Goal: Task Accomplishment & Management: Complete application form

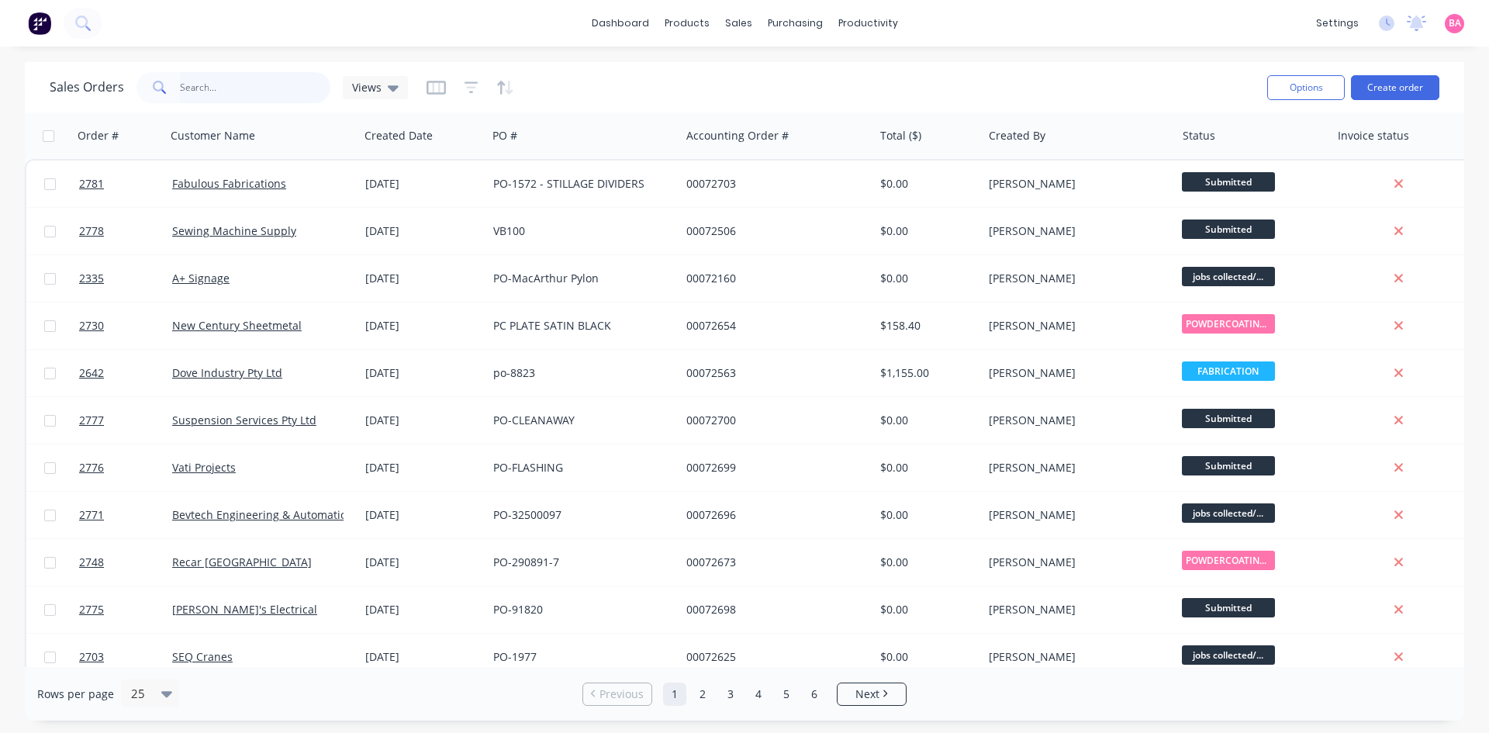
click at [226, 78] on input "text" at bounding box center [255, 87] width 151 height 31
type input "RECAR"
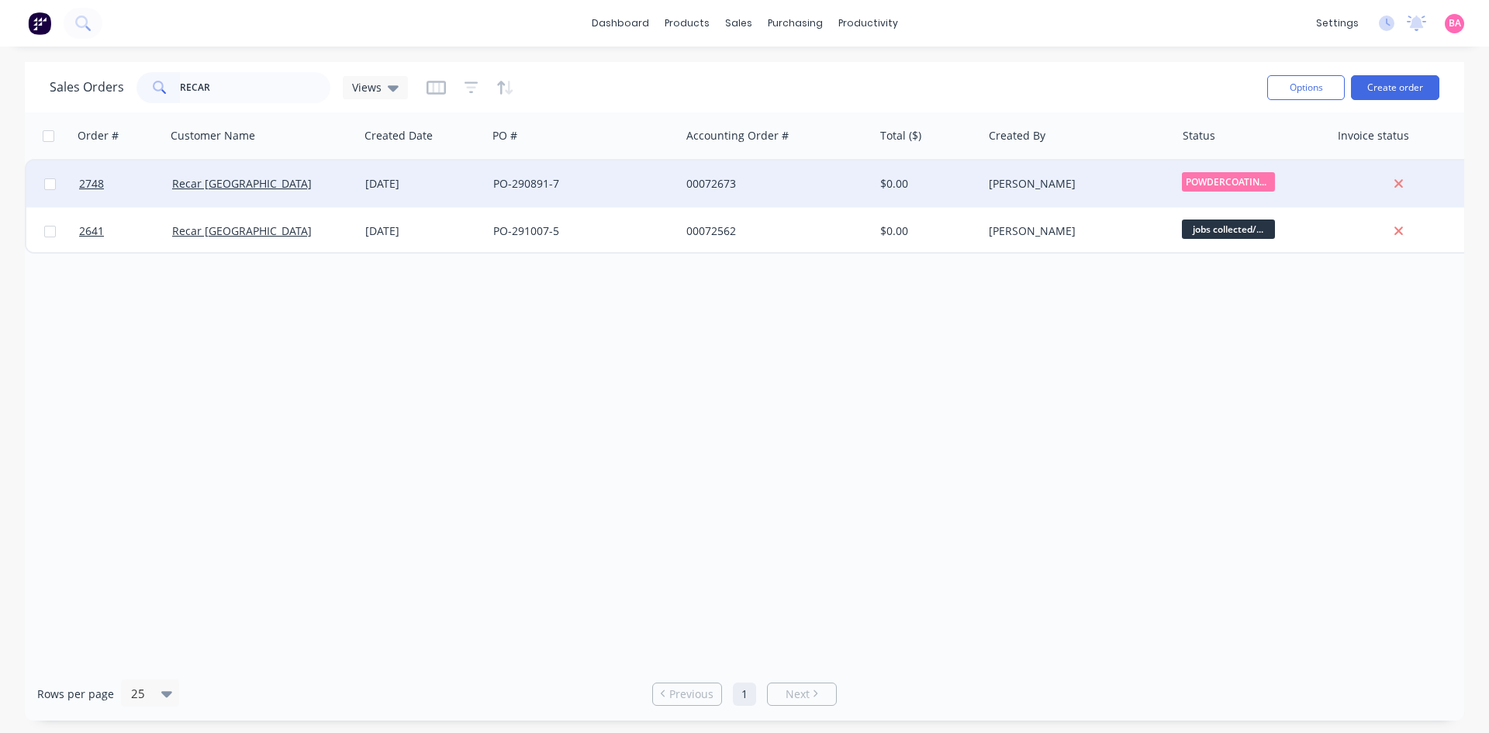
click at [396, 180] on div "[DATE]" at bounding box center [423, 184] width 116 height 16
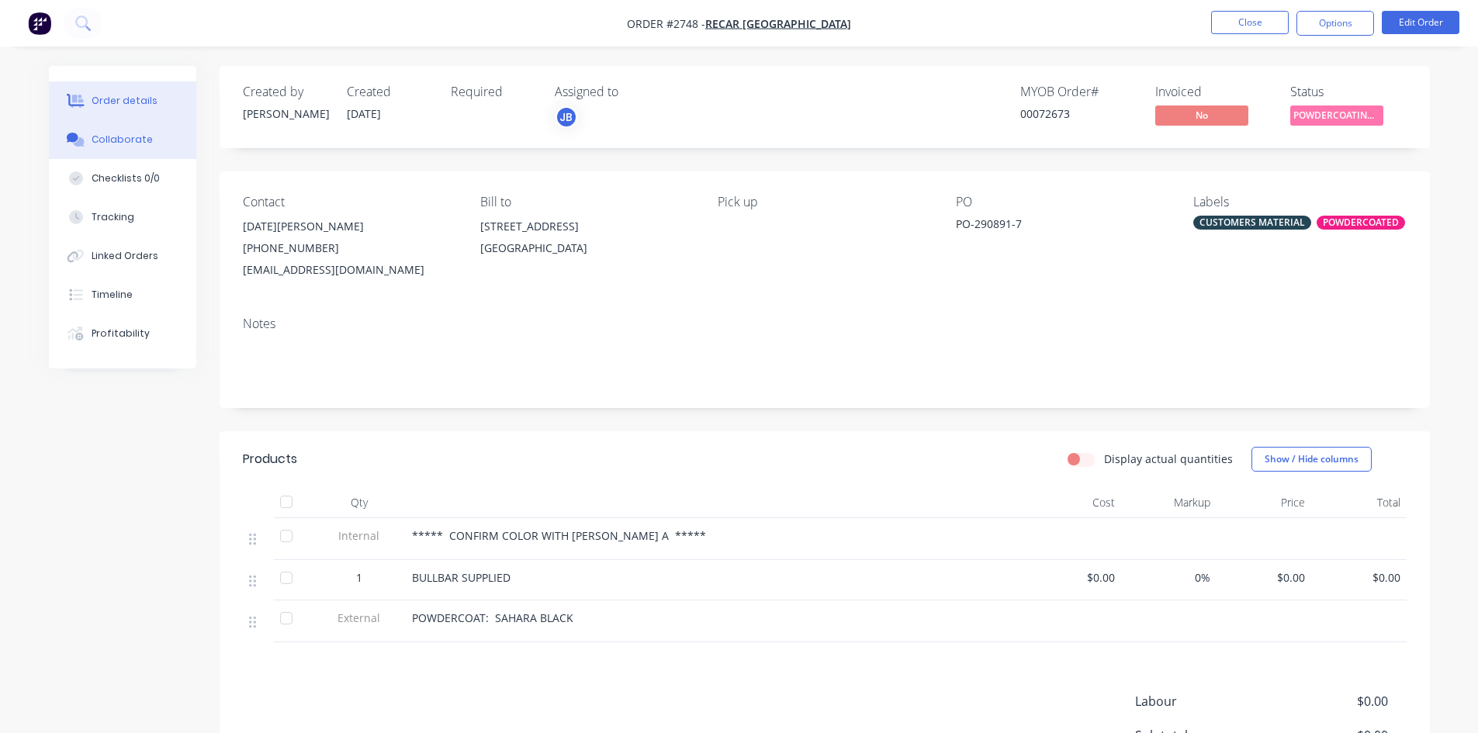
click at [123, 134] on div "Collaborate" at bounding box center [122, 140] width 61 height 14
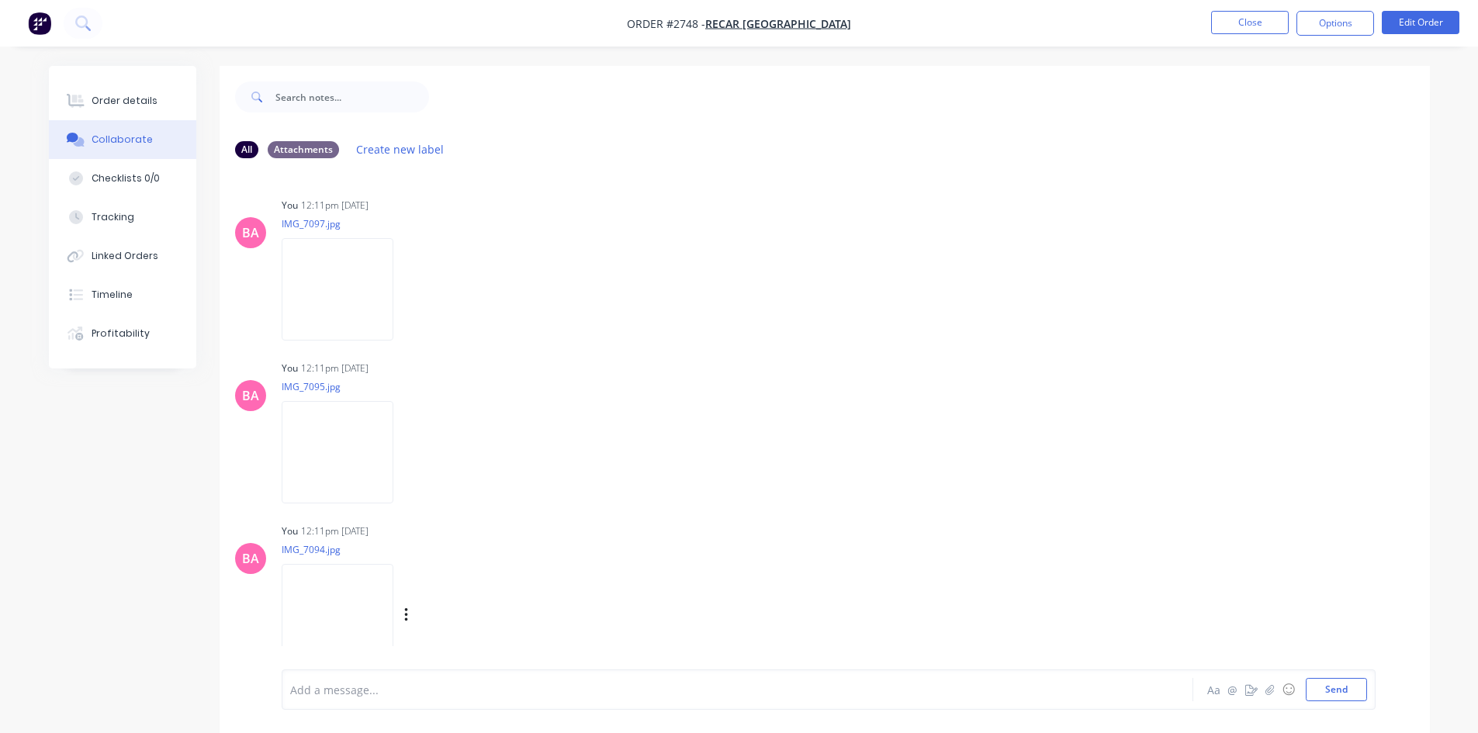
click at [338, 607] on img at bounding box center [338, 615] width 112 height 102
click at [351, 688] on div at bounding box center [694, 690] width 807 height 16
click at [125, 107] on div "Order details" at bounding box center [125, 101] width 66 height 14
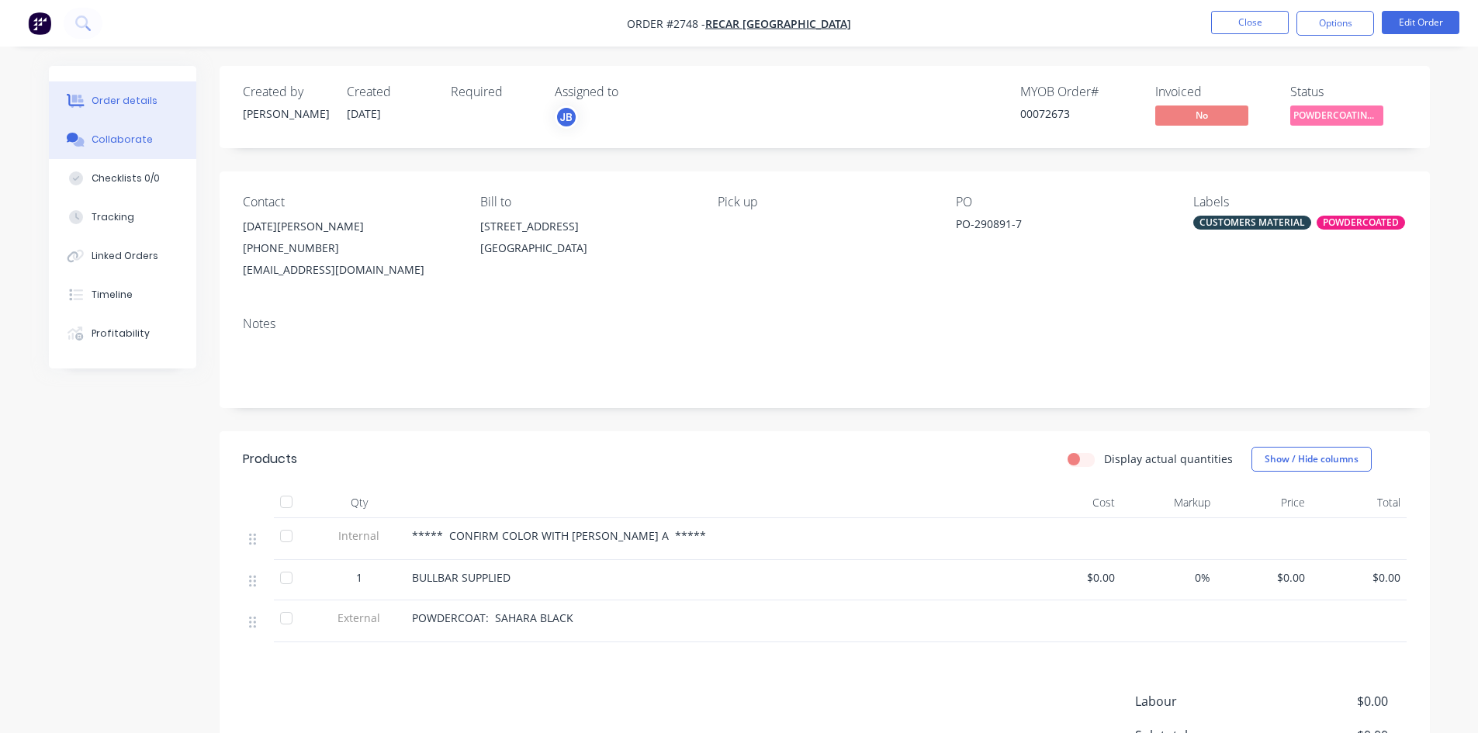
click at [131, 142] on div "Collaborate" at bounding box center [122, 140] width 61 height 14
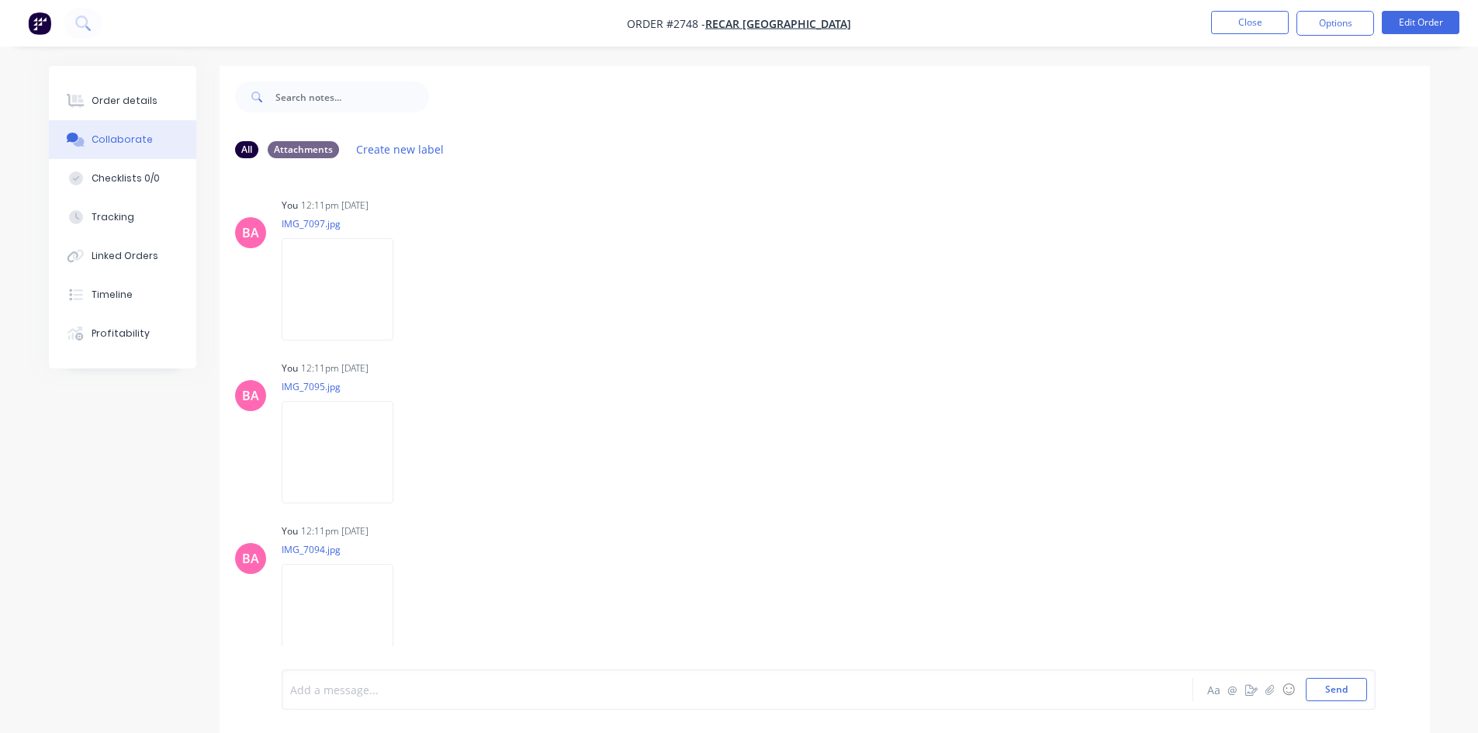
click at [382, 694] on div at bounding box center [694, 690] width 807 height 16
click at [342, 613] on img at bounding box center [338, 615] width 112 height 102
click at [335, 291] on img at bounding box center [338, 289] width 112 height 102
click at [349, 686] on div "KERRY" at bounding box center [694, 690] width 807 height 16
click at [1361, 691] on button "Send" at bounding box center [1336, 689] width 61 height 23
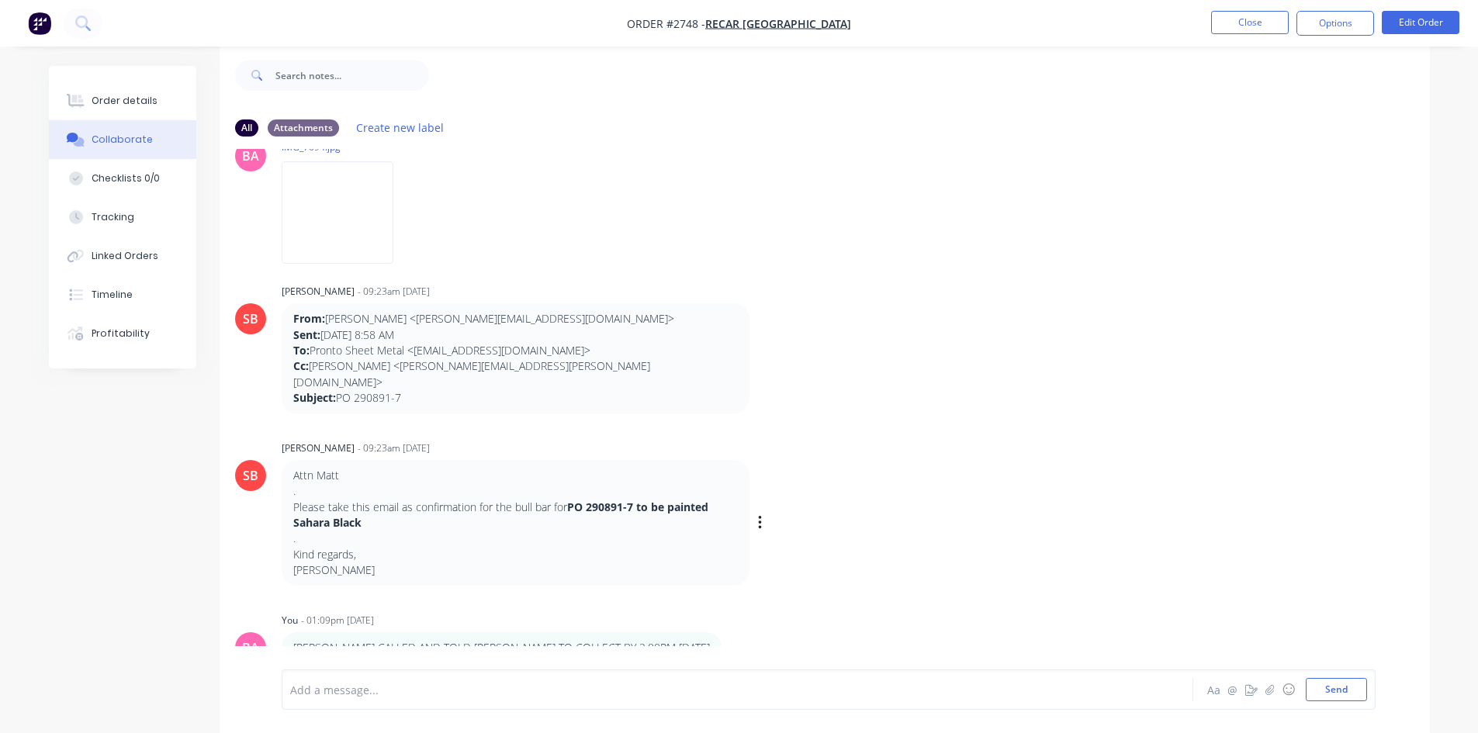
scroll to position [23, 0]
click at [127, 97] on div "Order details" at bounding box center [125, 101] width 66 height 14
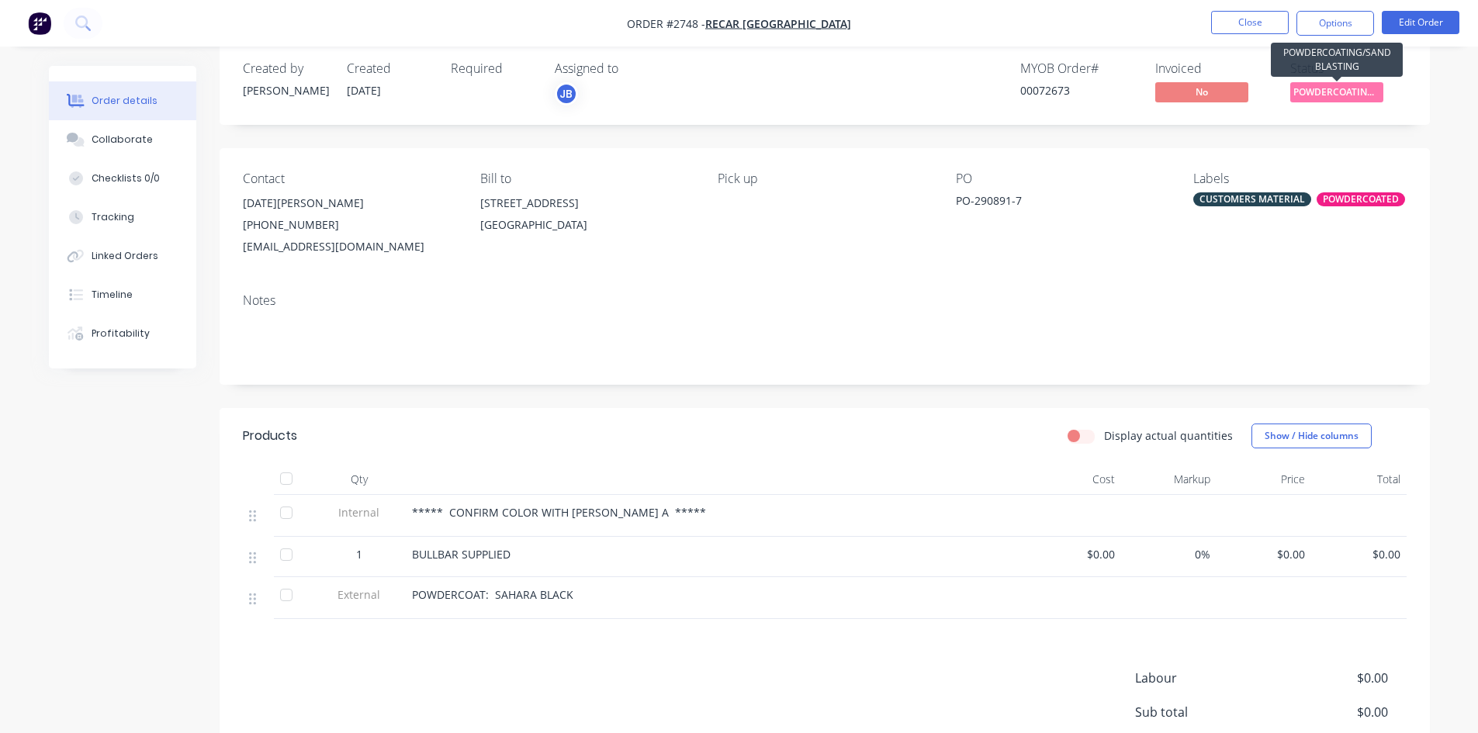
click at [1323, 91] on span "POWDERCOATING/S..." at bounding box center [1336, 91] width 93 height 19
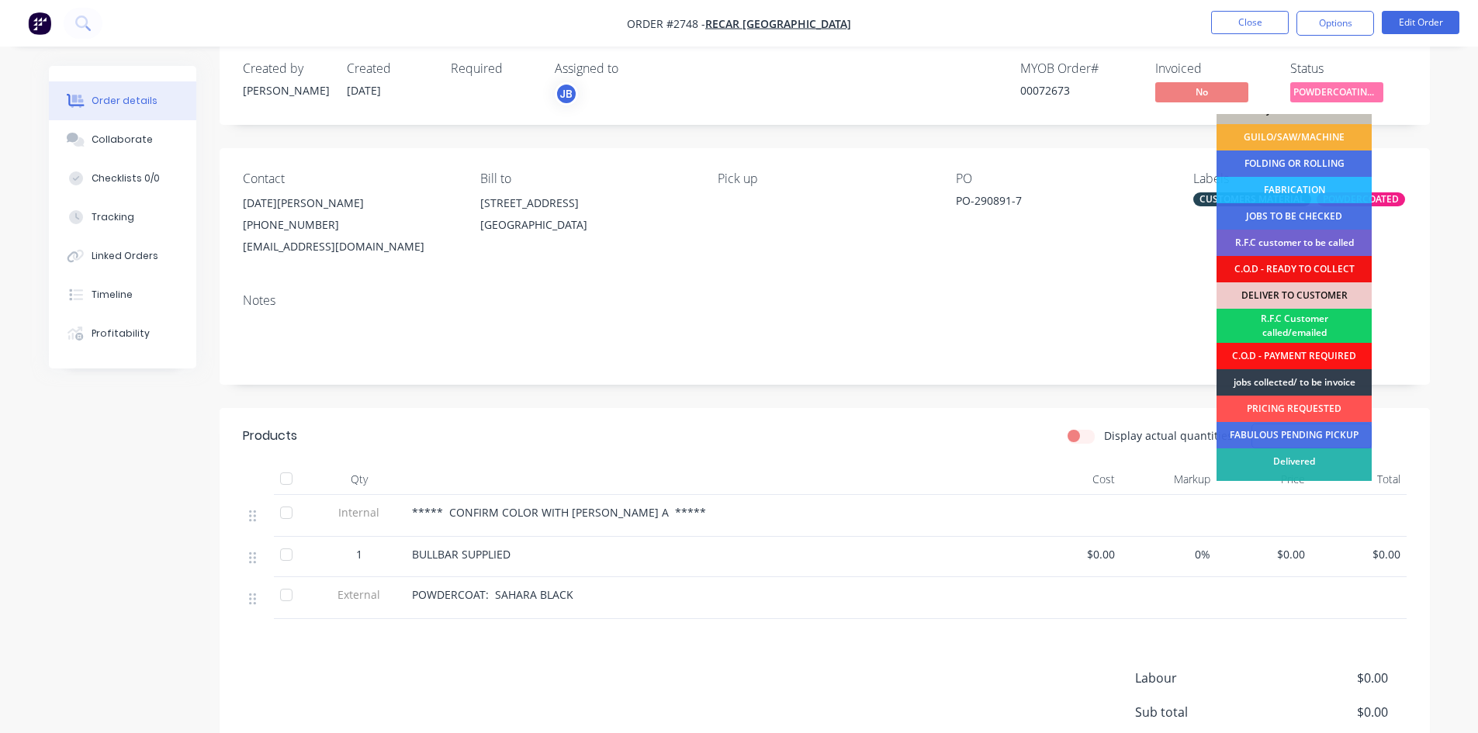
scroll to position [103, 0]
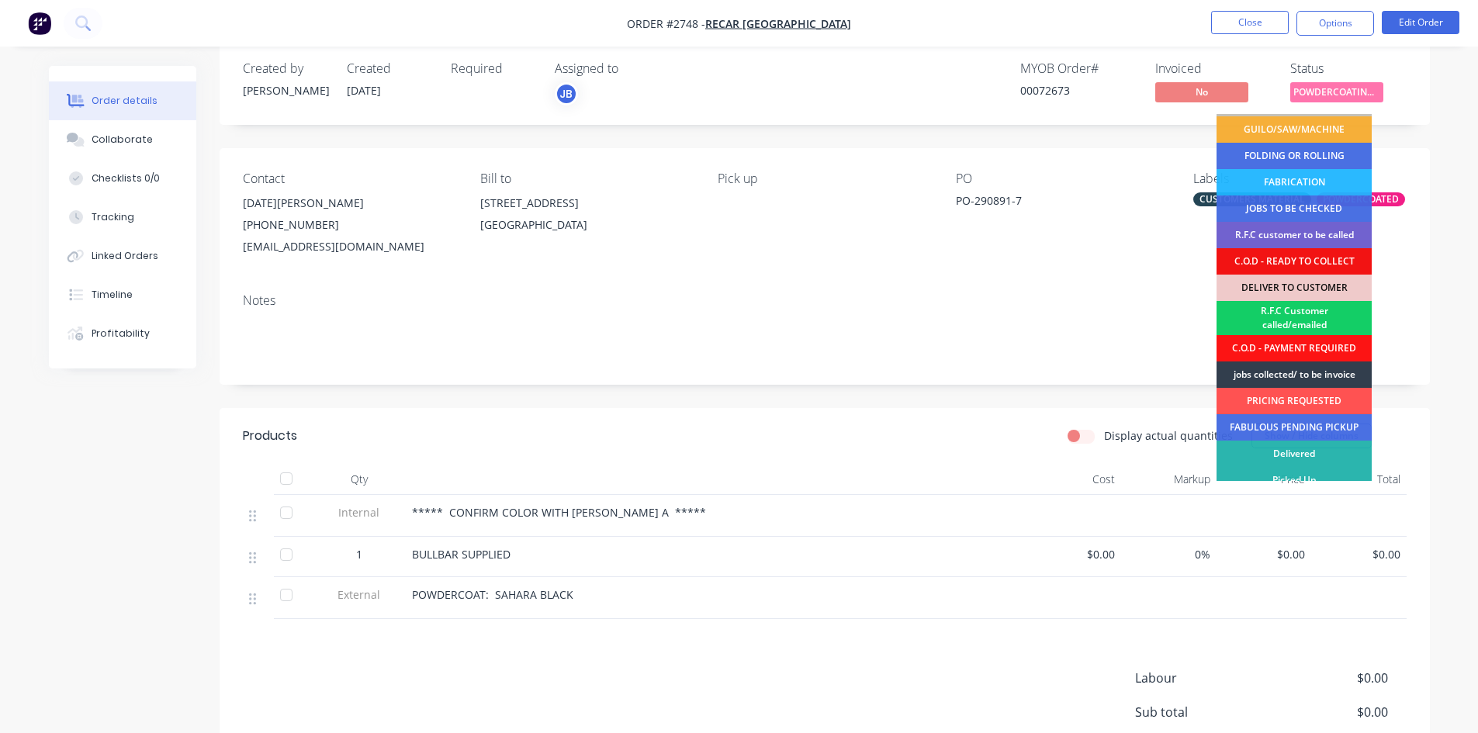
click at [1312, 319] on div "R.F.C Customer called/emailed" at bounding box center [1293, 318] width 155 height 34
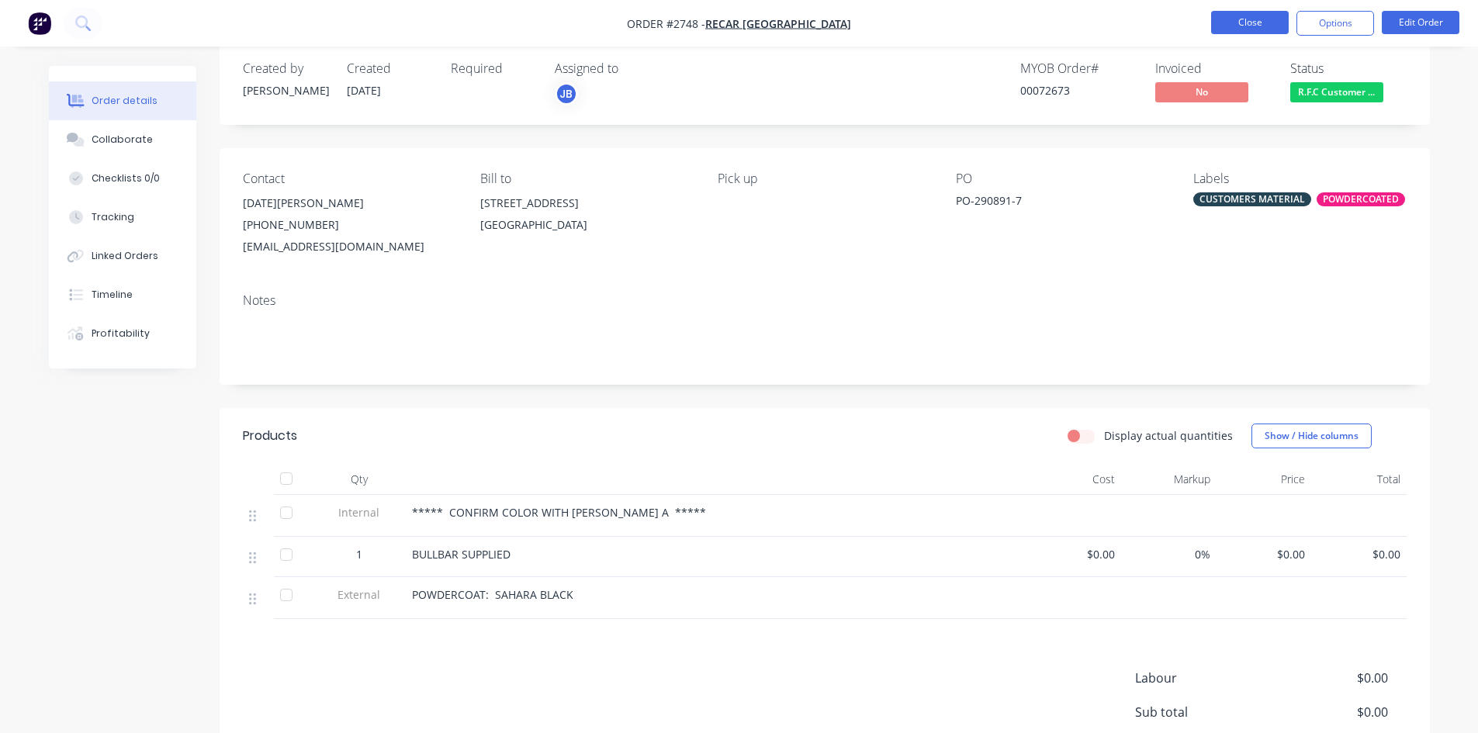
click at [1251, 19] on button "Close" at bounding box center [1250, 22] width 78 height 23
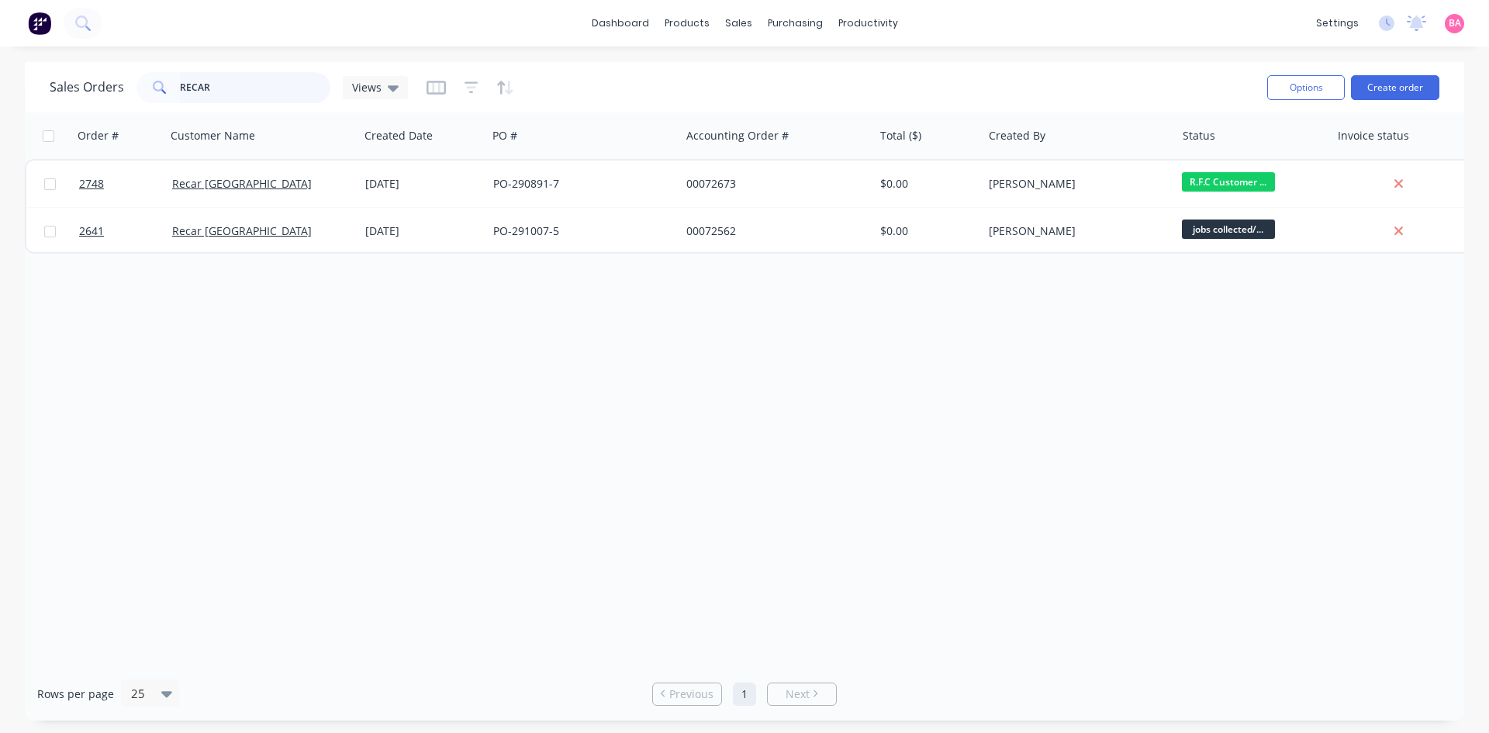
click at [241, 81] on input "RECAR" at bounding box center [255, 87] width 151 height 31
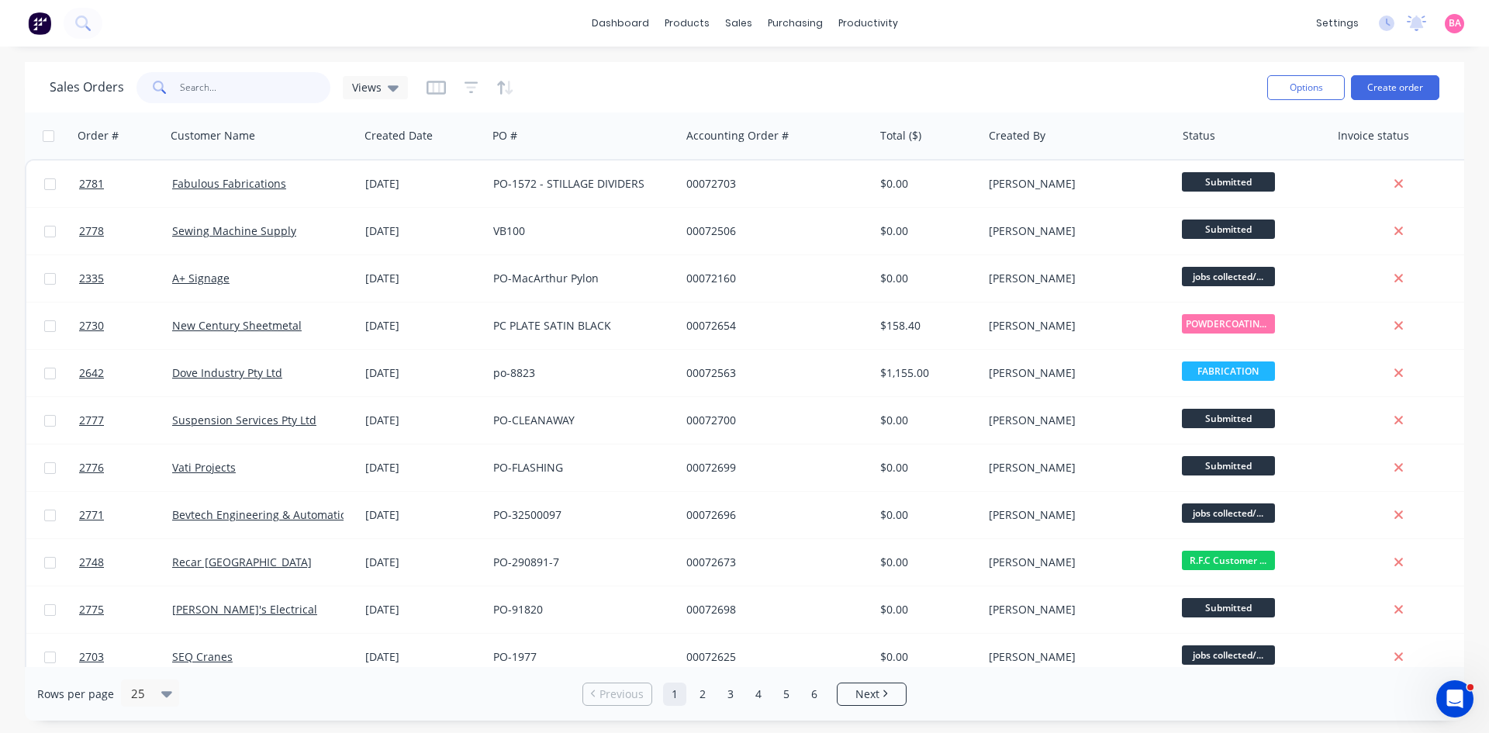
click at [201, 83] on input "text" at bounding box center [255, 87] width 151 height 31
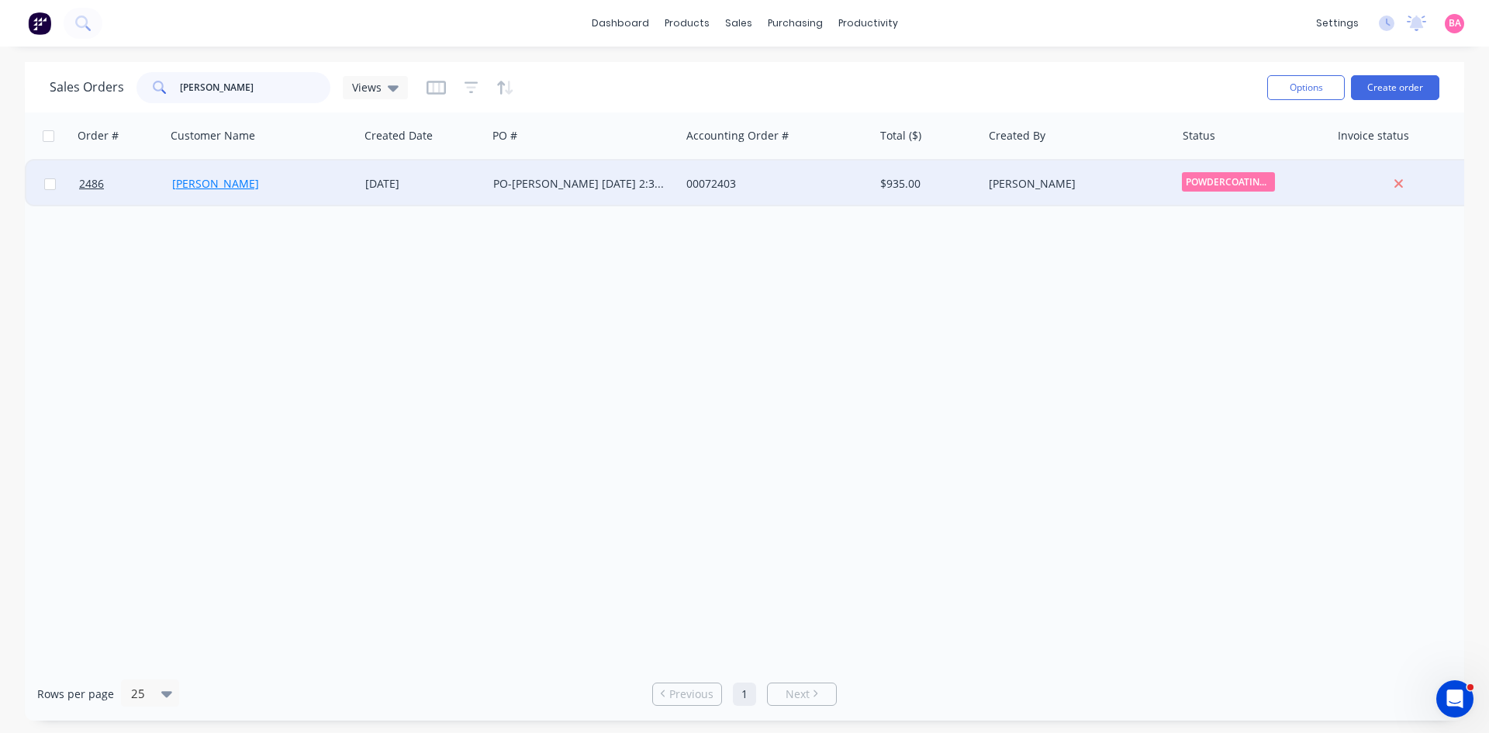
type input "EDWIN"
click at [213, 181] on link "Edwin Giraldo" at bounding box center [215, 183] width 87 height 15
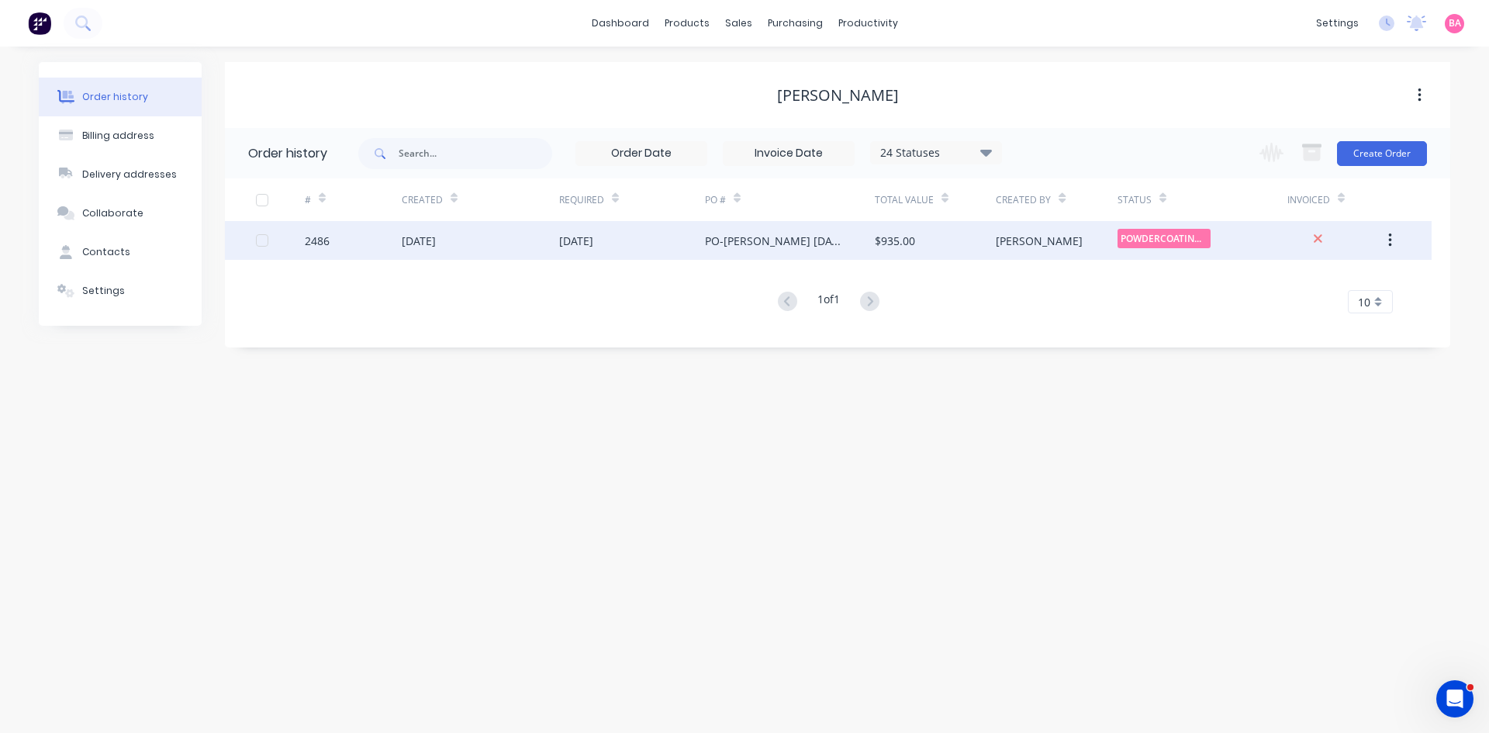
click at [753, 246] on div "PO-[PERSON_NAME] [DATE] 2:39 PM" at bounding box center [774, 241] width 139 height 16
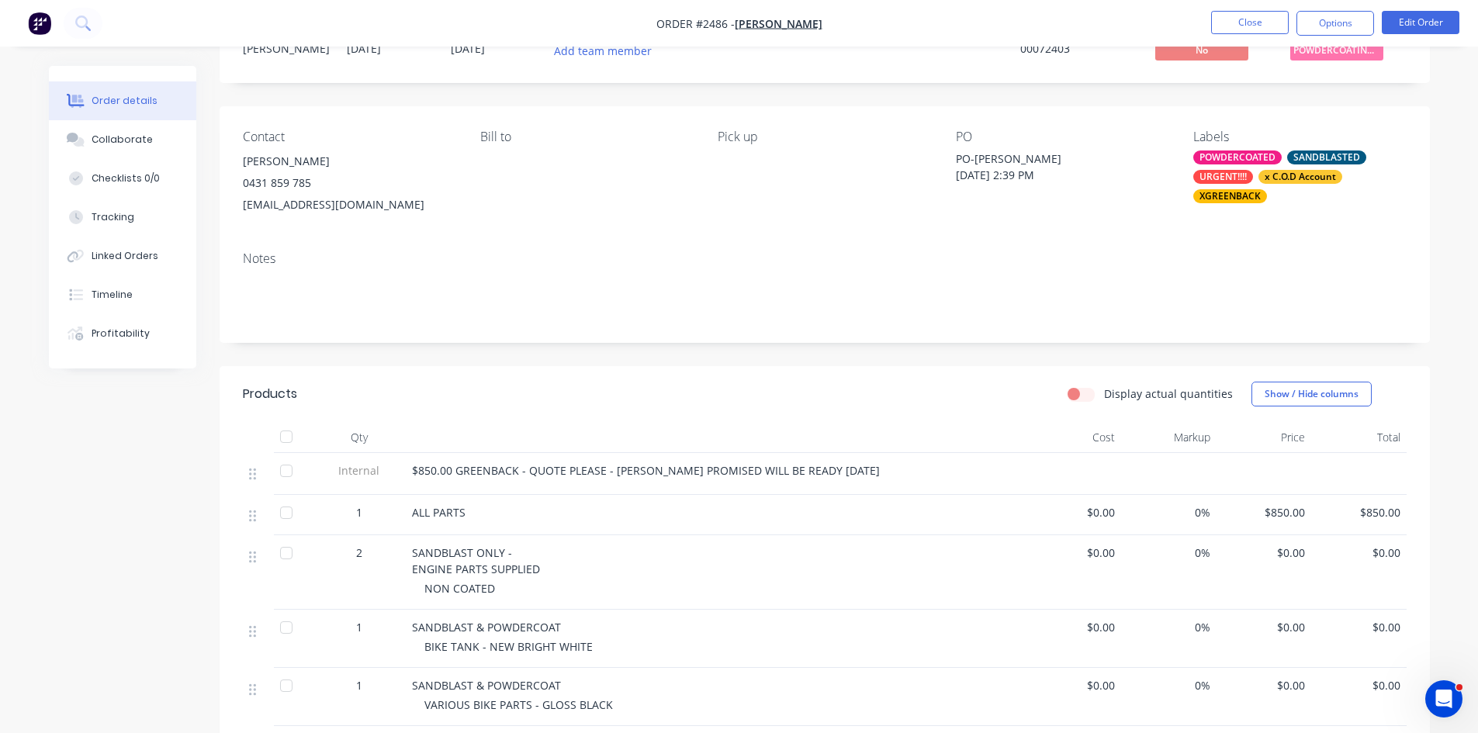
scroll to position [78, 0]
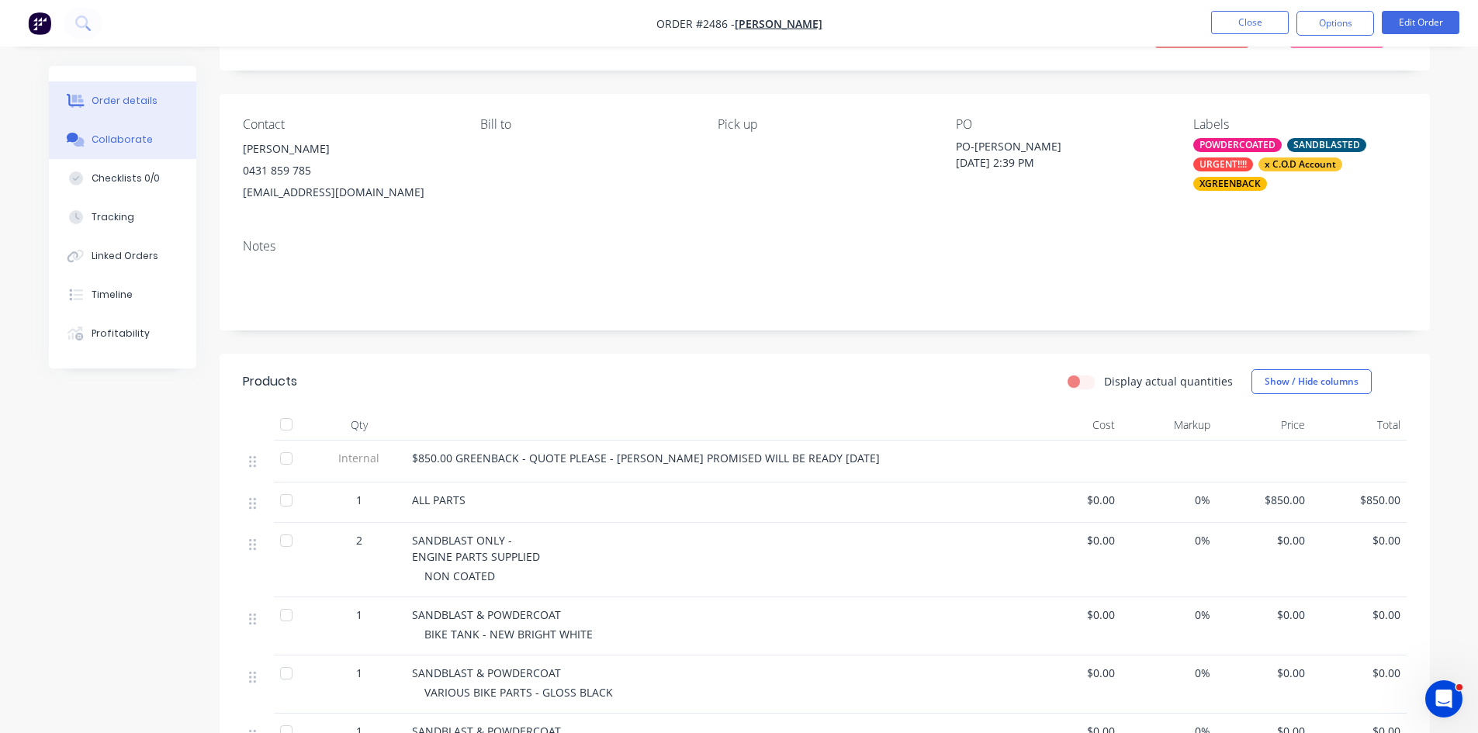
click at [117, 137] on div "Collaborate" at bounding box center [122, 140] width 61 height 14
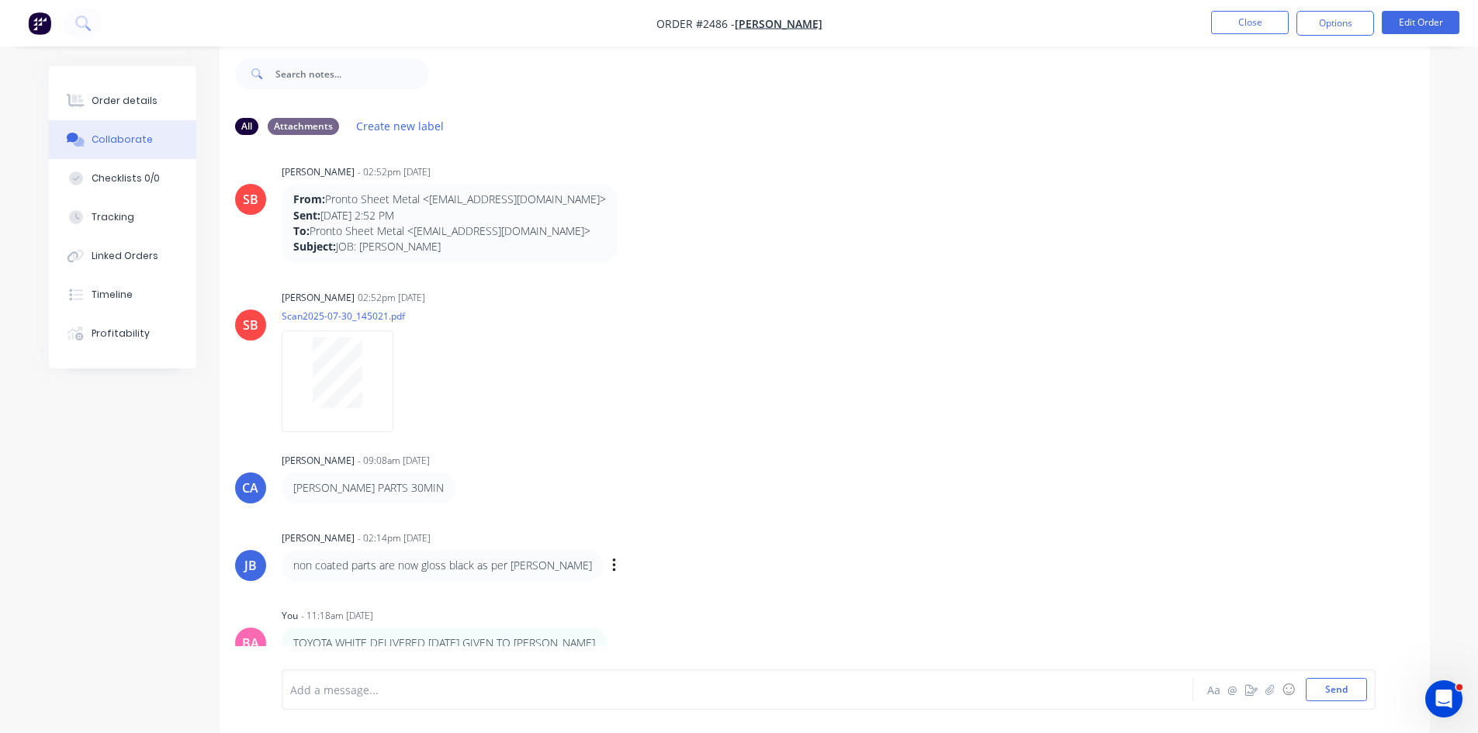
scroll to position [22, 0]
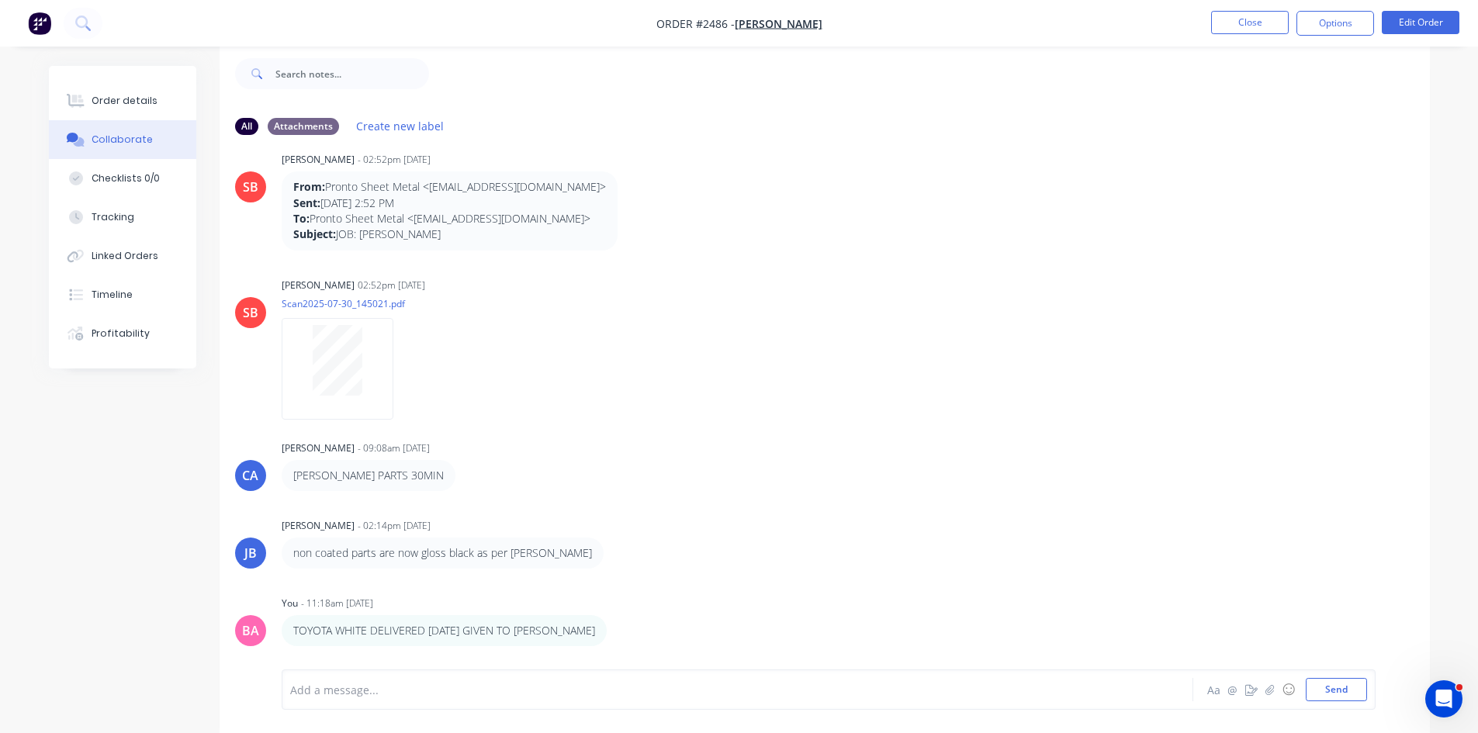
click at [387, 692] on div at bounding box center [694, 690] width 807 height 16
click at [368, 687] on span "EDWIN CALLED AND ADVISED WE CLOSE AT 2.00PM TODAY -" at bounding box center [471, 690] width 360 height 15
click at [611, 684] on div "EDWIN CALLED AND ADVISED WE CLOSE AT 2.00PM TODAY -" at bounding box center [694, 690] width 807 height 16
click at [1343, 685] on button "Send" at bounding box center [1336, 689] width 61 height 23
click at [134, 101] on div "Order details" at bounding box center [125, 101] width 66 height 14
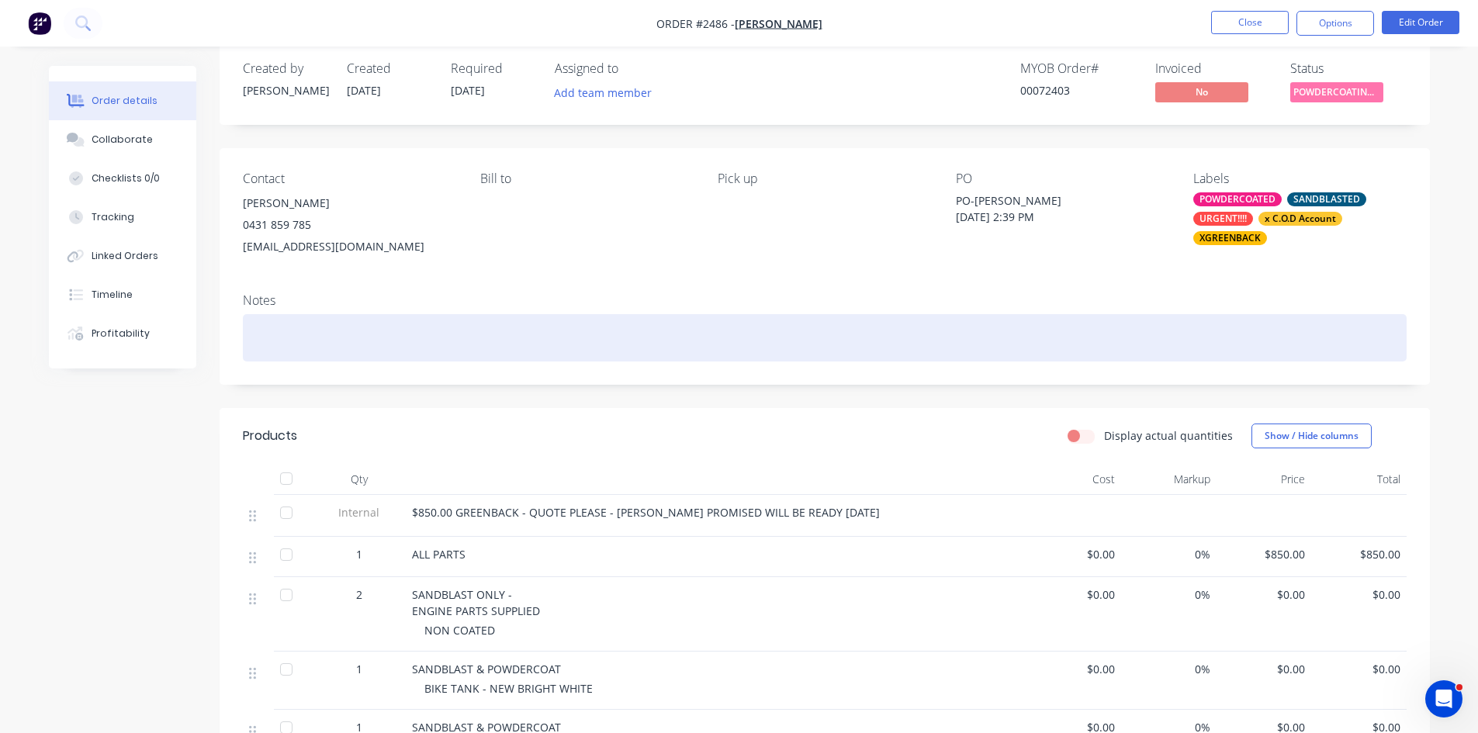
click at [258, 325] on div at bounding box center [825, 337] width 1164 height 47
click at [251, 341] on div "CLOSE AT 2.00PM TODAY" at bounding box center [825, 337] width 1164 height 47
drag, startPoint x: 468, startPoint y: 338, endPoint x: 327, endPoint y: 348, distance: 141.5
click at [200, 343] on div "Order details Collaborate Checklists 0/0 Tracking Linked Orders Timeline Profit…" at bounding box center [739, 571] width 1412 height 1057
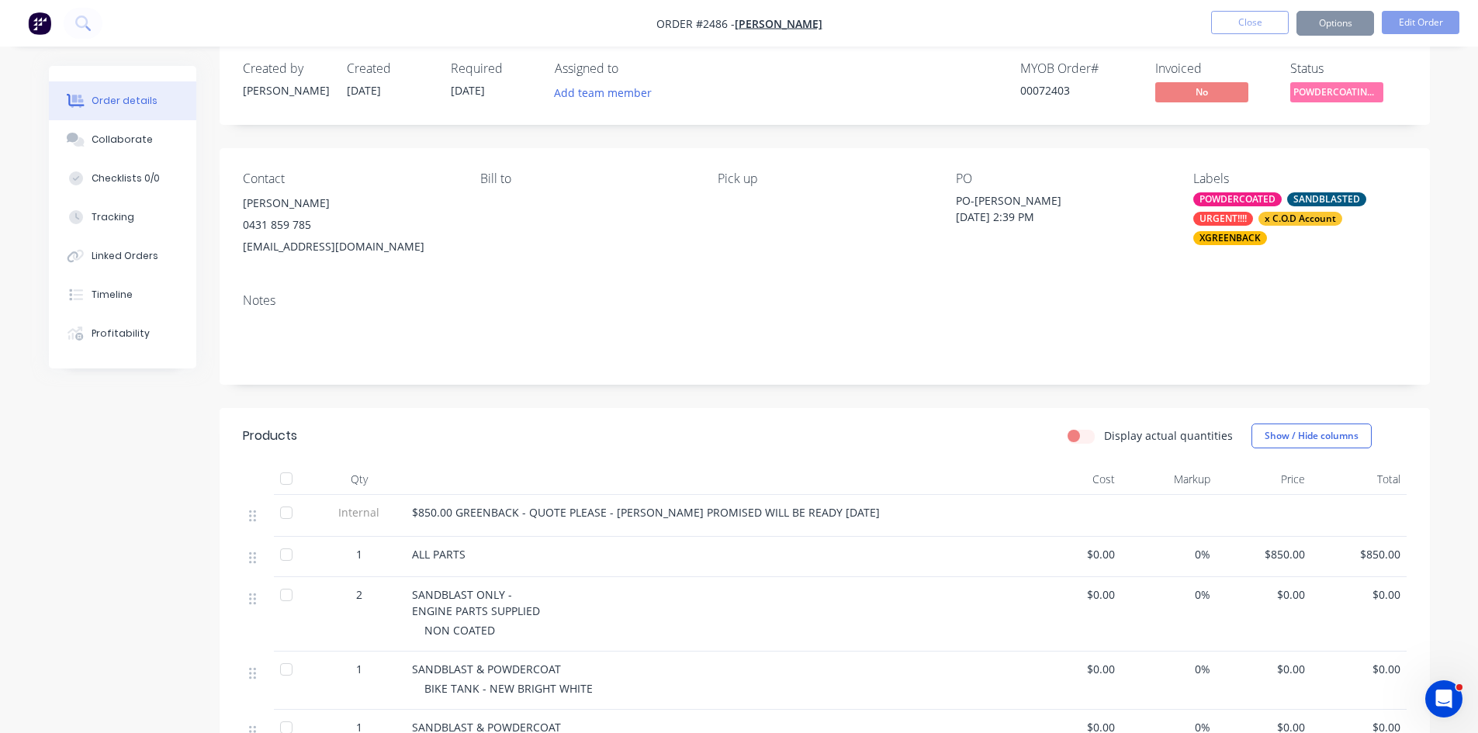
drag, startPoint x: 127, startPoint y: 137, endPoint x: 296, endPoint y: 362, distance: 280.8
click at [126, 137] on div "Collaborate" at bounding box center [122, 140] width 61 height 14
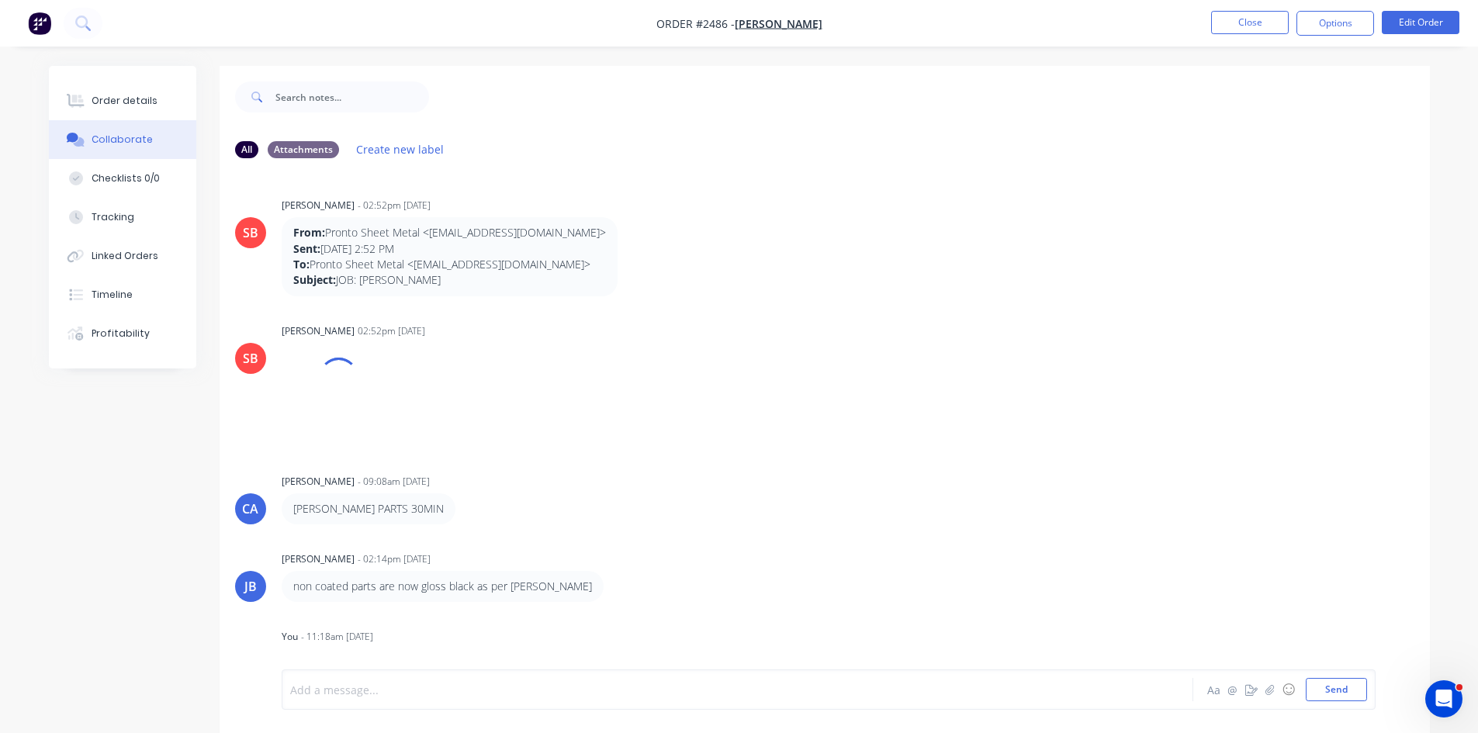
click at [423, 694] on div at bounding box center [694, 690] width 807 height 16
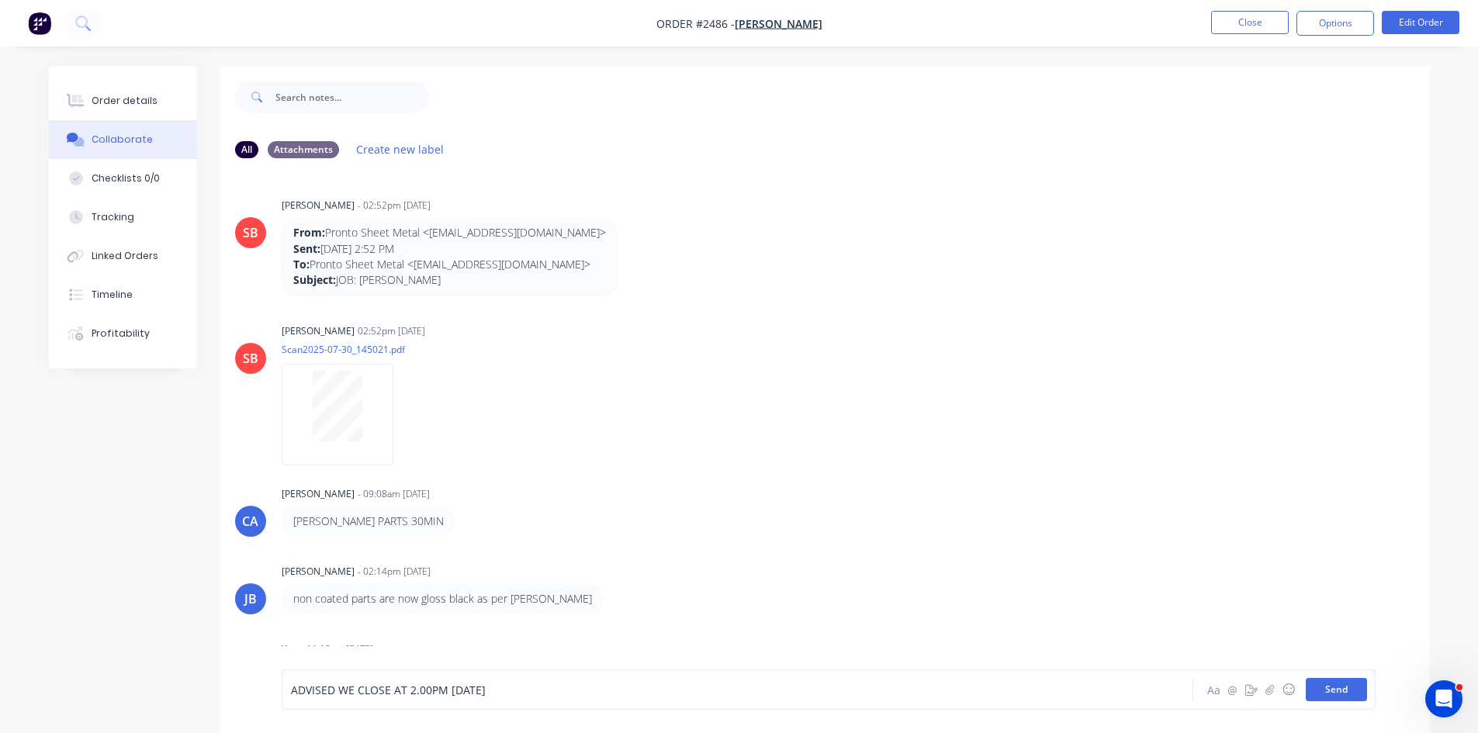
click at [1333, 682] on button "Send" at bounding box center [1336, 689] width 61 height 23
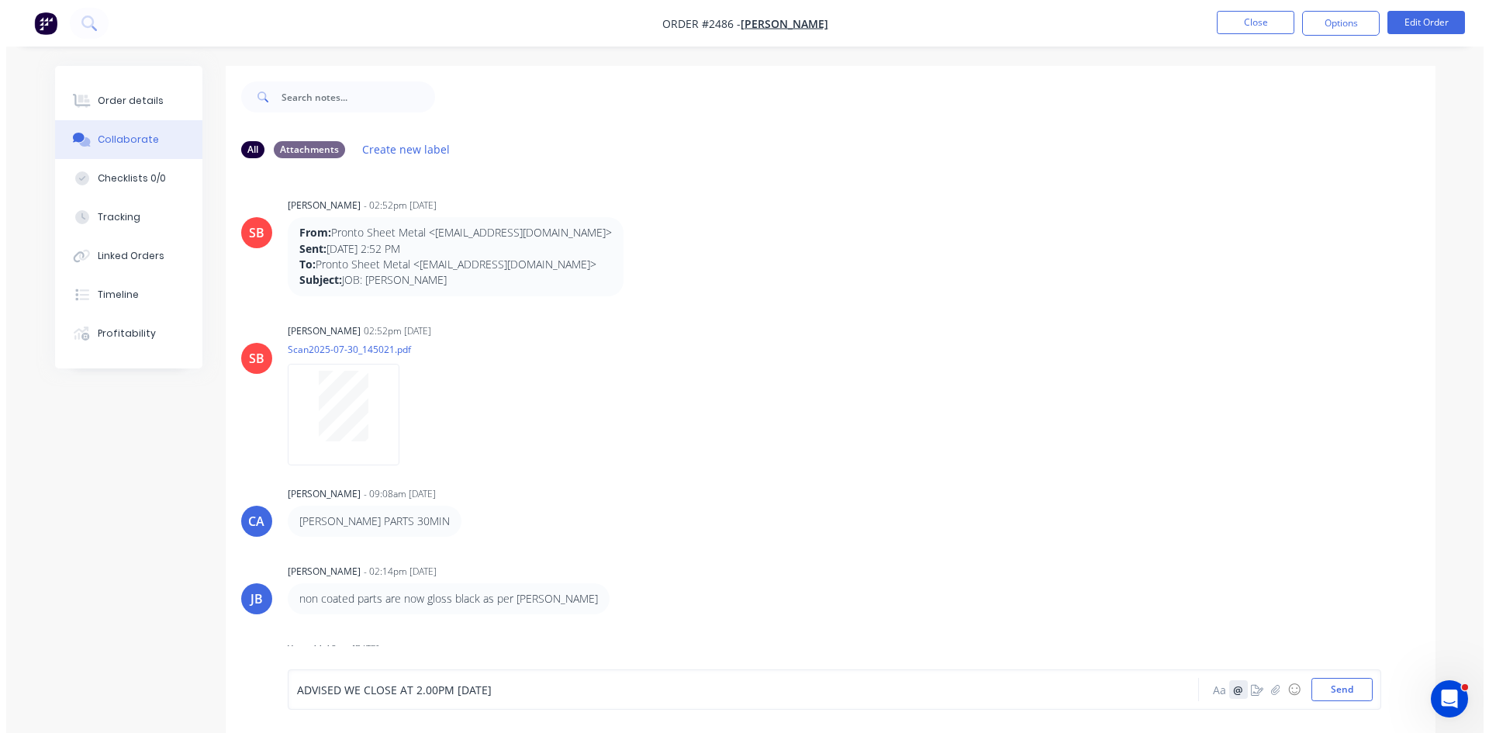
scroll to position [100, 0]
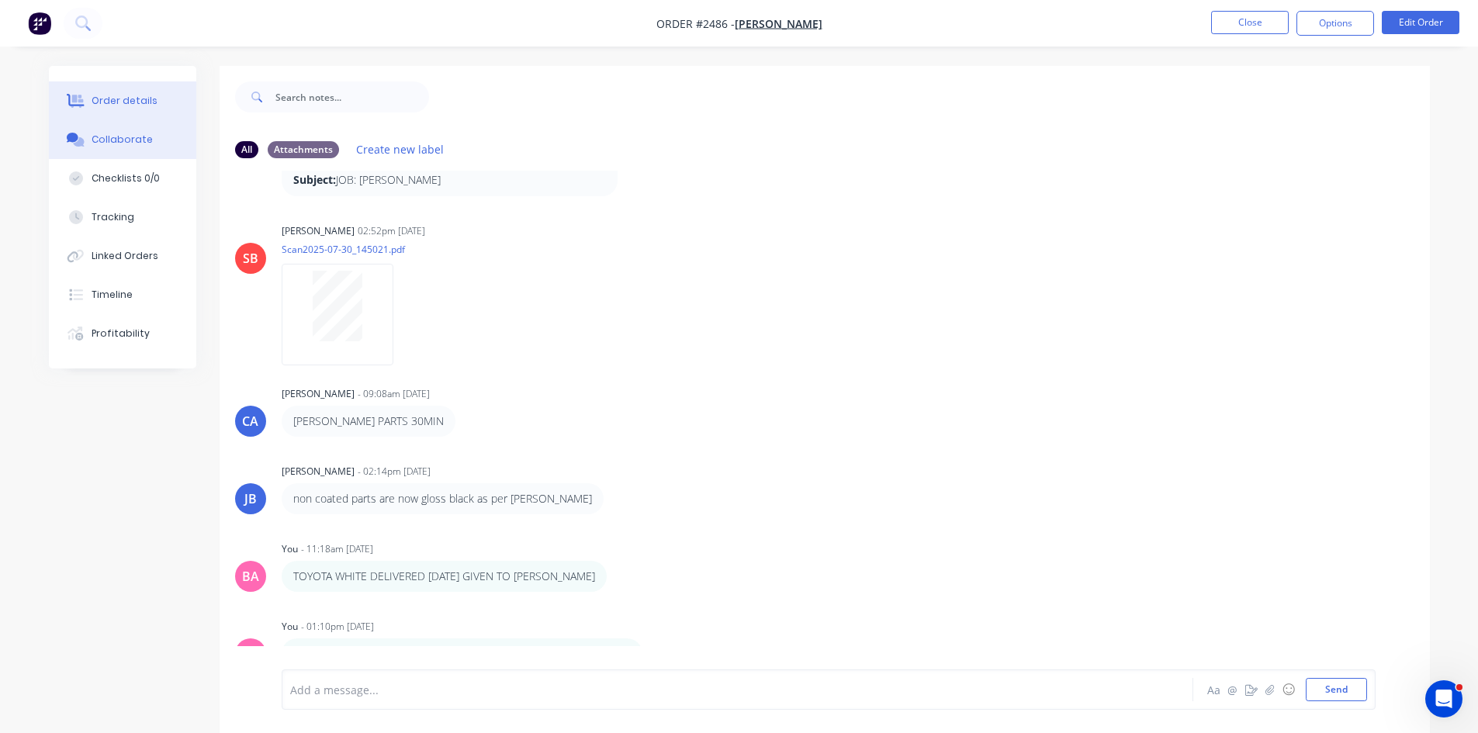
click at [122, 102] on div "Order details" at bounding box center [125, 101] width 66 height 14
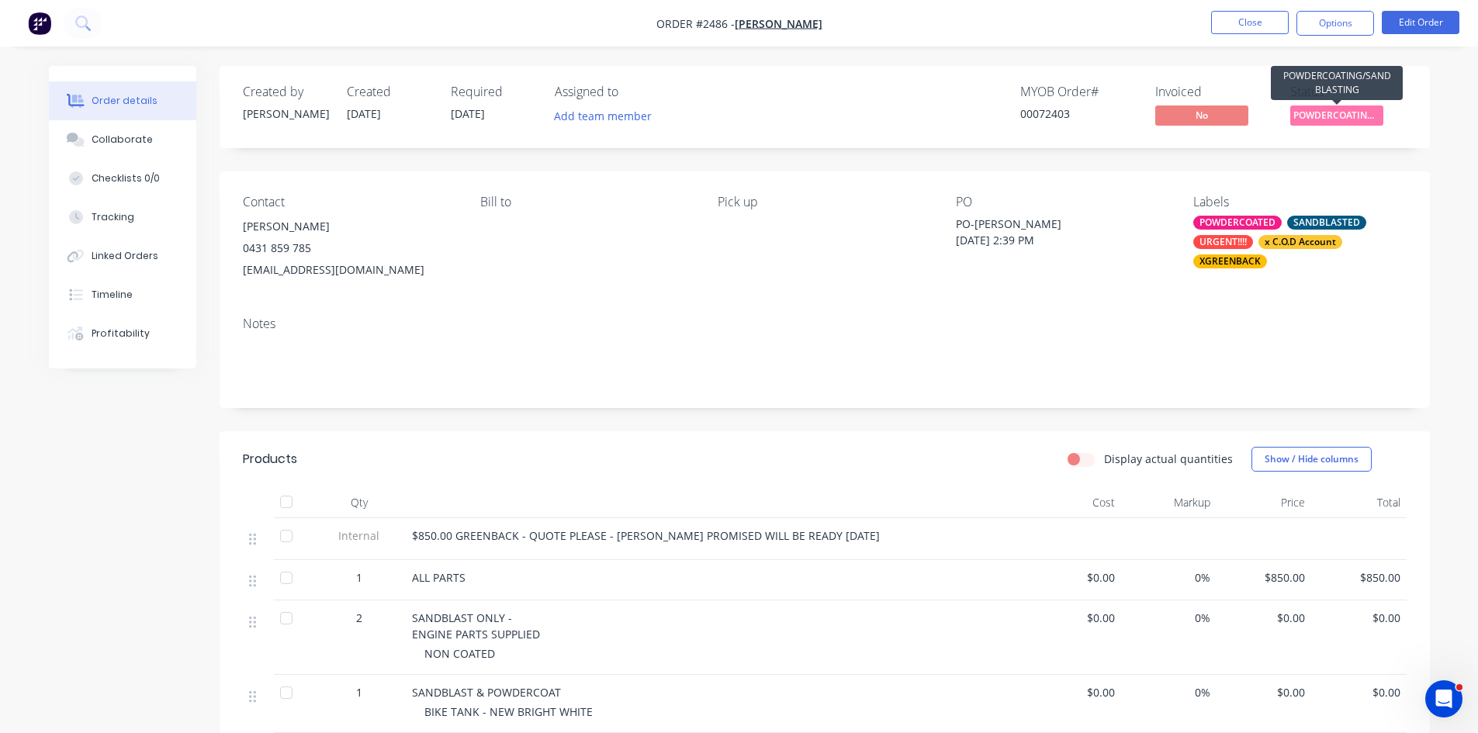
click at [1336, 113] on span "POWDERCOATING/S..." at bounding box center [1336, 115] width 93 height 19
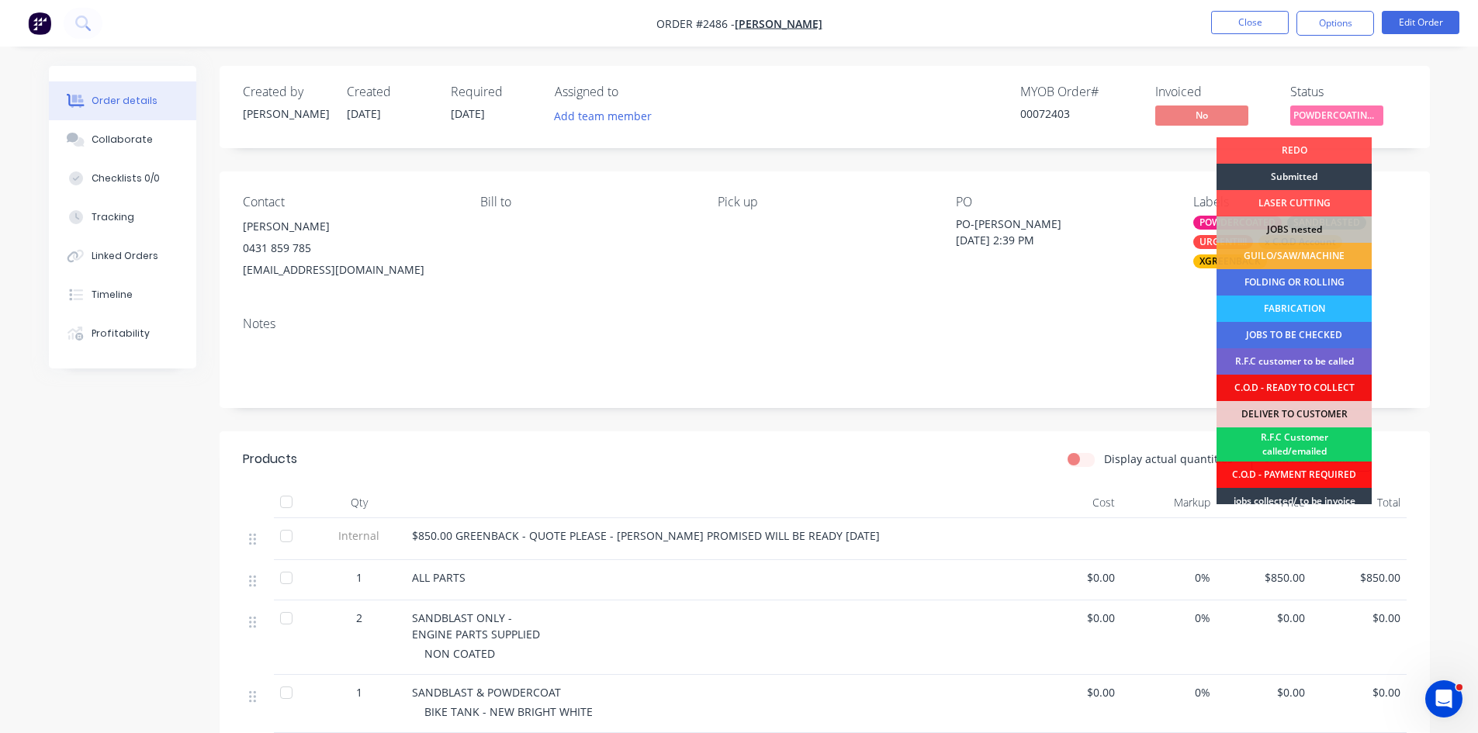
click at [1296, 438] on div "R.F.C Customer called/emailed" at bounding box center [1293, 444] width 155 height 34
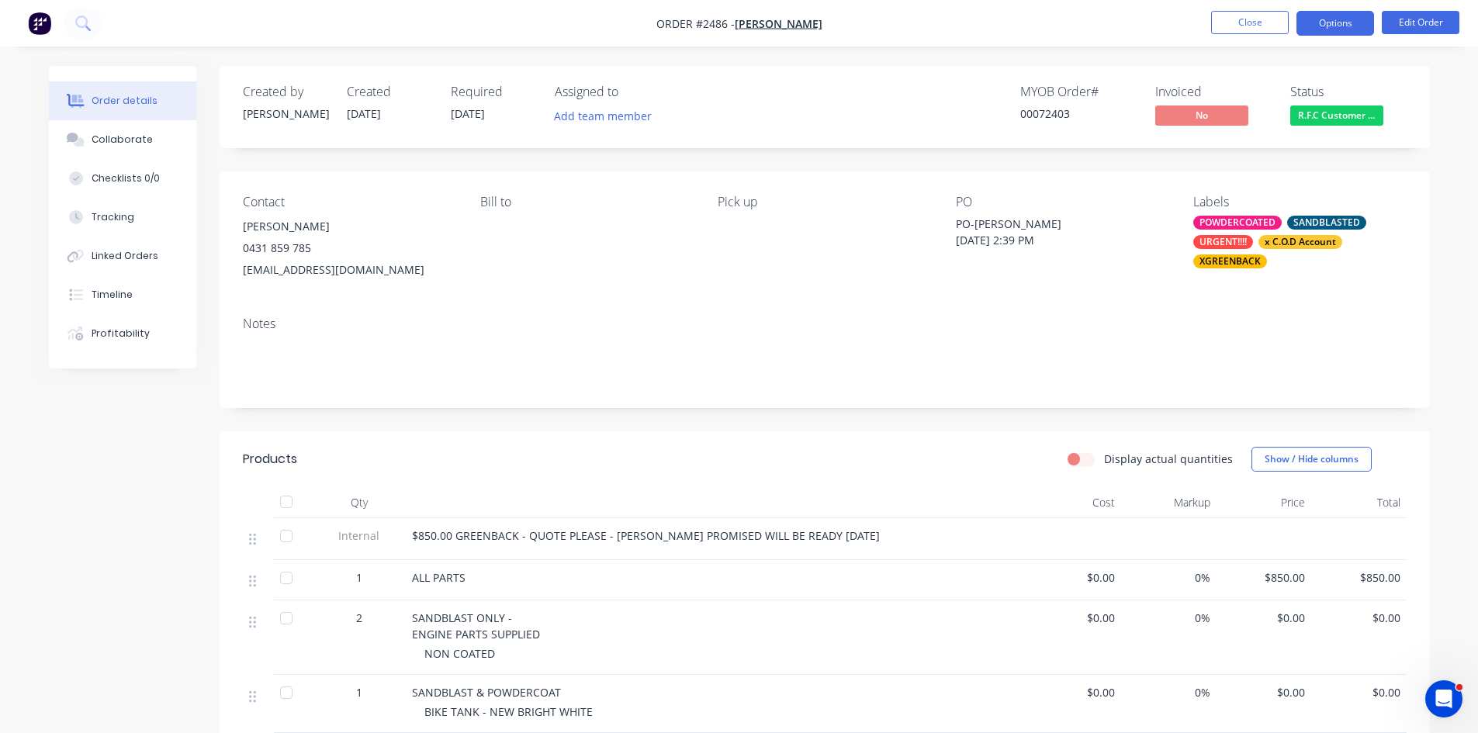
click at [1348, 22] on button "Options" at bounding box center [1335, 23] width 78 height 25
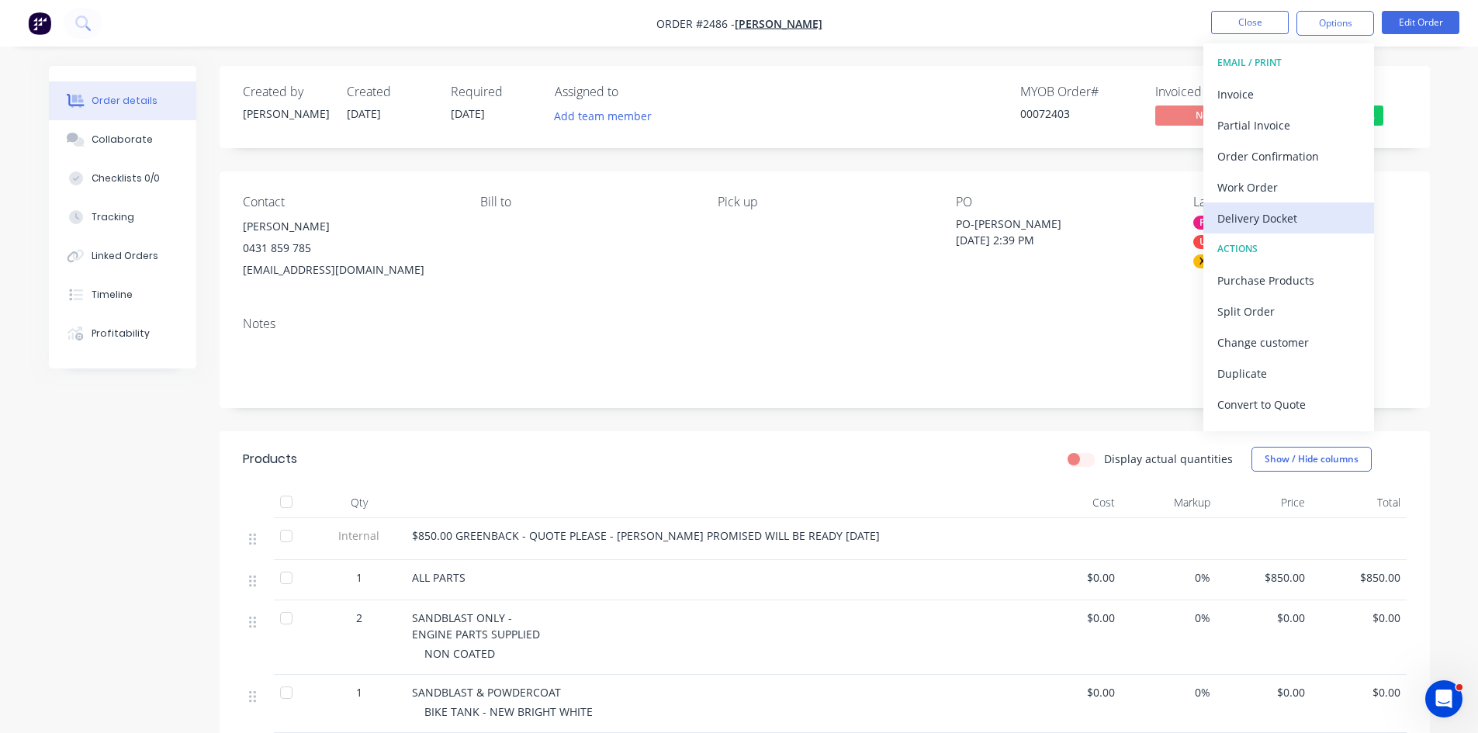
click at [1274, 216] on div "Delivery Docket" at bounding box center [1288, 218] width 143 height 22
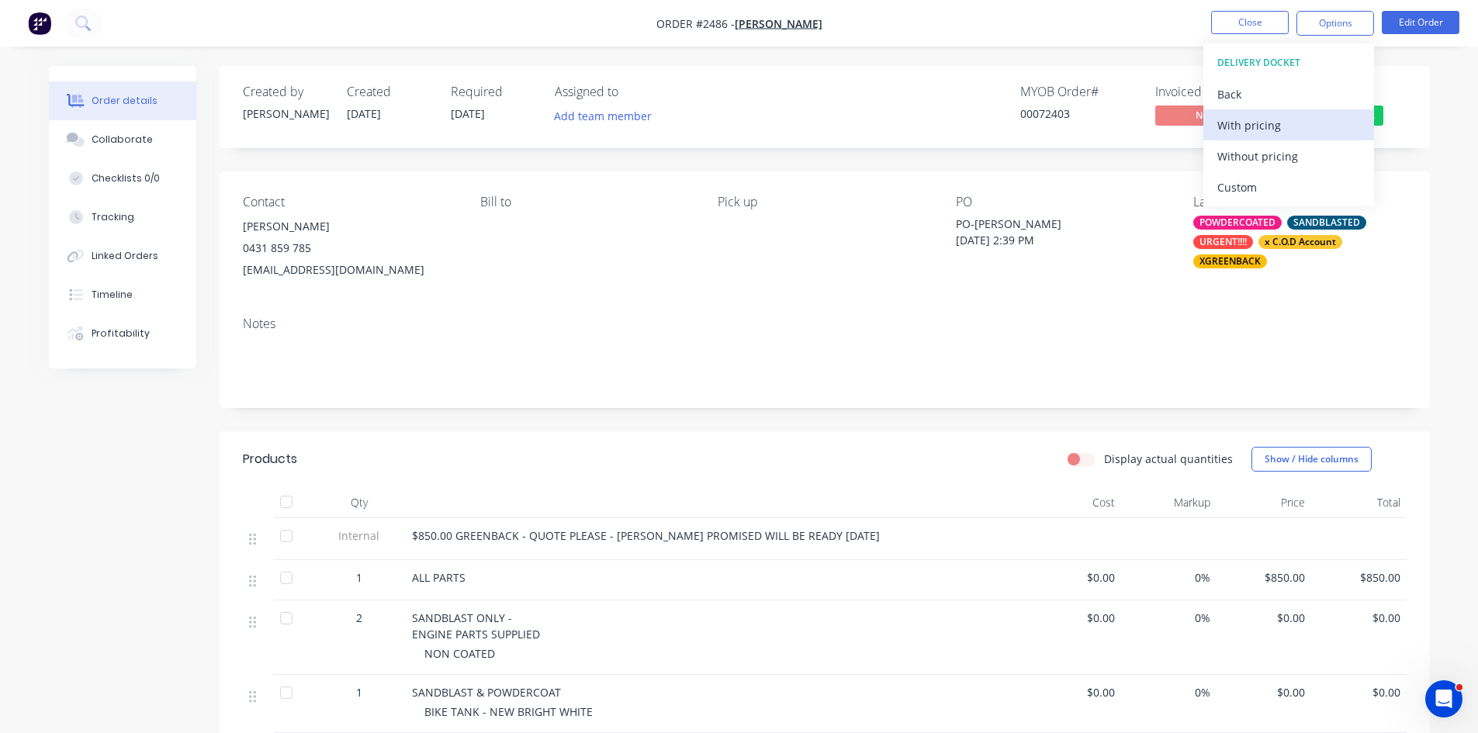
click at [1261, 123] on div "With pricing" at bounding box center [1288, 125] width 143 height 22
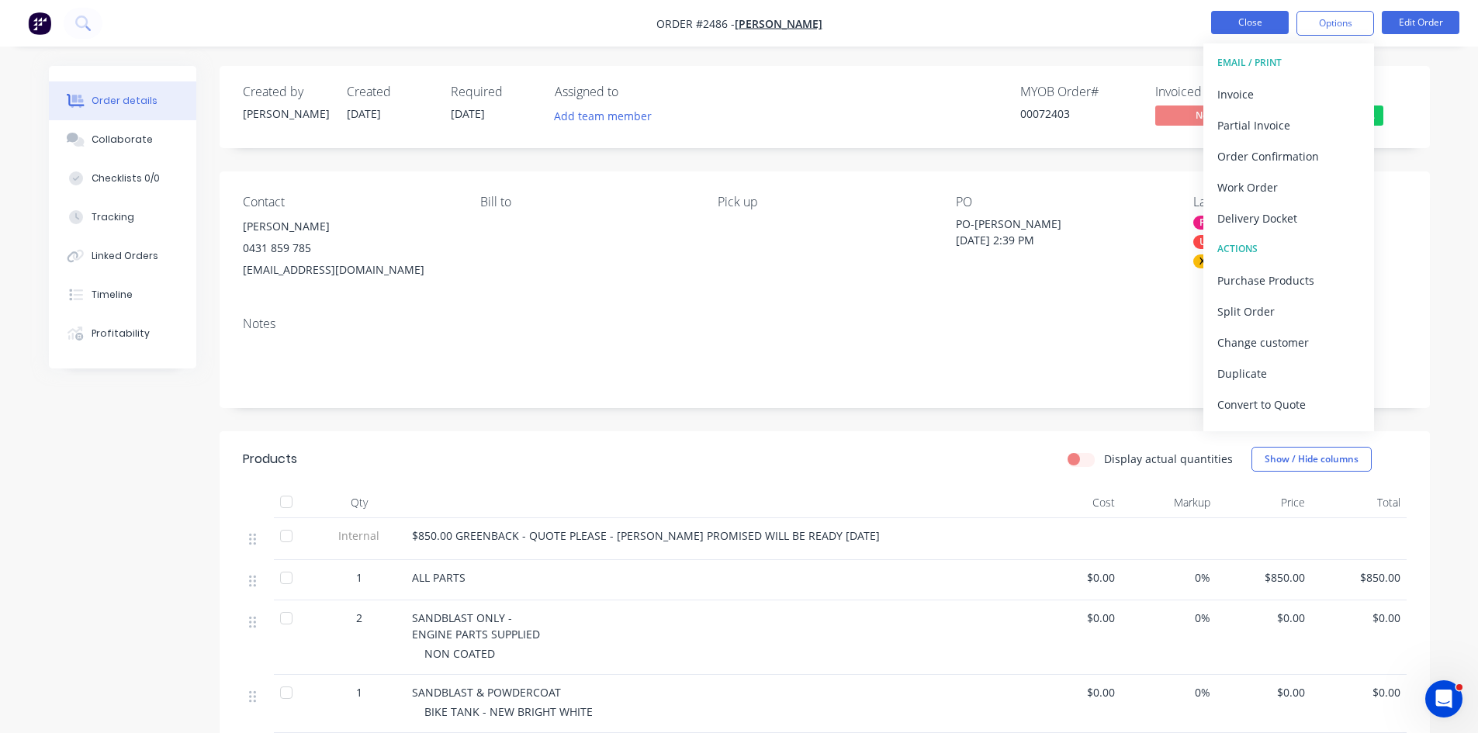
click at [1260, 23] on button "Close" at bounding box center [1250, 22] width 78 height 23
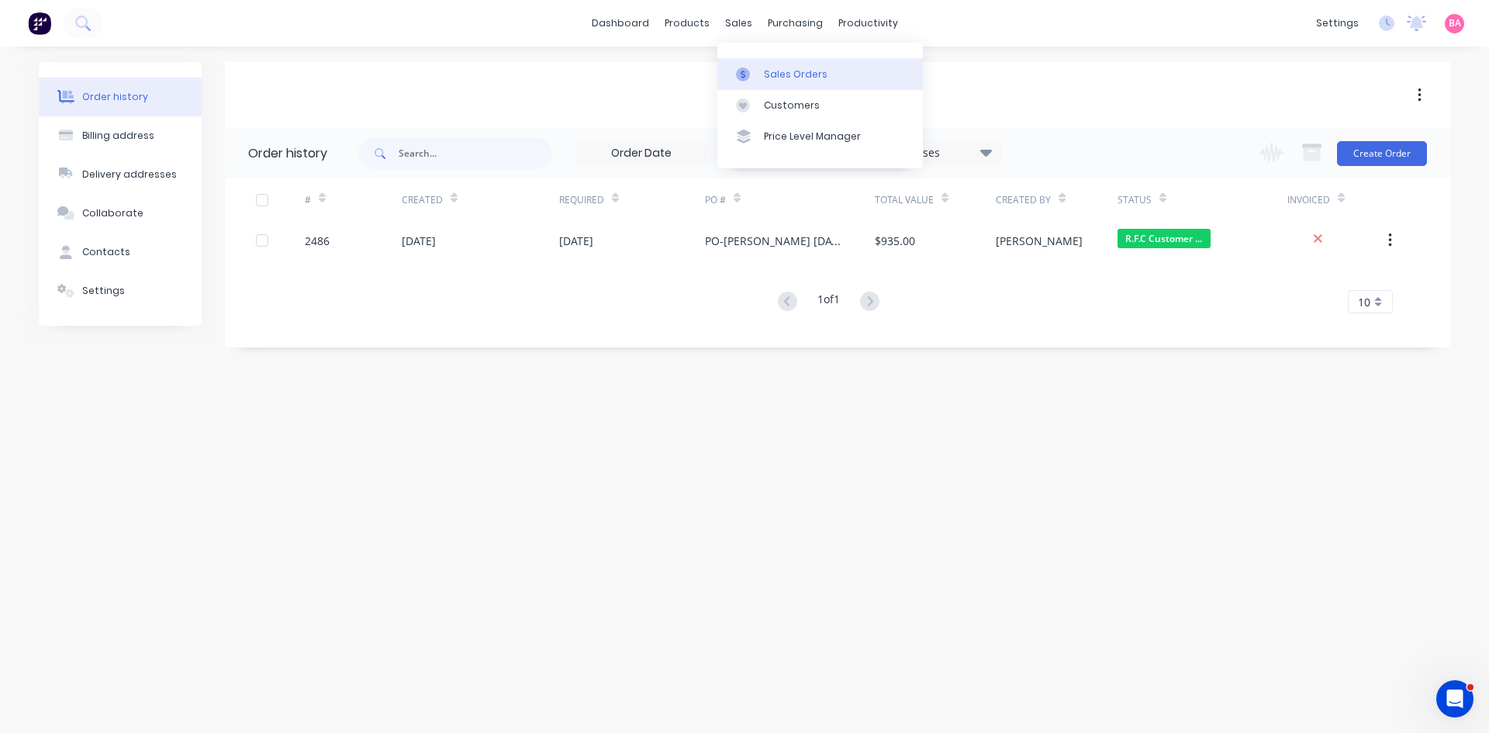
click at [784, 67] on div "Sales Orders" at bounding box center [796, 74] width 64 height 14
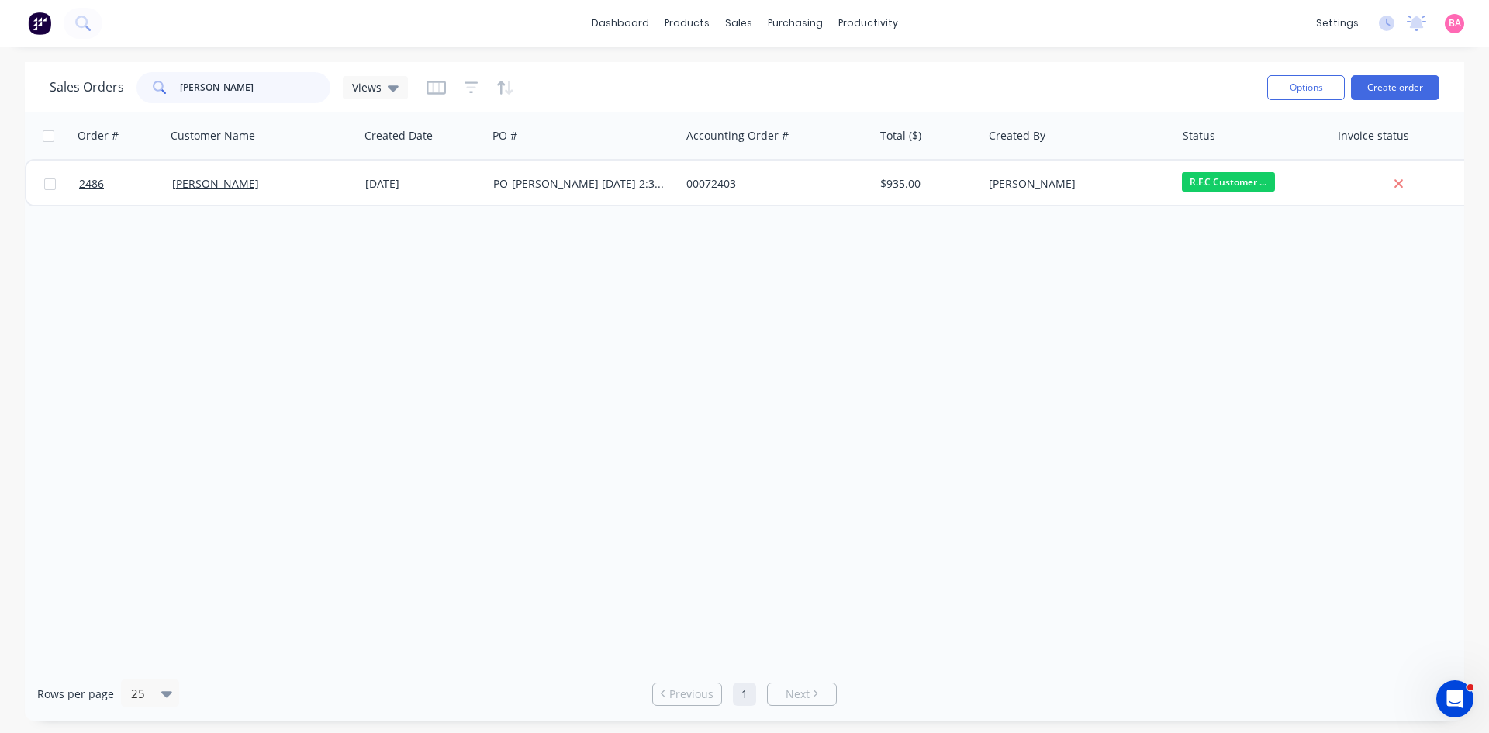
drag, startPoint x: 220, startPoint y: 87, endPoint x: 143, endPoint y: 83, distance: 76.9
click at [144, 83] on div "EDWIN" at bounding box center [234, 87] width 194 height 31
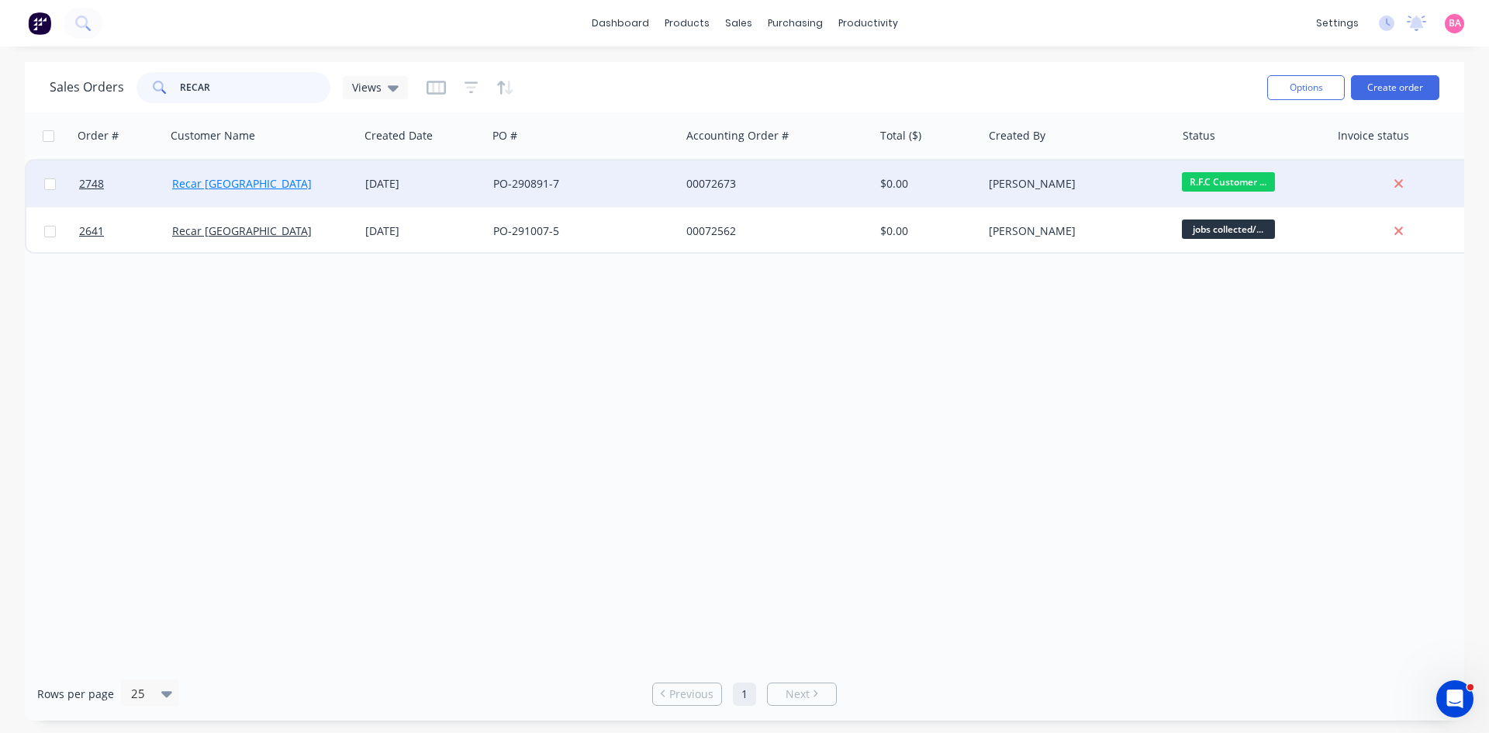
type input "RECAR"
click at [206, 182] on link "Recar [GEOGRAPHIC_DATA]" at bounding box center [242, 183] width 140 height 15
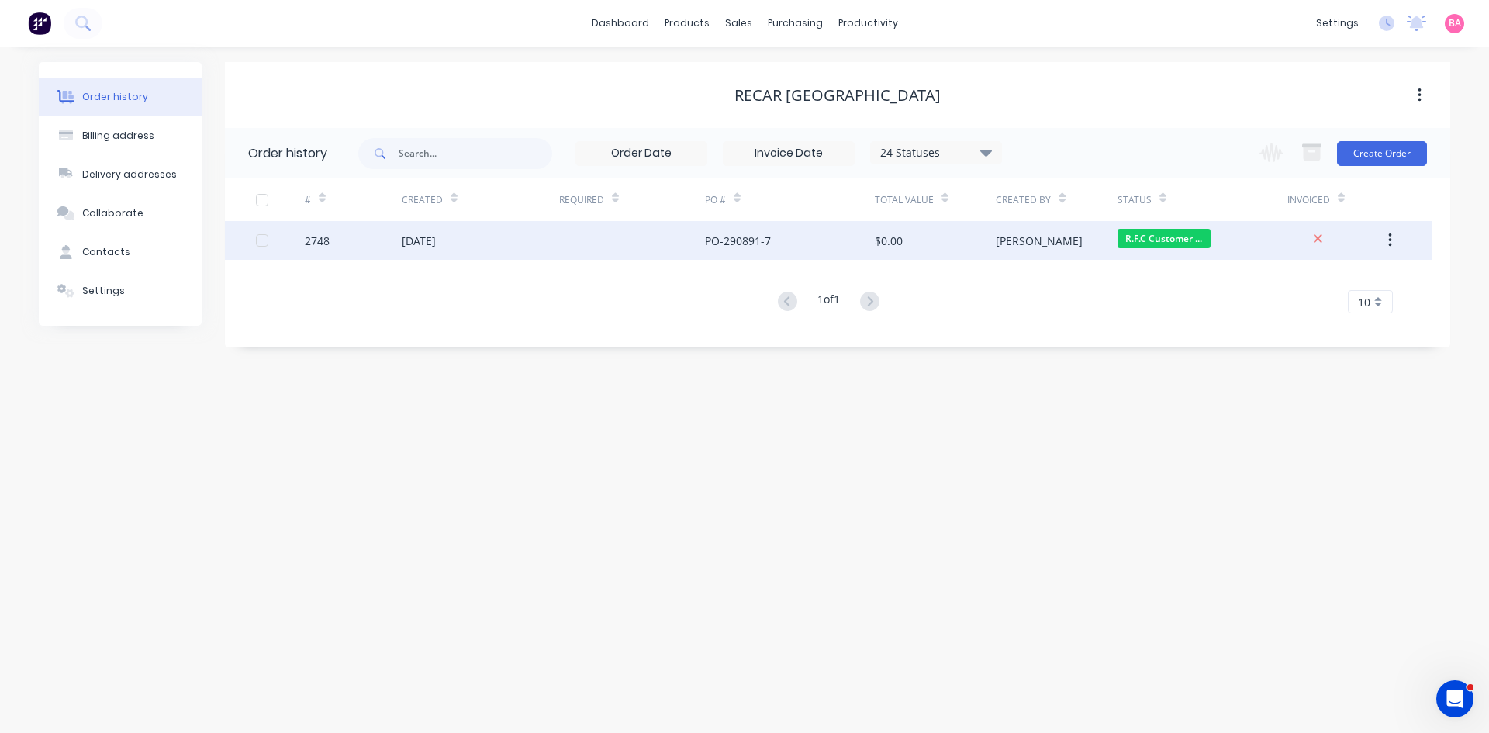
click at [887, 242] on div "$0.00" at bounding box center [889, 241] width 28 height 16
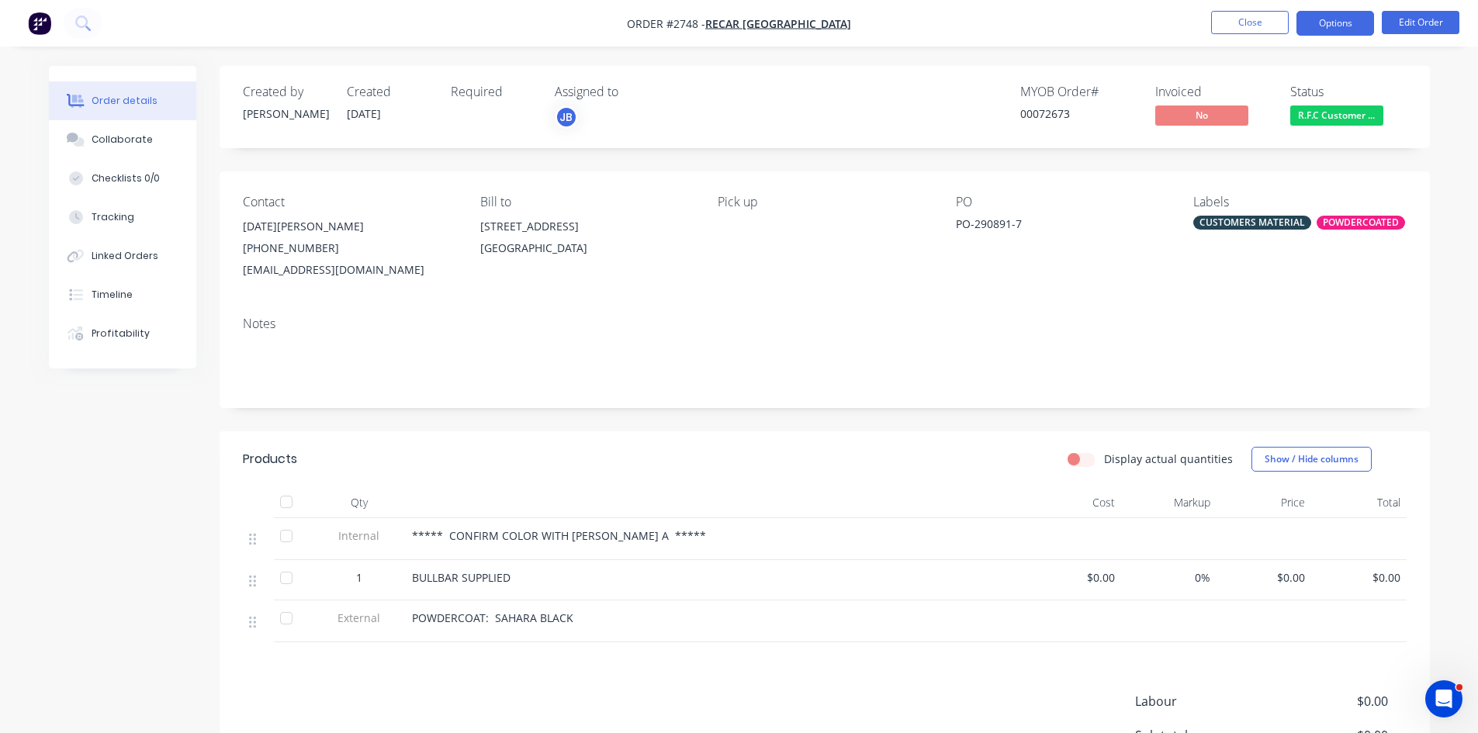
click at [1343, 19] on button "Options" at bounding box center [1335, 23] width 78 height 25
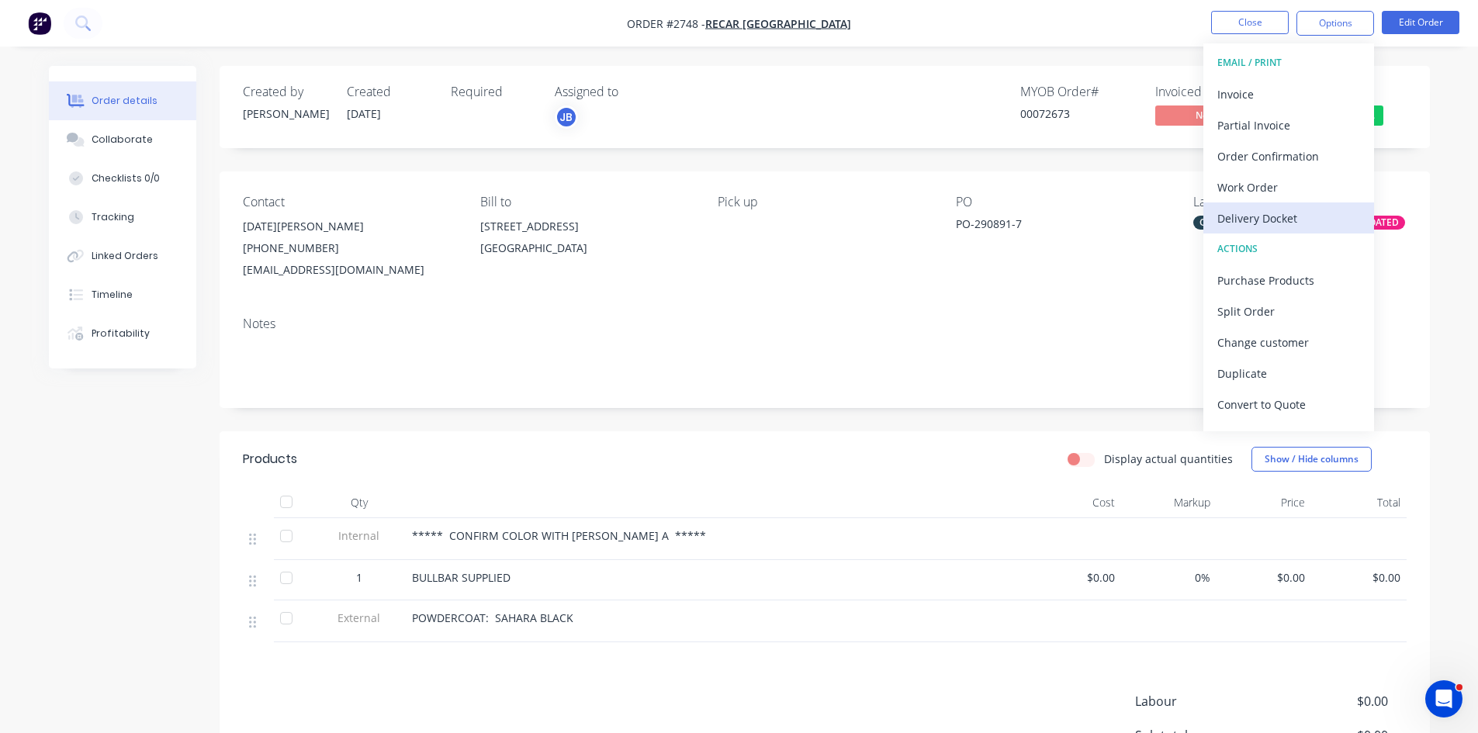
click at [1268, 213] on div "Delivery Docket" at bounding box center [1288, 218] width 143 height 22
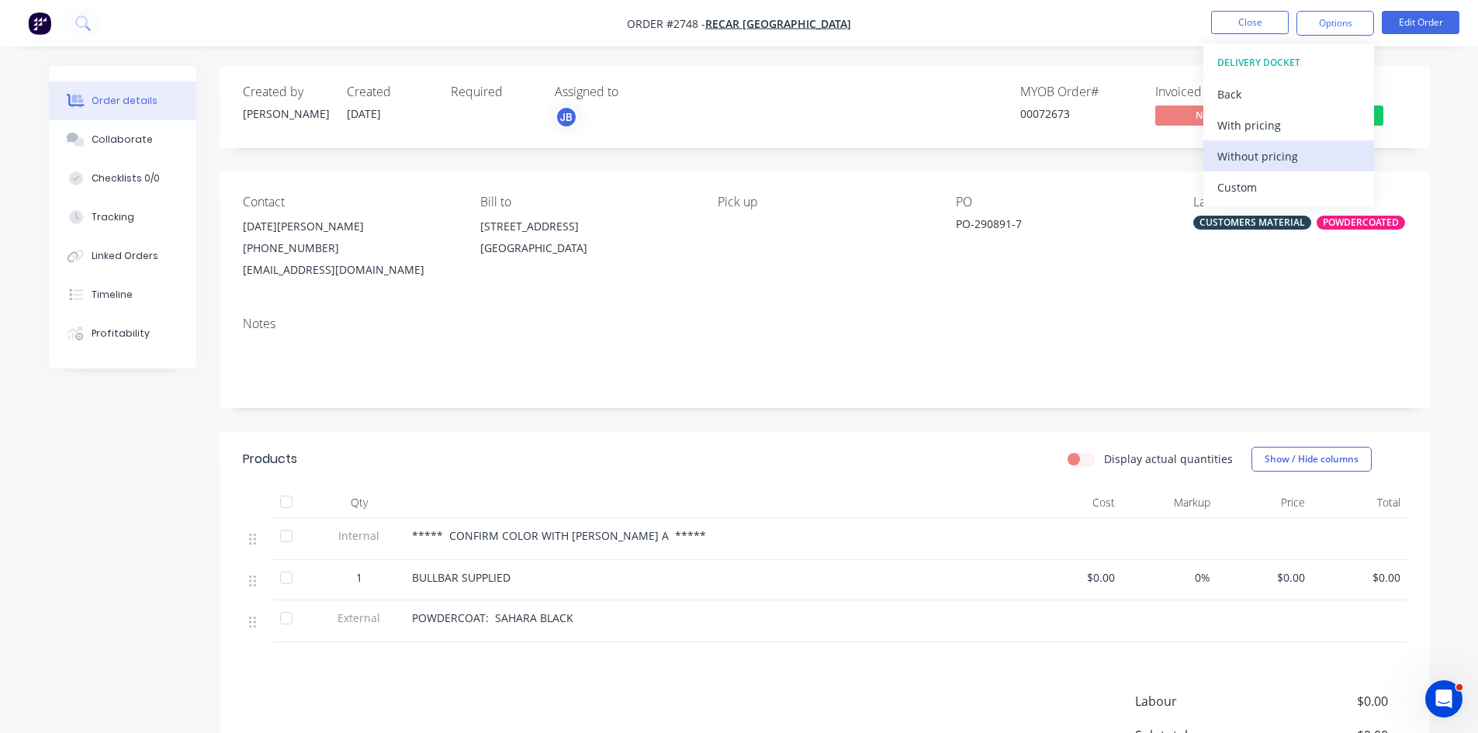
click at [1253, 161] on div "Without pricing" at bounding box center [1288, 156] width 143 height 22
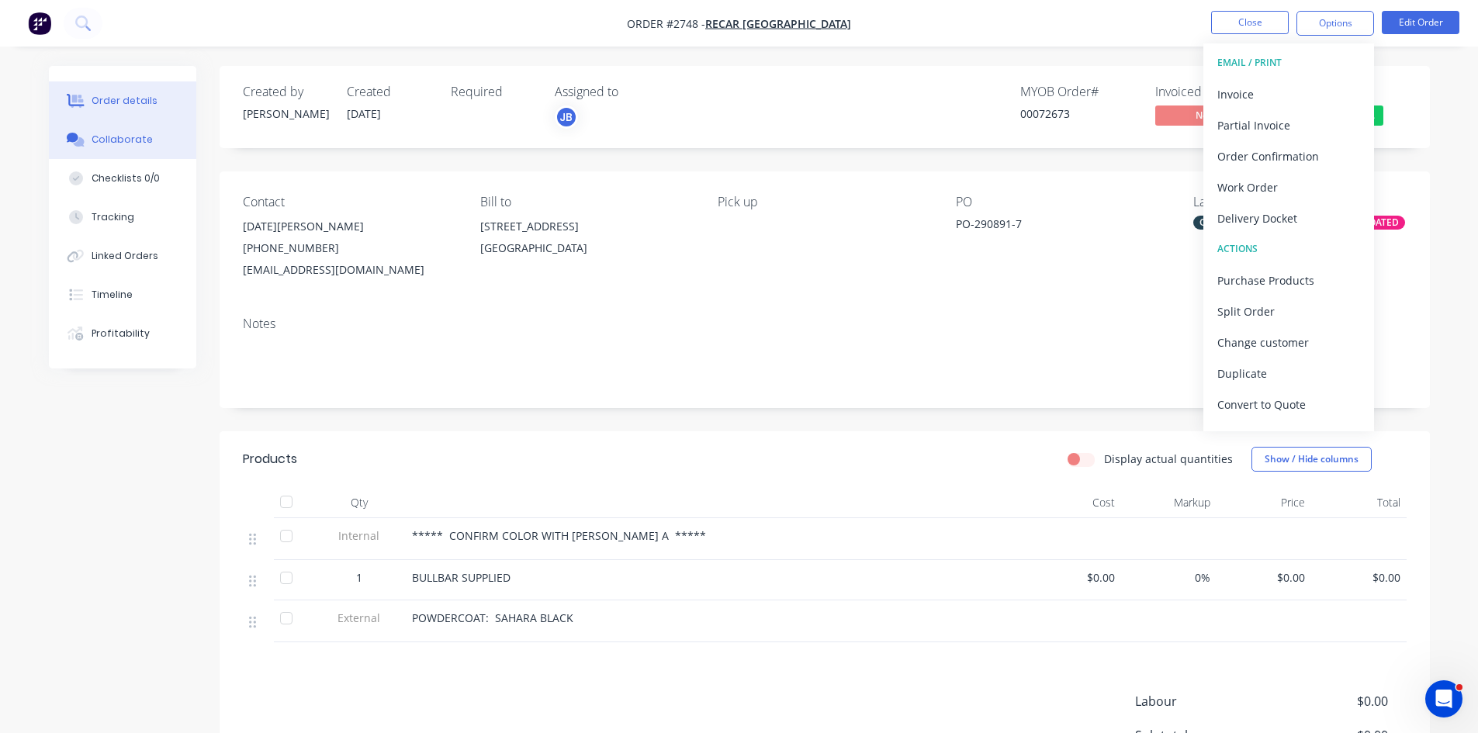
click at [120, 137] on div "Collaborate" at bounding box center [122, 140] width 61 height 14
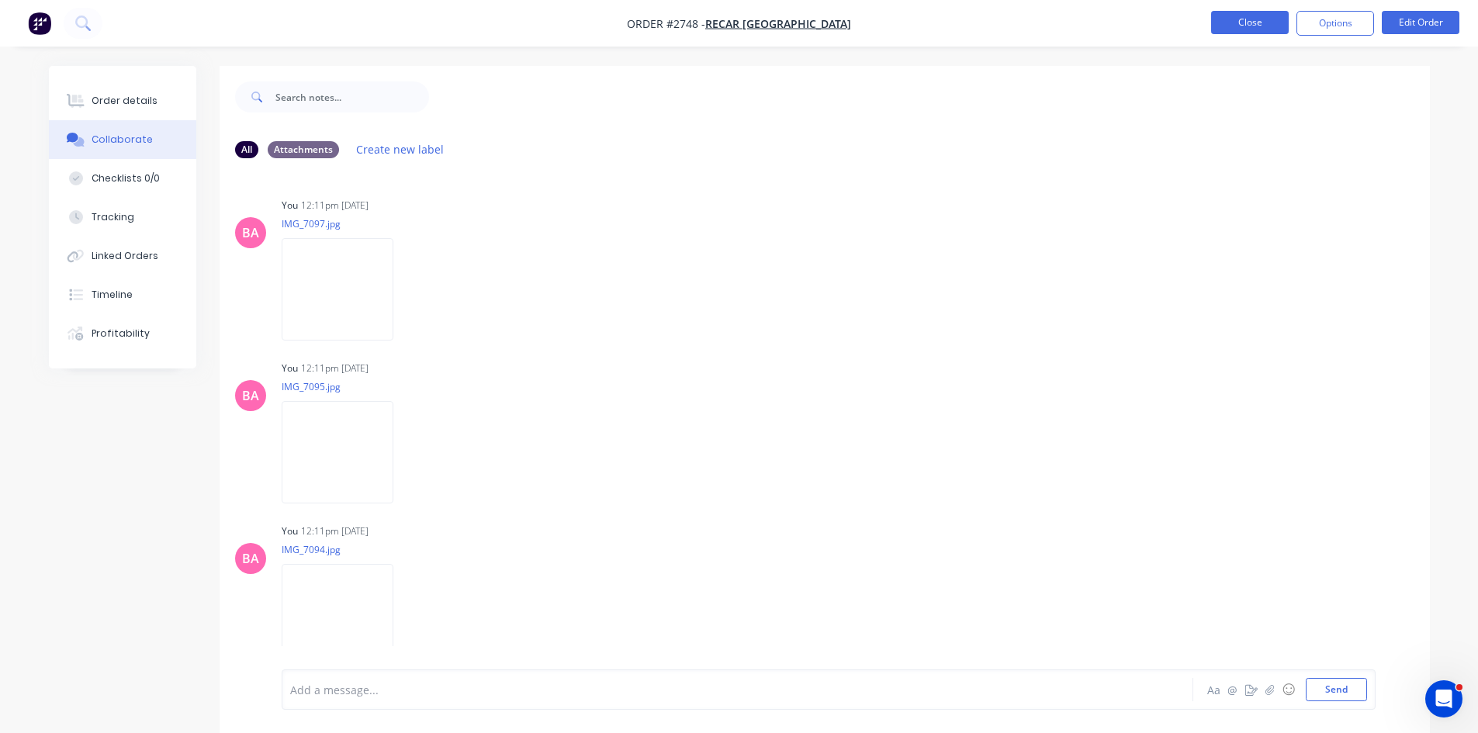
click at [1256, 23] on button "Close" at bounding box center [1250, 22] width 78 height 23
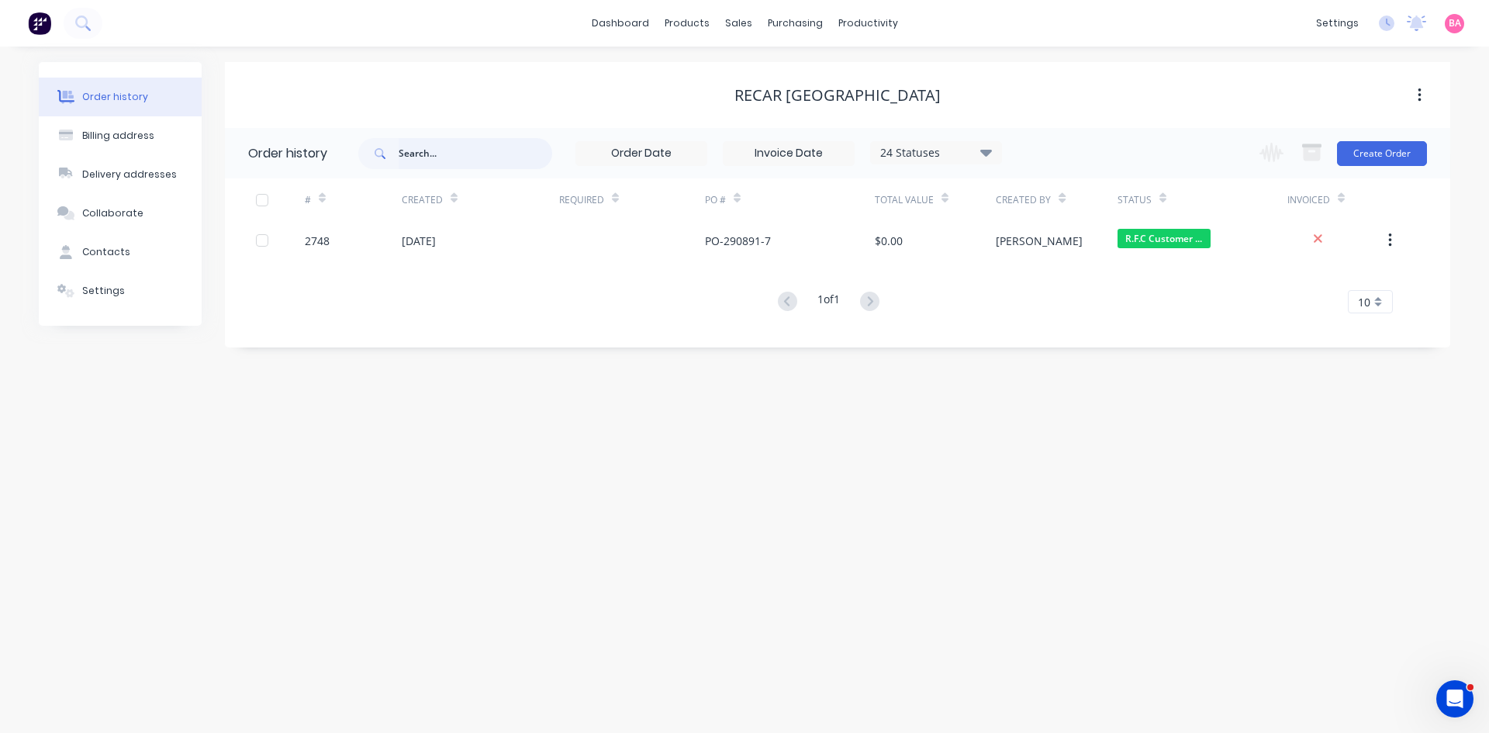
click at [445, 150] on input "text" at bounding box center [476, 153] width 154 height 31
type input "2486"
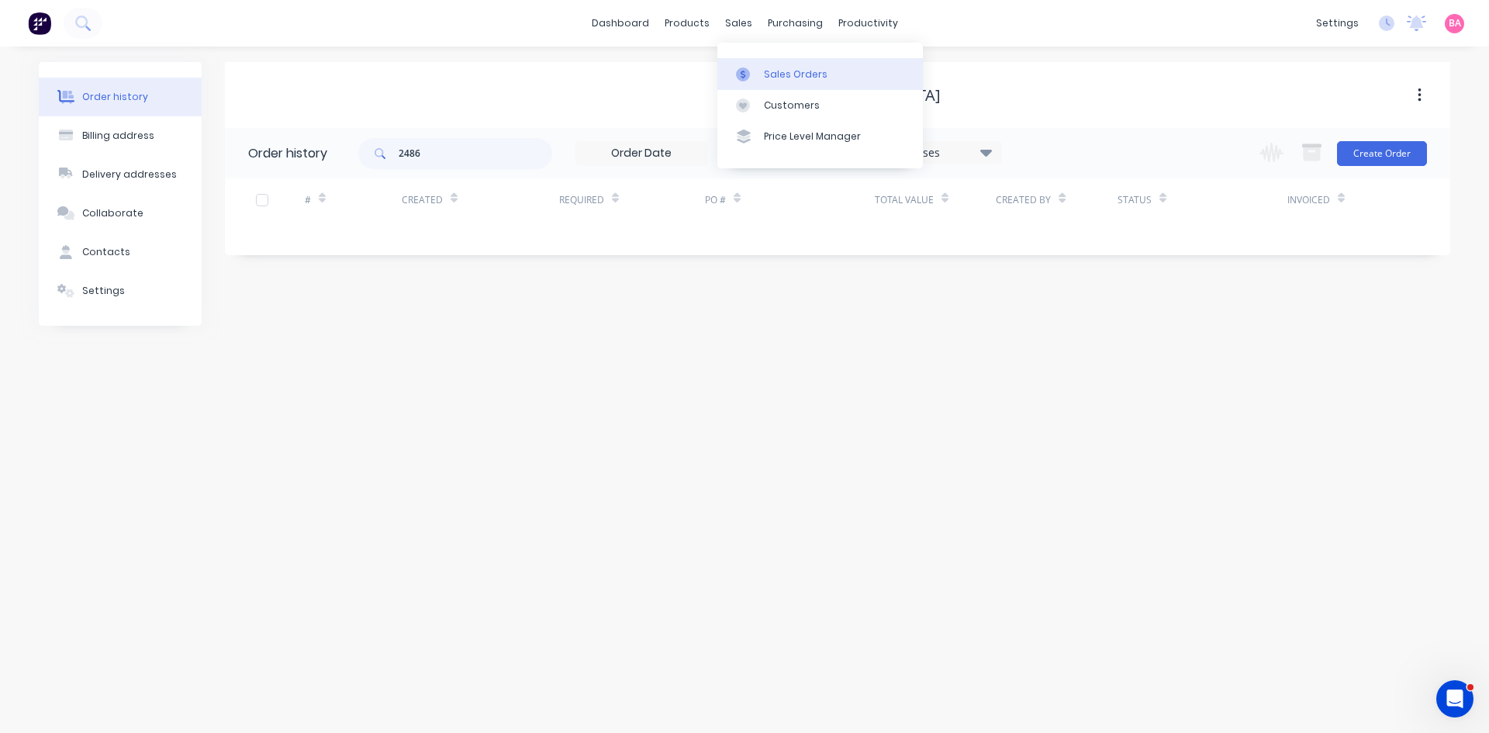
click at [780, 67] on div "Sales Orders" at bounding box center [796, 74] width 64 height 14
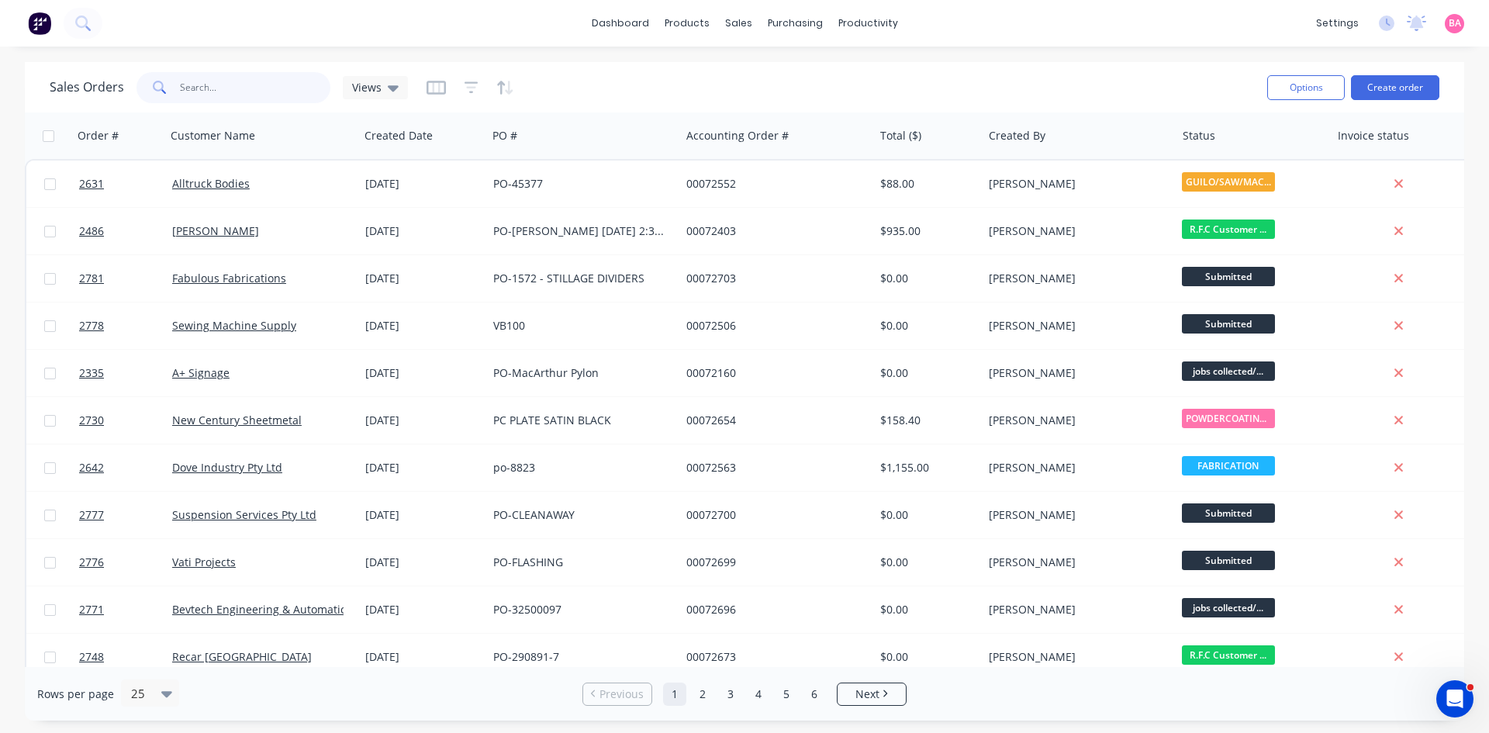
click at [213, 80] on input "text" at bounding box center [255, 87] width 151 height 31
type input "2486"
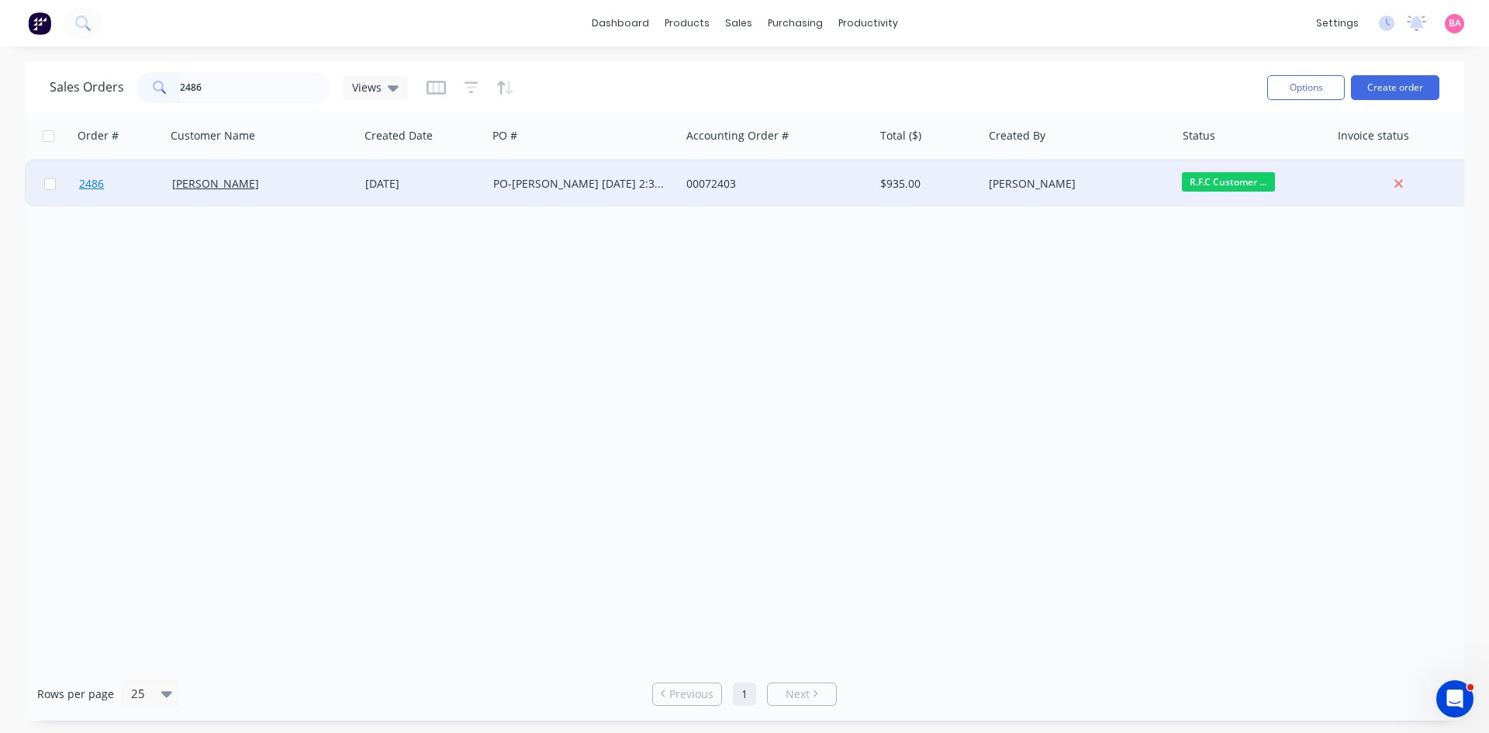
click at [93, 183] on span "2486" at bounding box center [91, 184] width 25 height 16
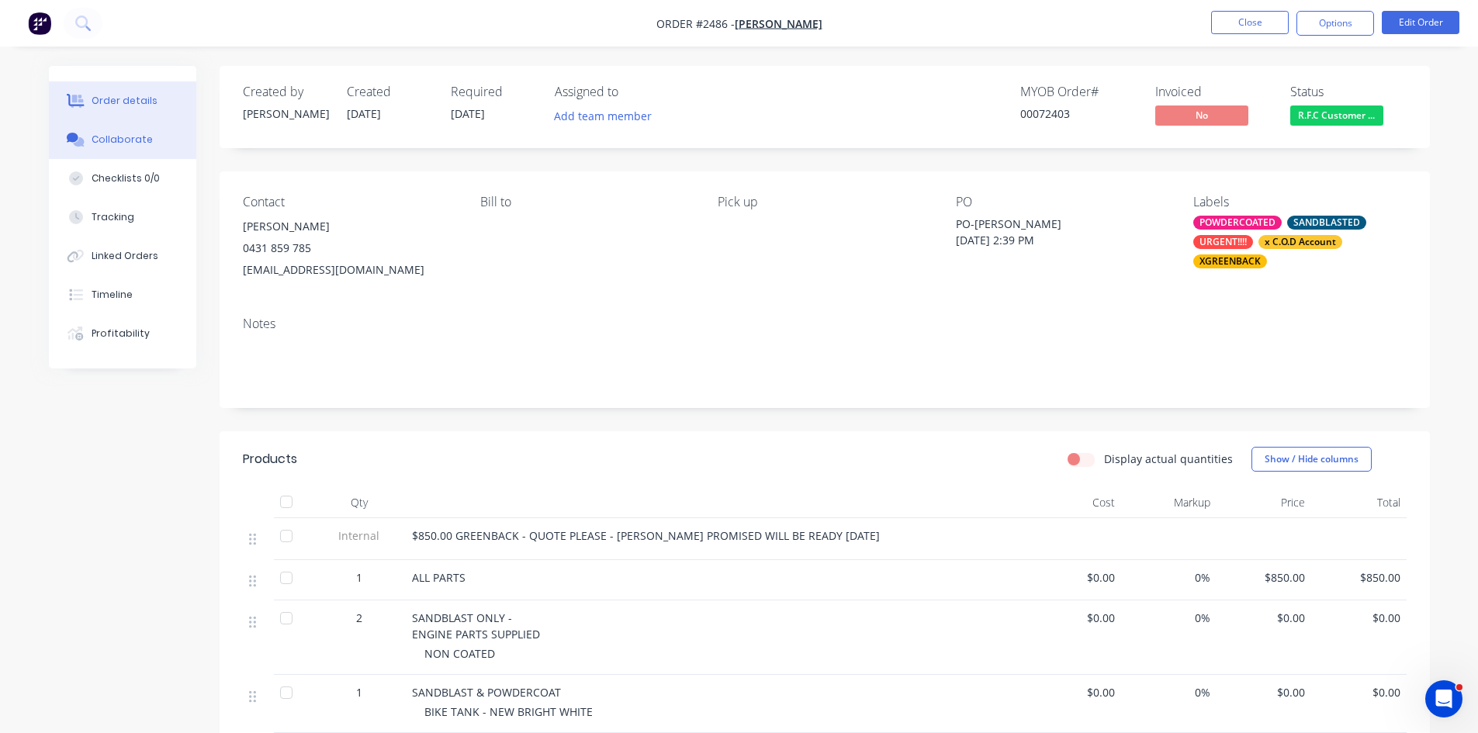
click at [117, 144] on div "Collaborate" at bounding box center [122, 140] width 61 height 14
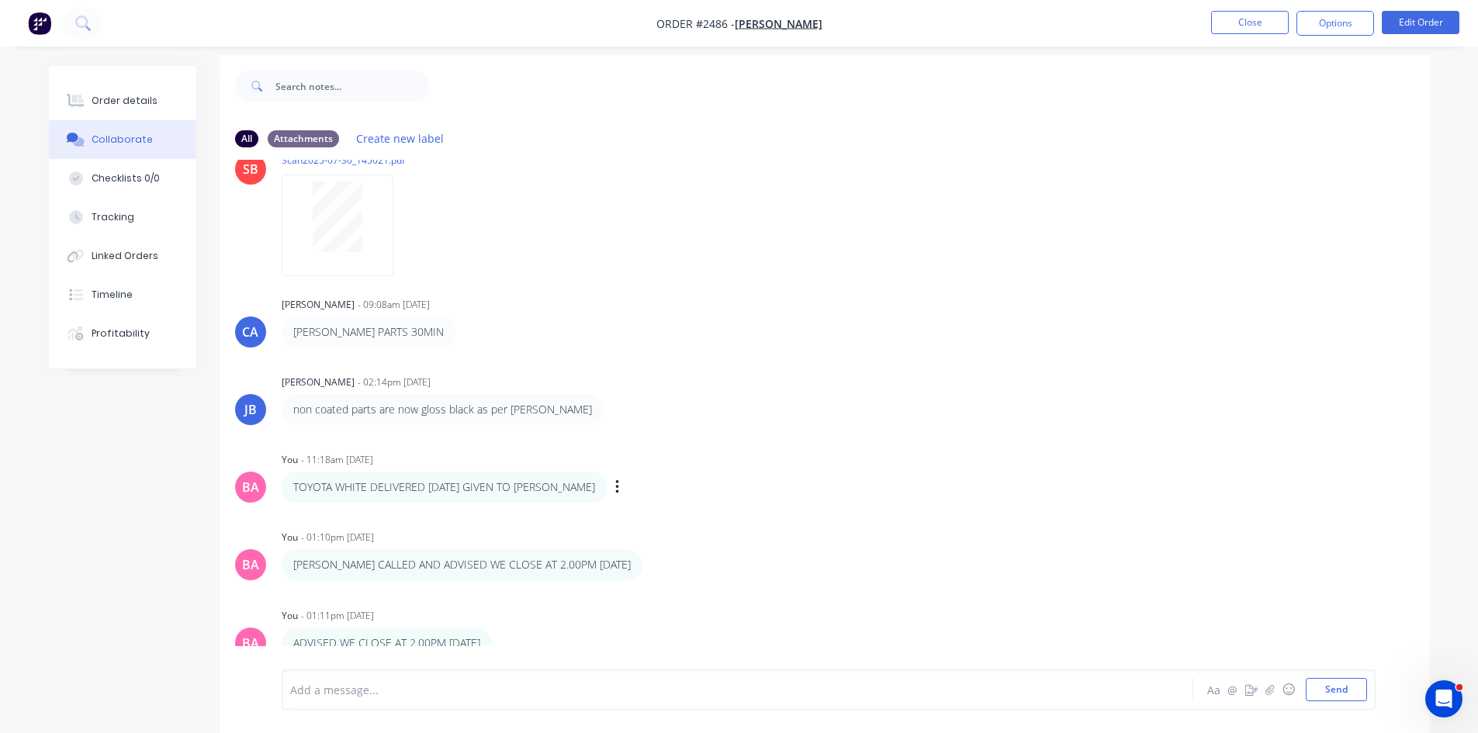
scroll to position [23, 0]
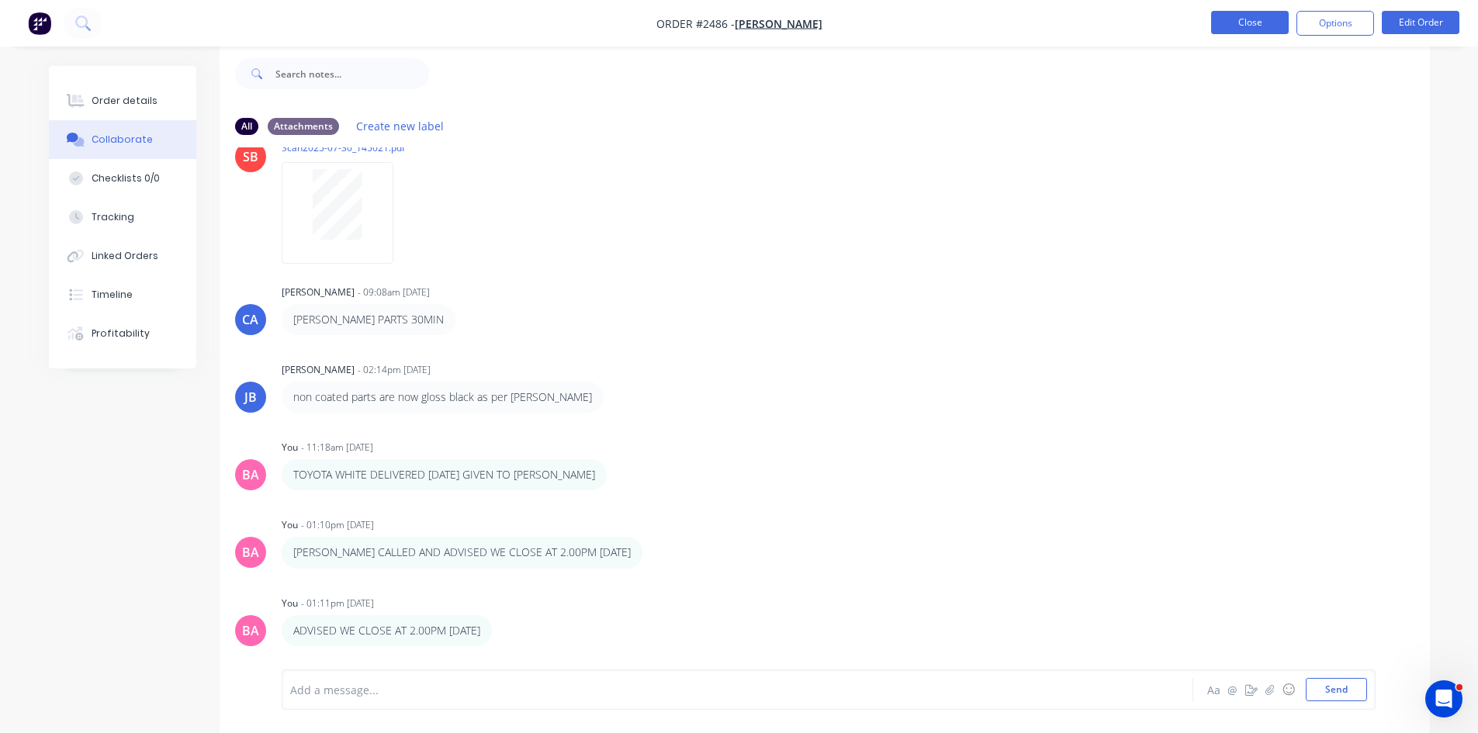
click at [1251, 20] on button "Close" at bounding box center [1250, 22] width 78 height 23
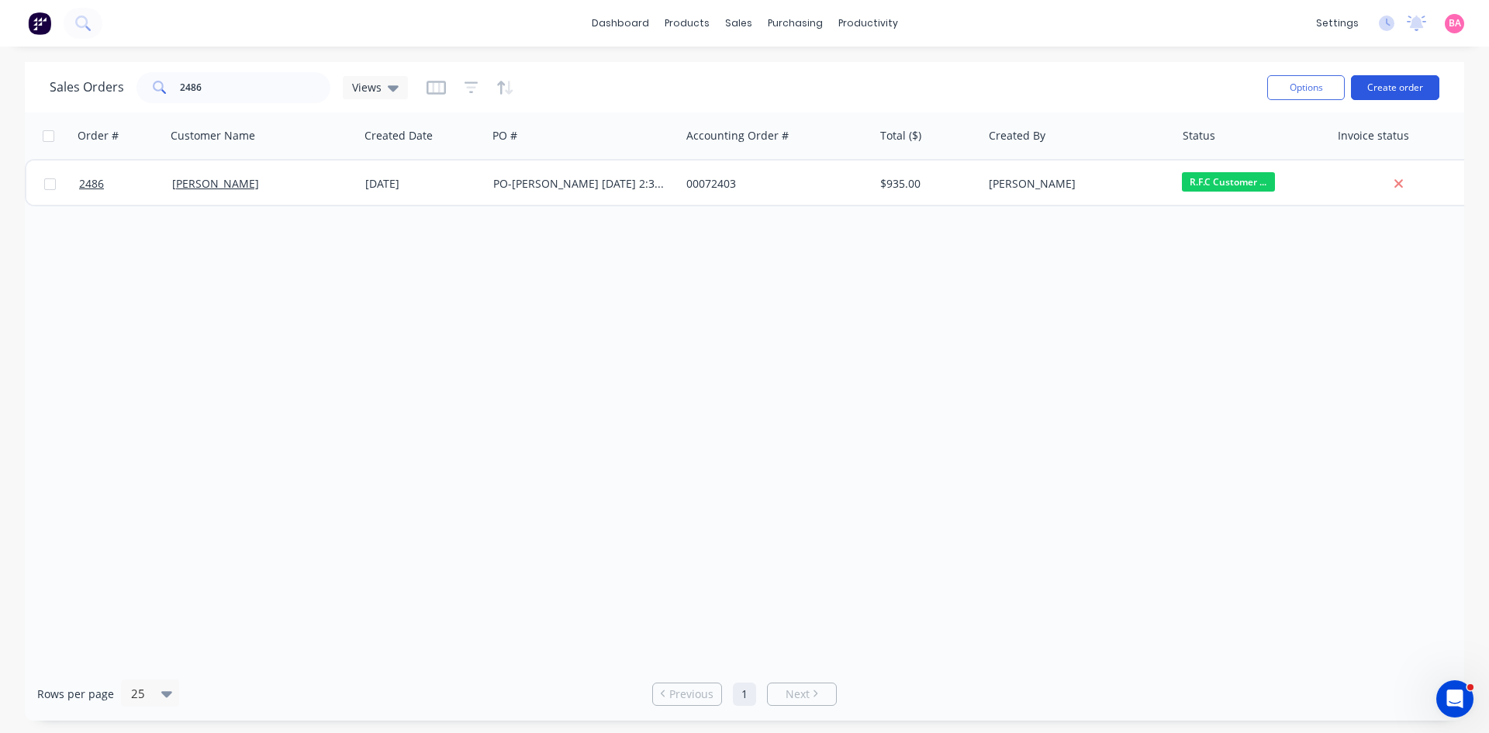
click at [1400, 85] on button "Create order" at bounding box center [1395, 87] width 88 height 25
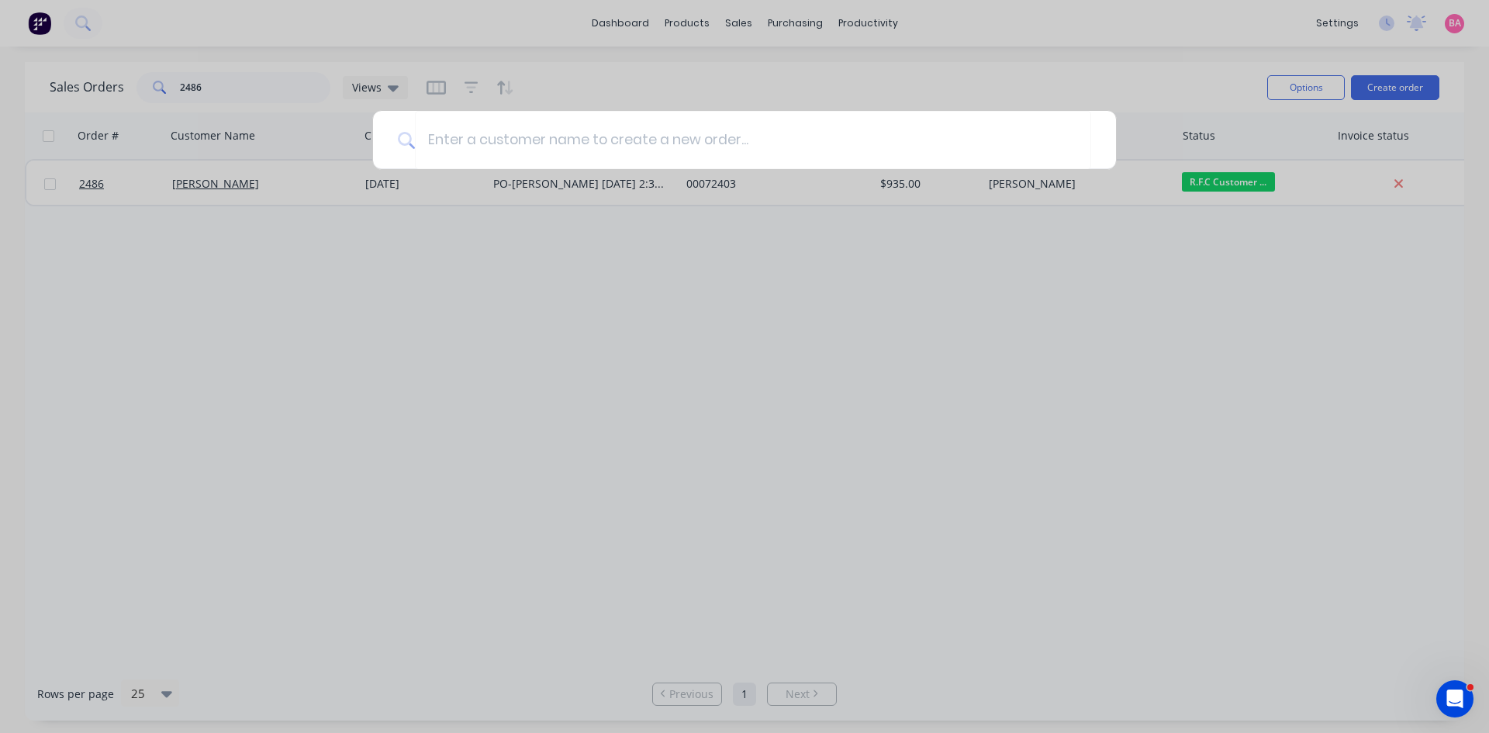
click at [738, 20] on div at bounding box center [744, 366] width 1489 height 733
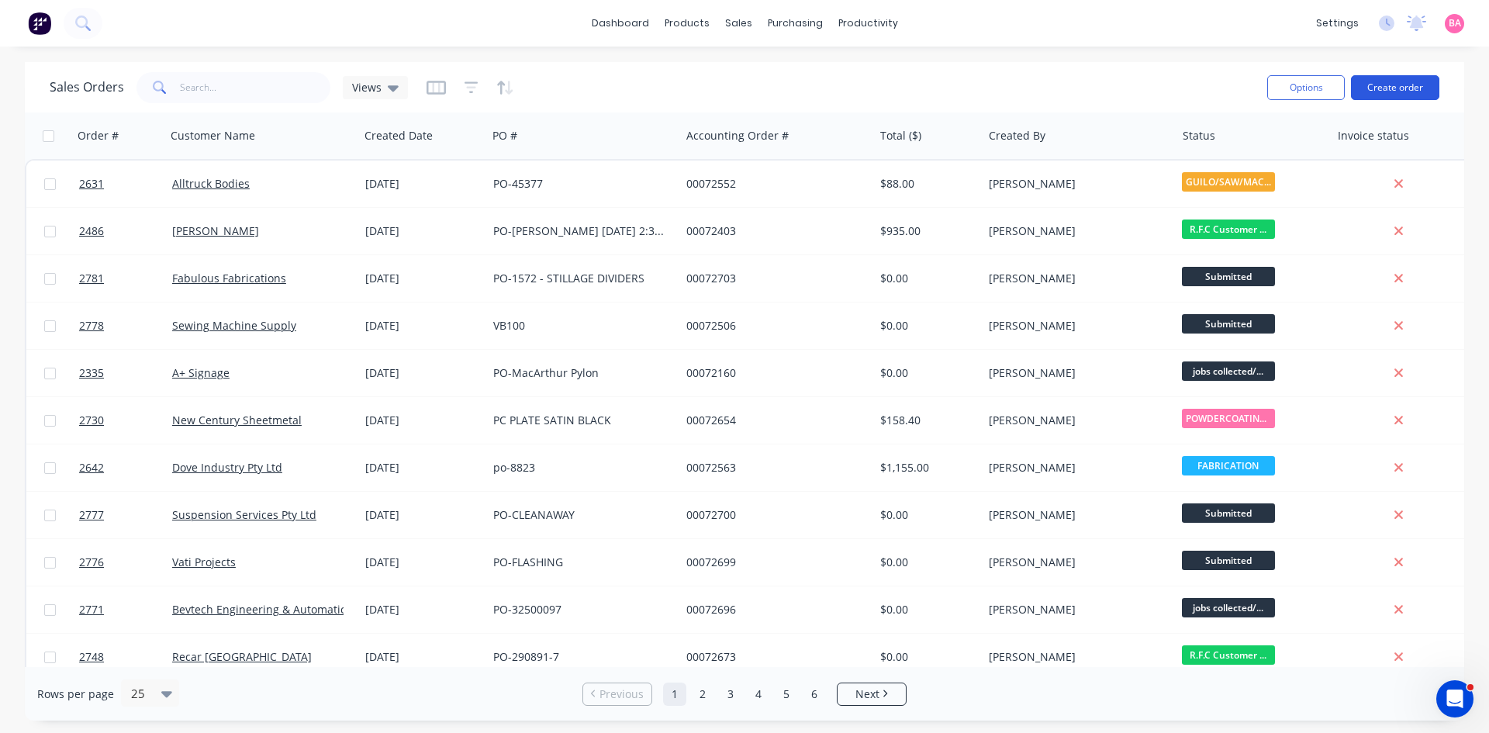
click at [1403, 91] on button "Create order" at bounding box center [1395, 87] width 88 height 25
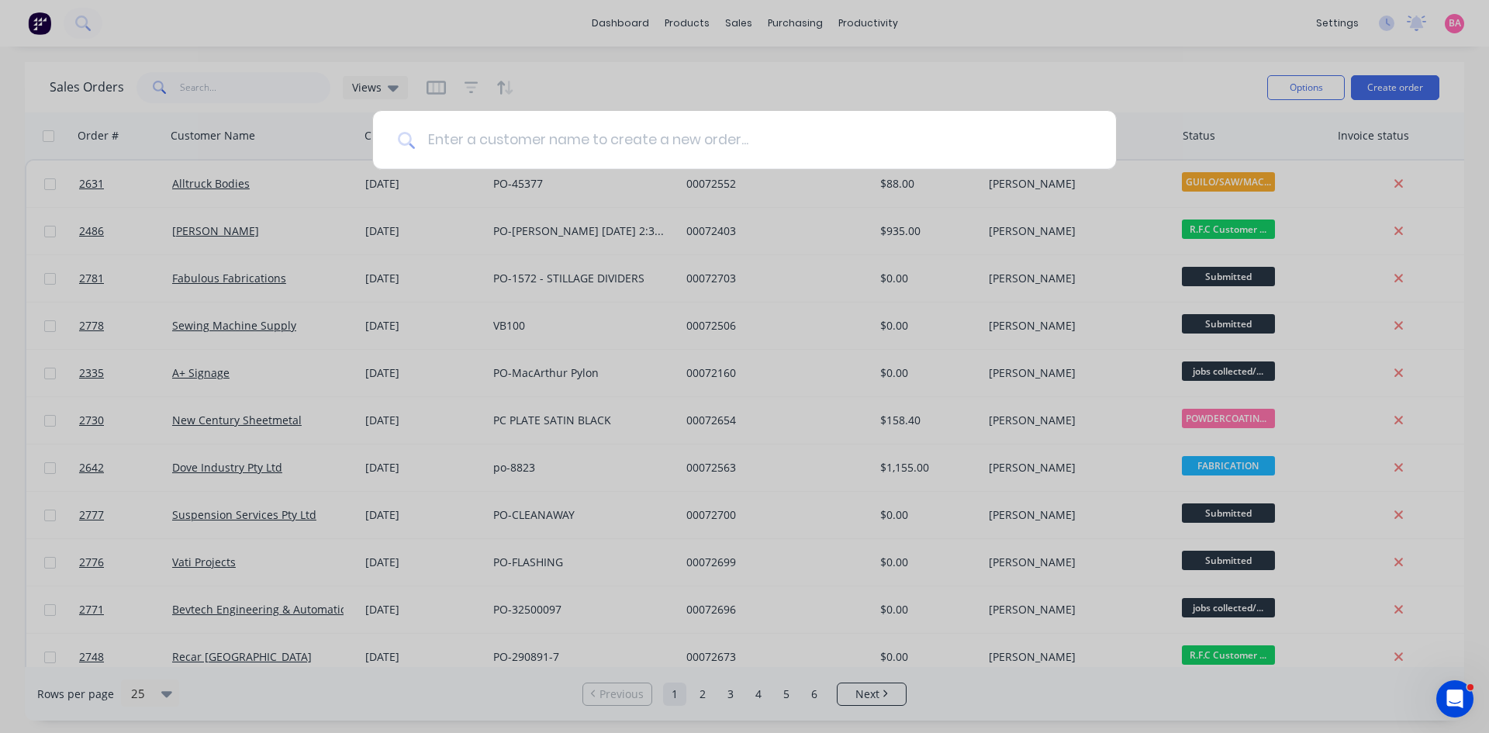
click at [543, 135] on input at bounding box center [753, 140] width 676 height 58
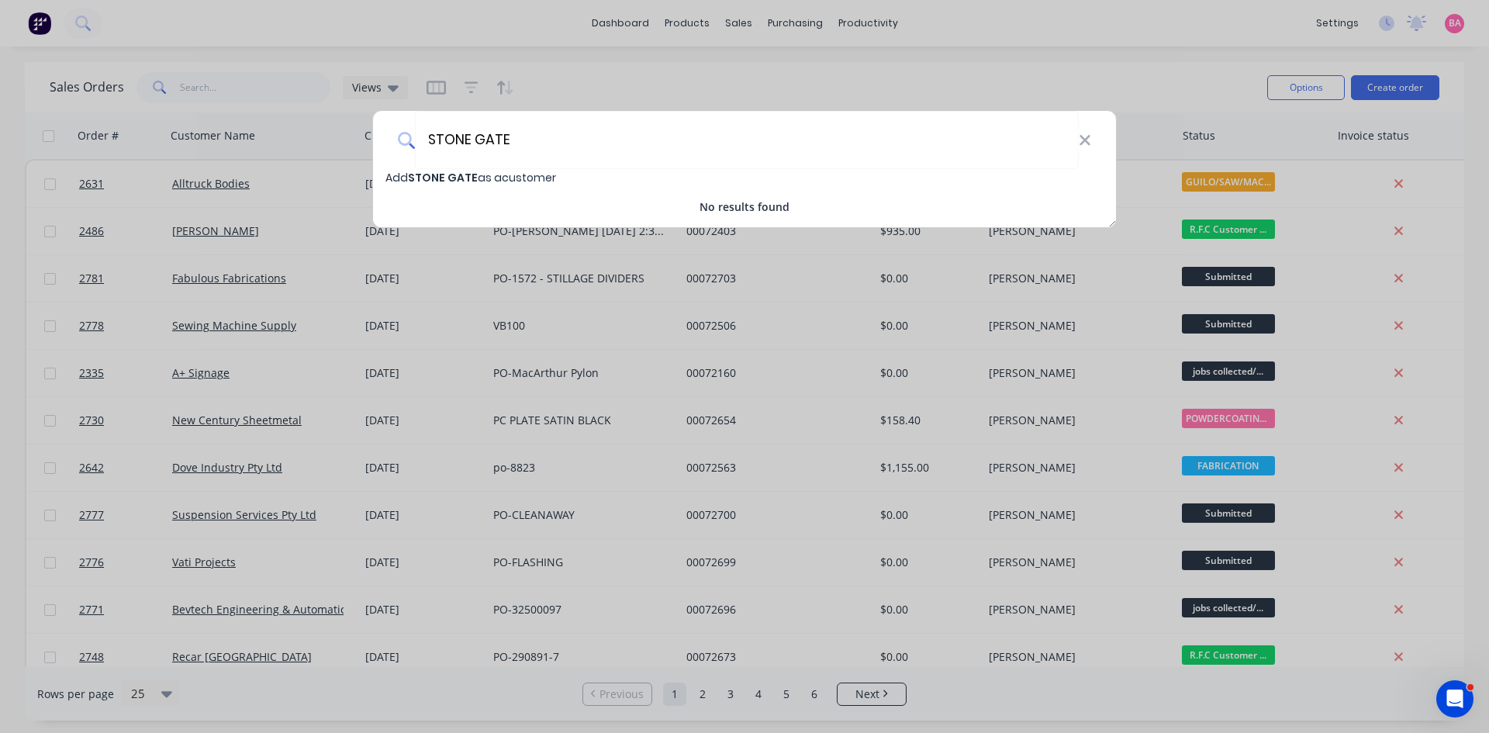
type input "STONE GATE"
click at [457, 170] on span "STONE GATE" at bounding box center [443, 178] width 70 height 16
select select "AU"
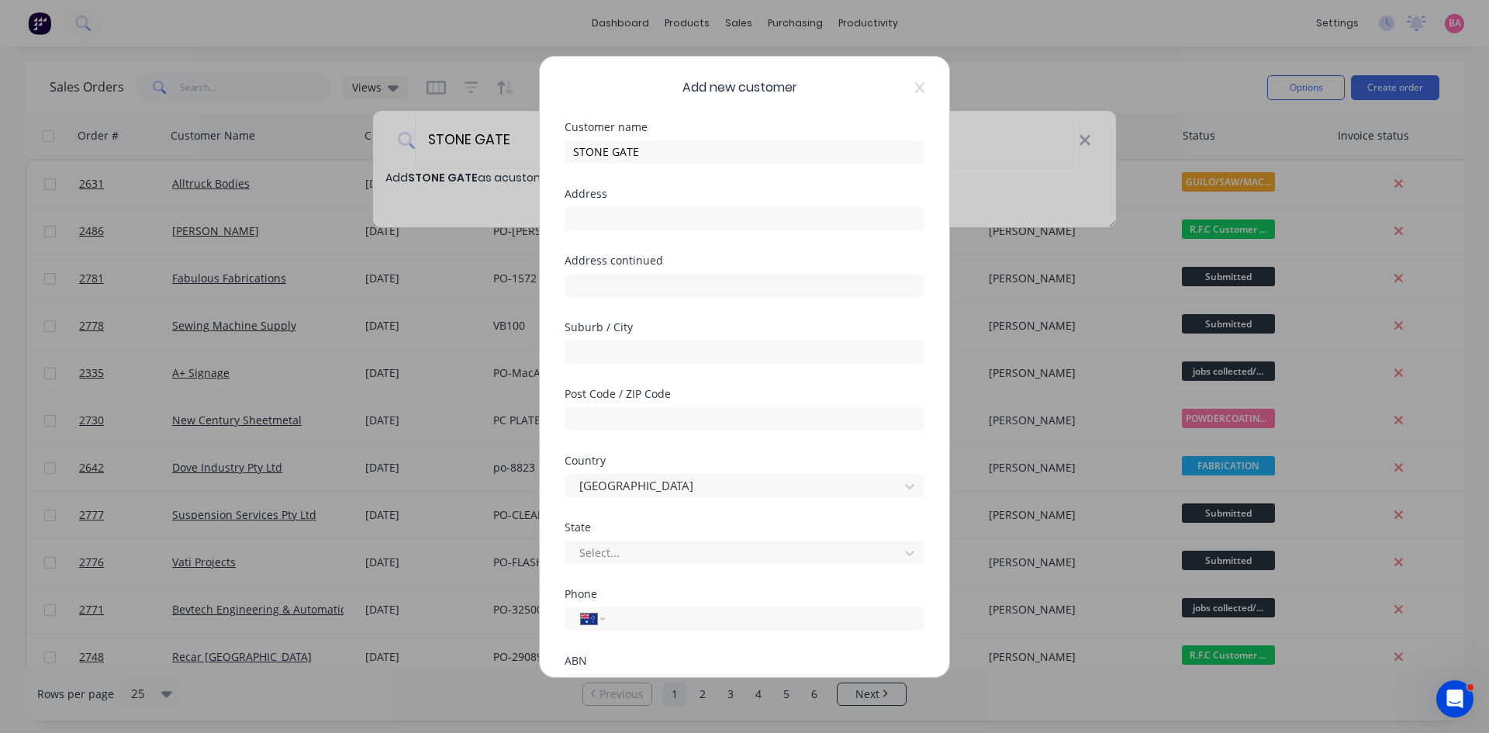
click at [920, 84] on div "Add new customer Customer name STONE GATE Address Address continued Suburb / Ci…" at bounding box center [745, 367] width 410 height 621
click at [915, 84] on icon at bounding box center [919, 86] width 9 height 11
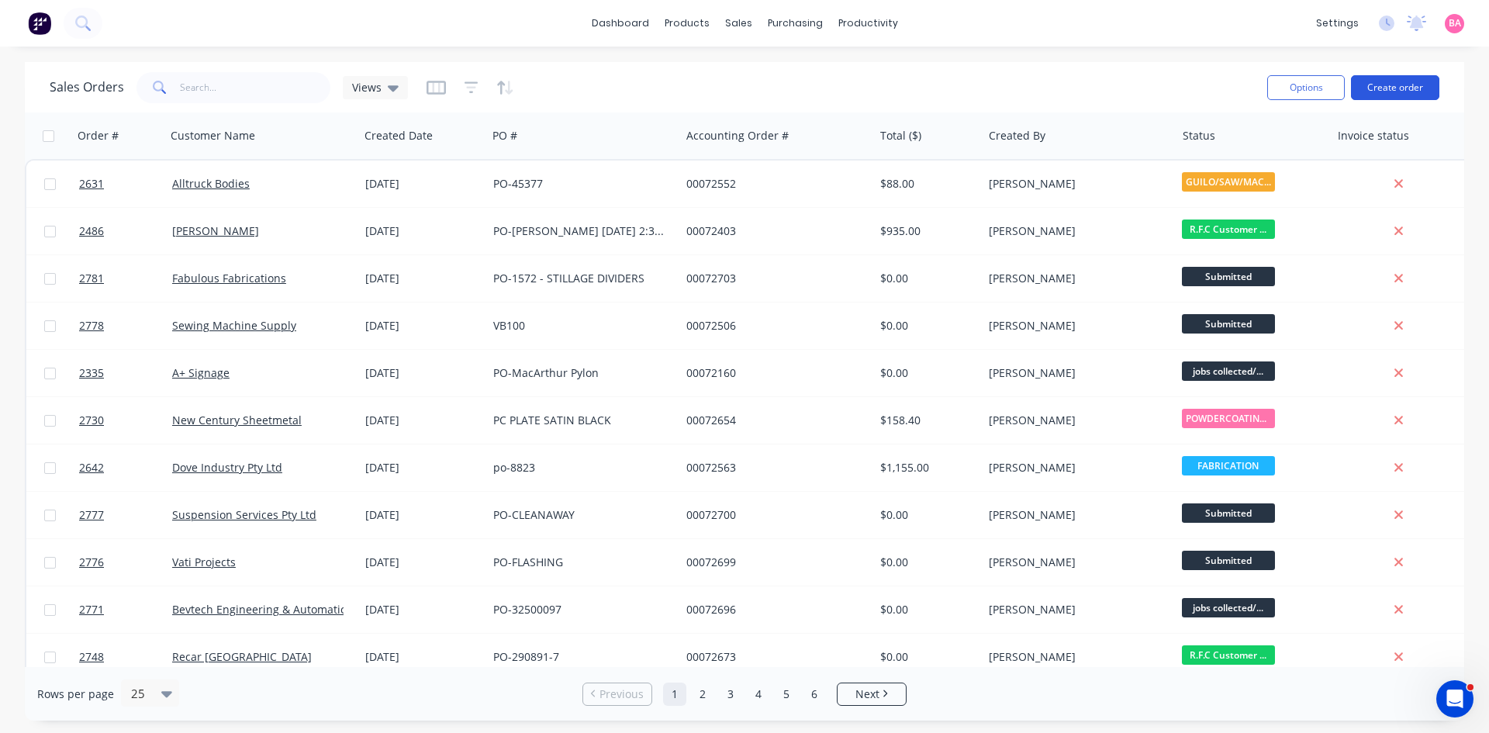
click at [1402, 88] on button "Create order" at bounding box center [1395, 87] width 88 height 25
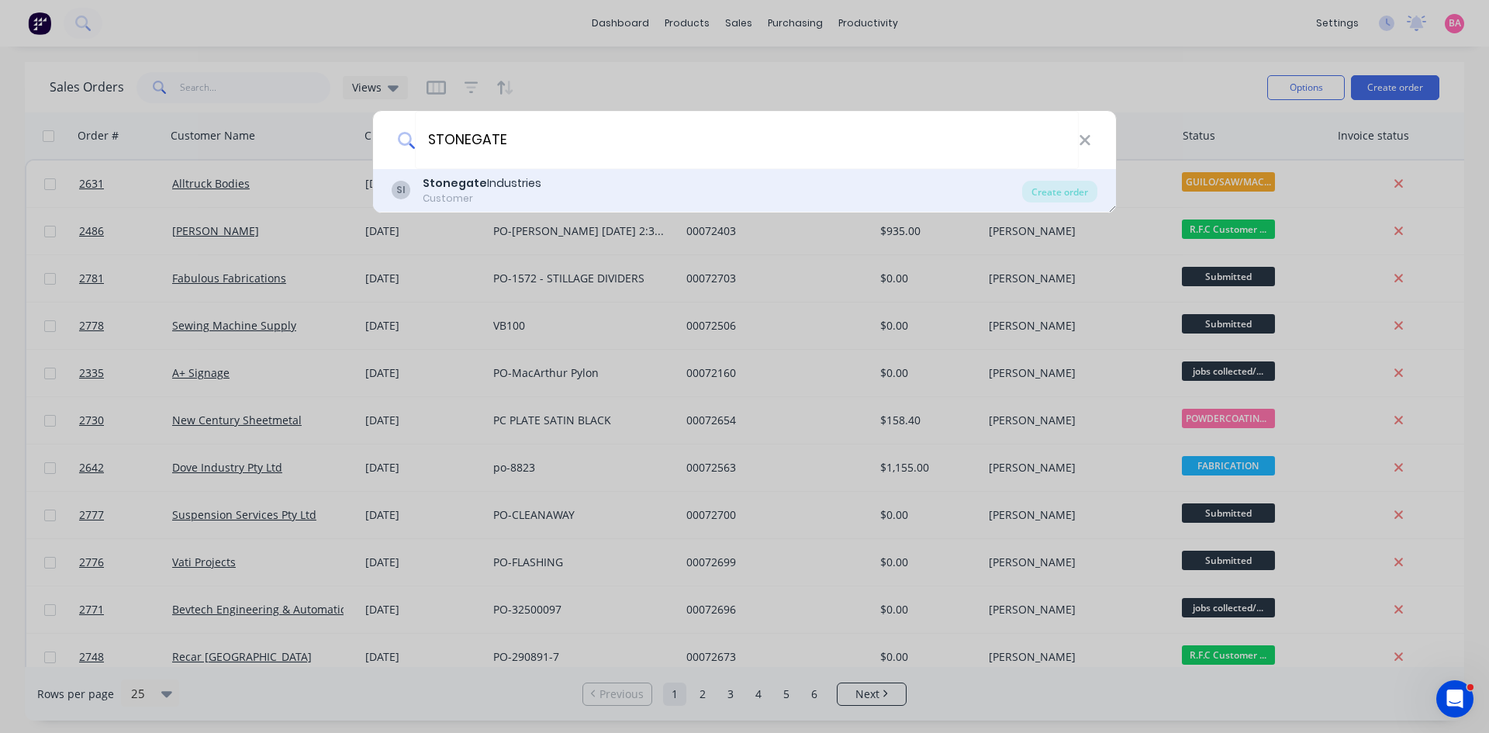
type input "STONEGATE"
click at [465, 182] on b "Stonegate" at bounding box center [455, 183] width 64 height 16
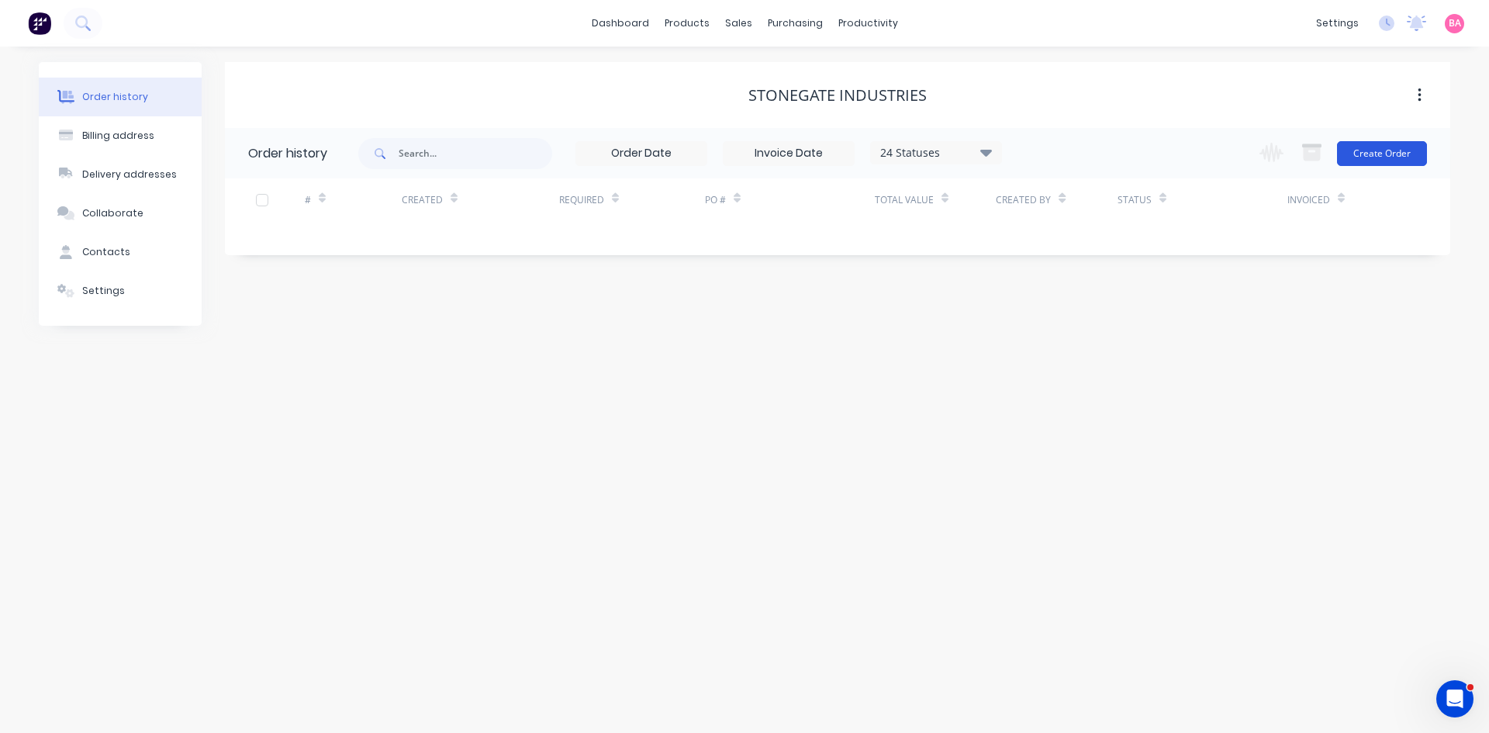
click at [1403, 152] on button "Create Order" at bounding box center [1382, 153] width 90 height 25
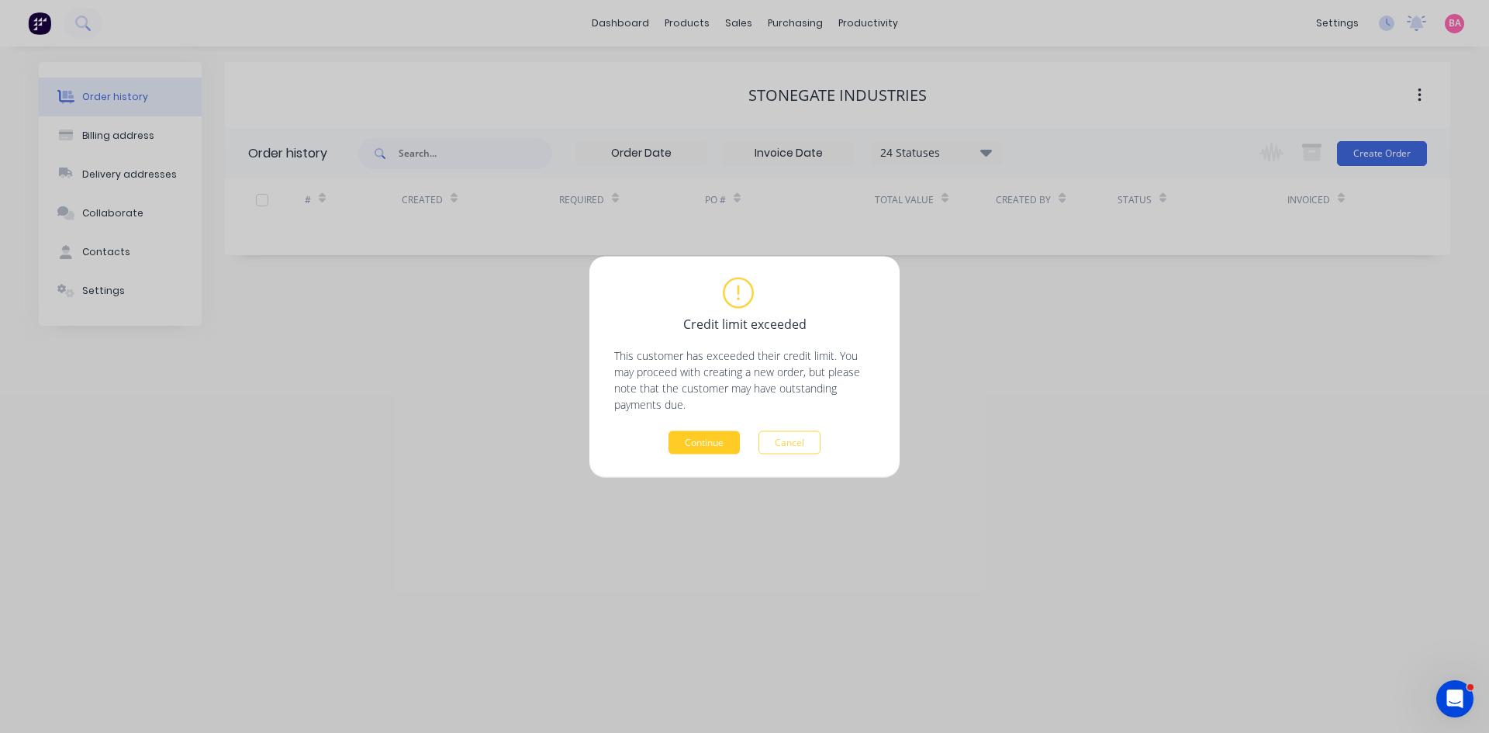
click at [713, 440] on button "Continue" at bounding box center [704, 442] width 71 height 23
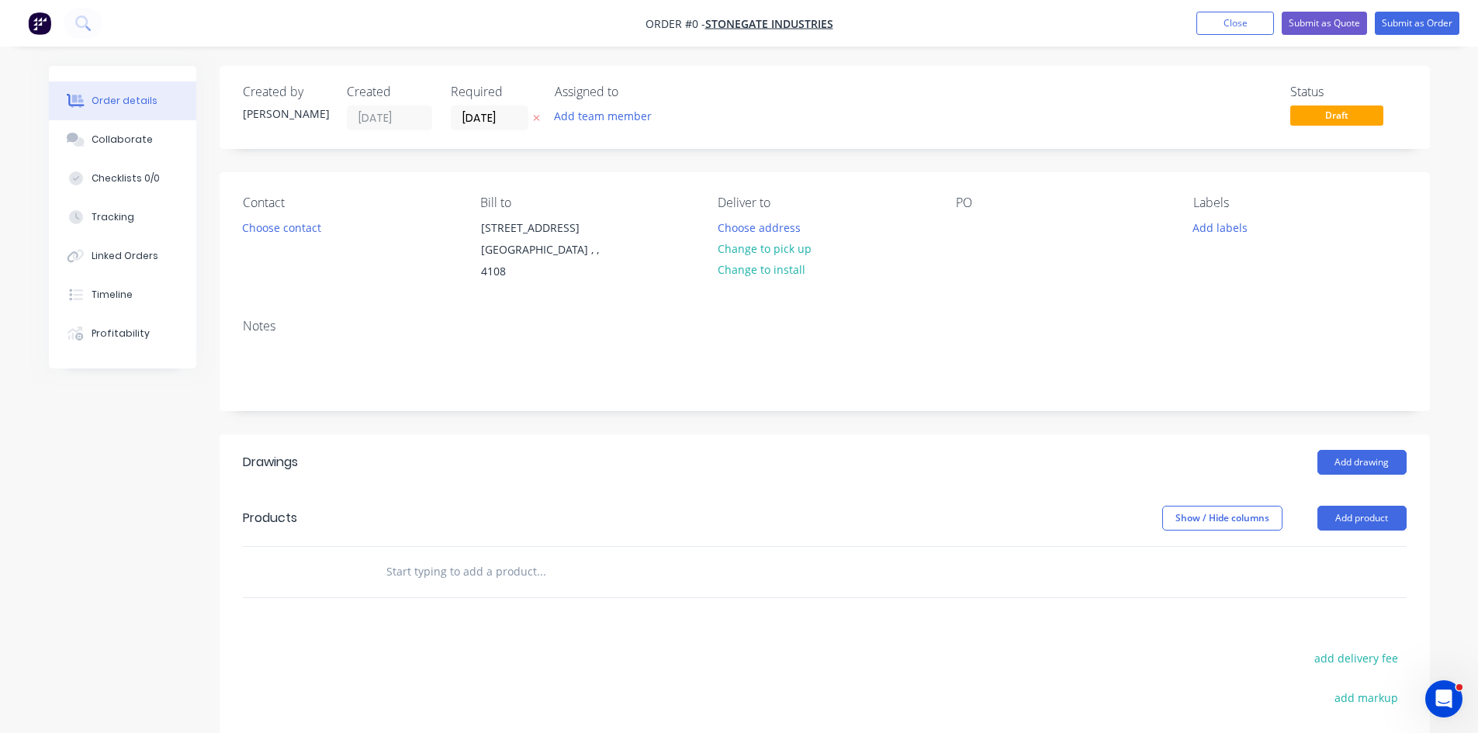
click at [538, 116] on icon at bounding box center [536, 119] width 6 height 6
click at [510, 118] on input at bounding box center [494, 117] width 84 height 23
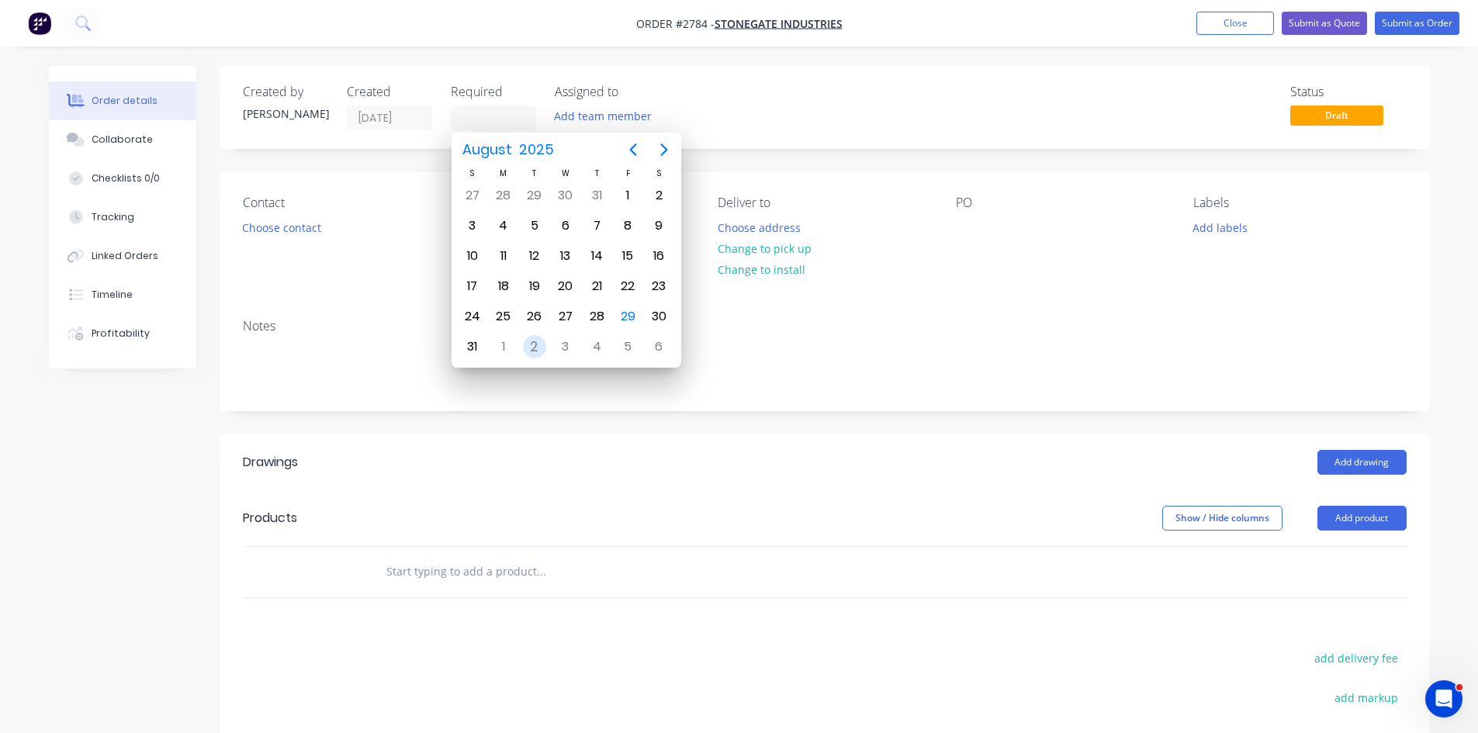
click at [533, 342] on div "2" at bounding box center [534, 346] width 23 height 23
type input "02/09/25"
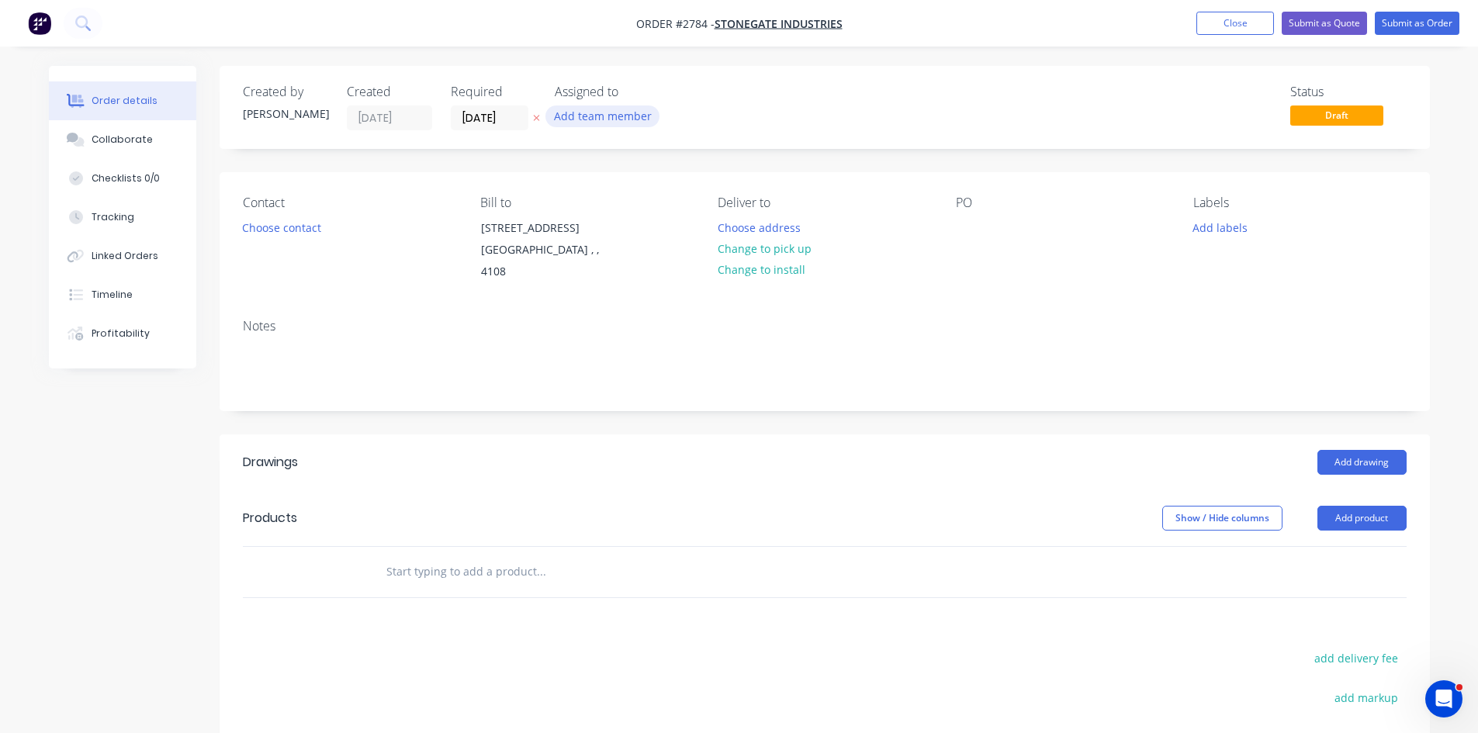
click at [604, 106] on button "Add team member" at bounding box center [602, 116] width 114 height 21
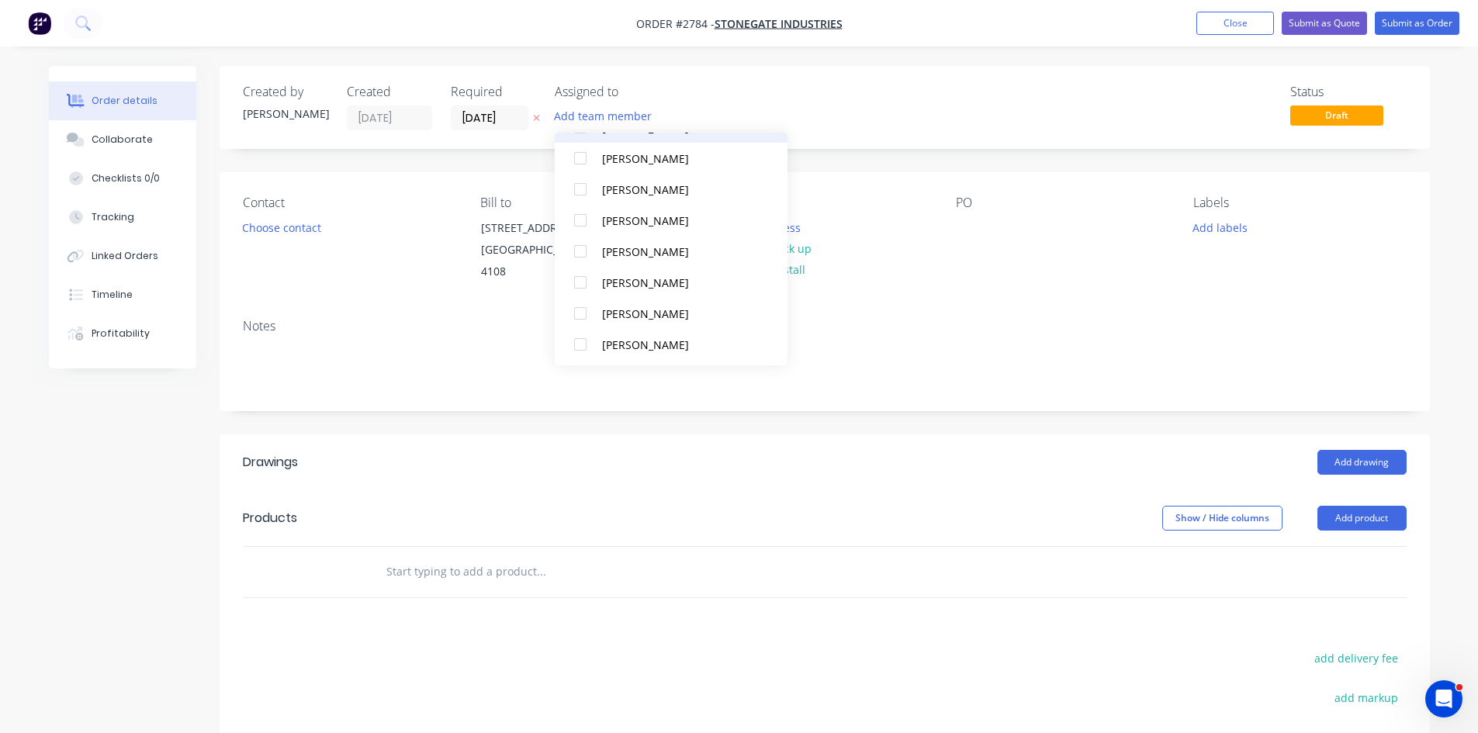
scroll to position [140, 0]
click at [646, 313] on div "Matt Abrahams" at bounding box center [679, 311] width 155 height 16
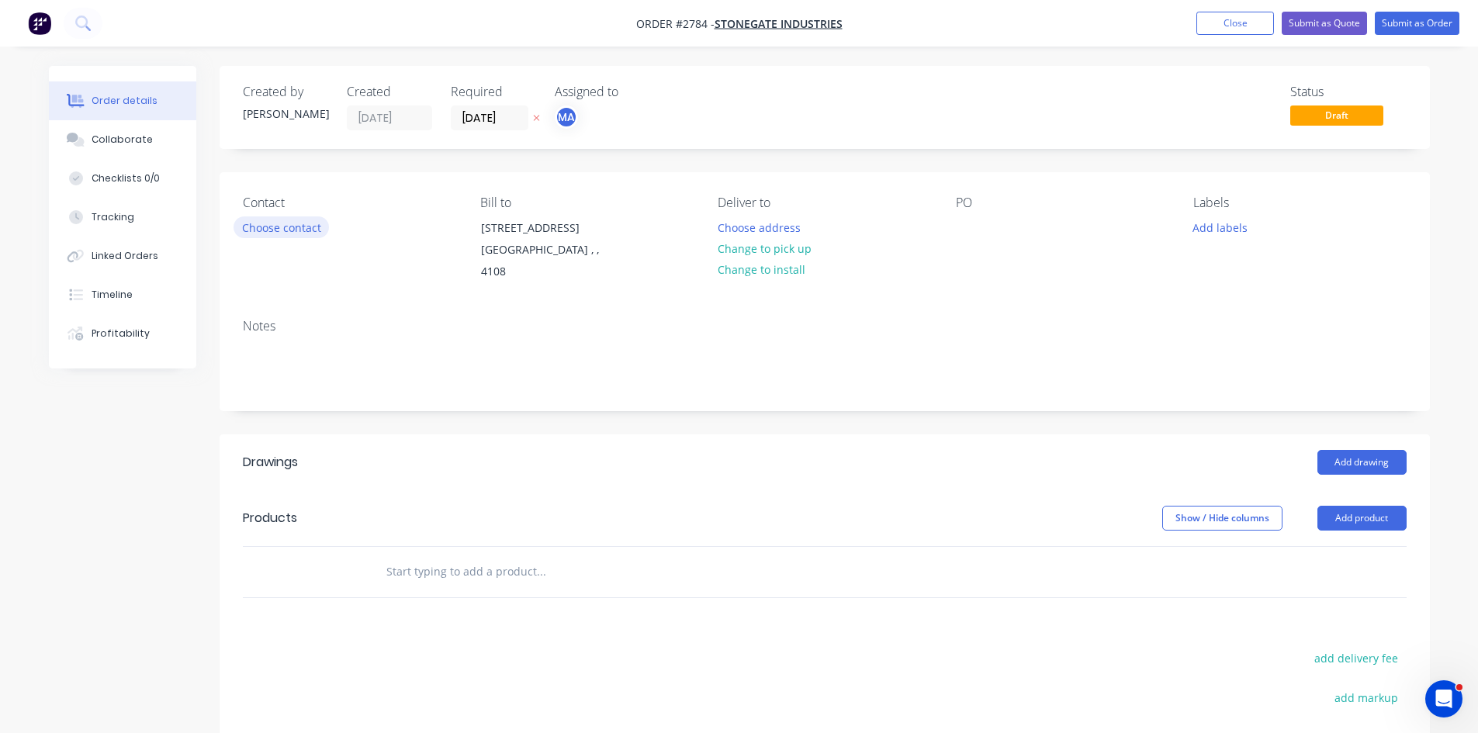
click at [277, 225] on button "Choose contact" at bounding box center [281, 226] width 95 height 21
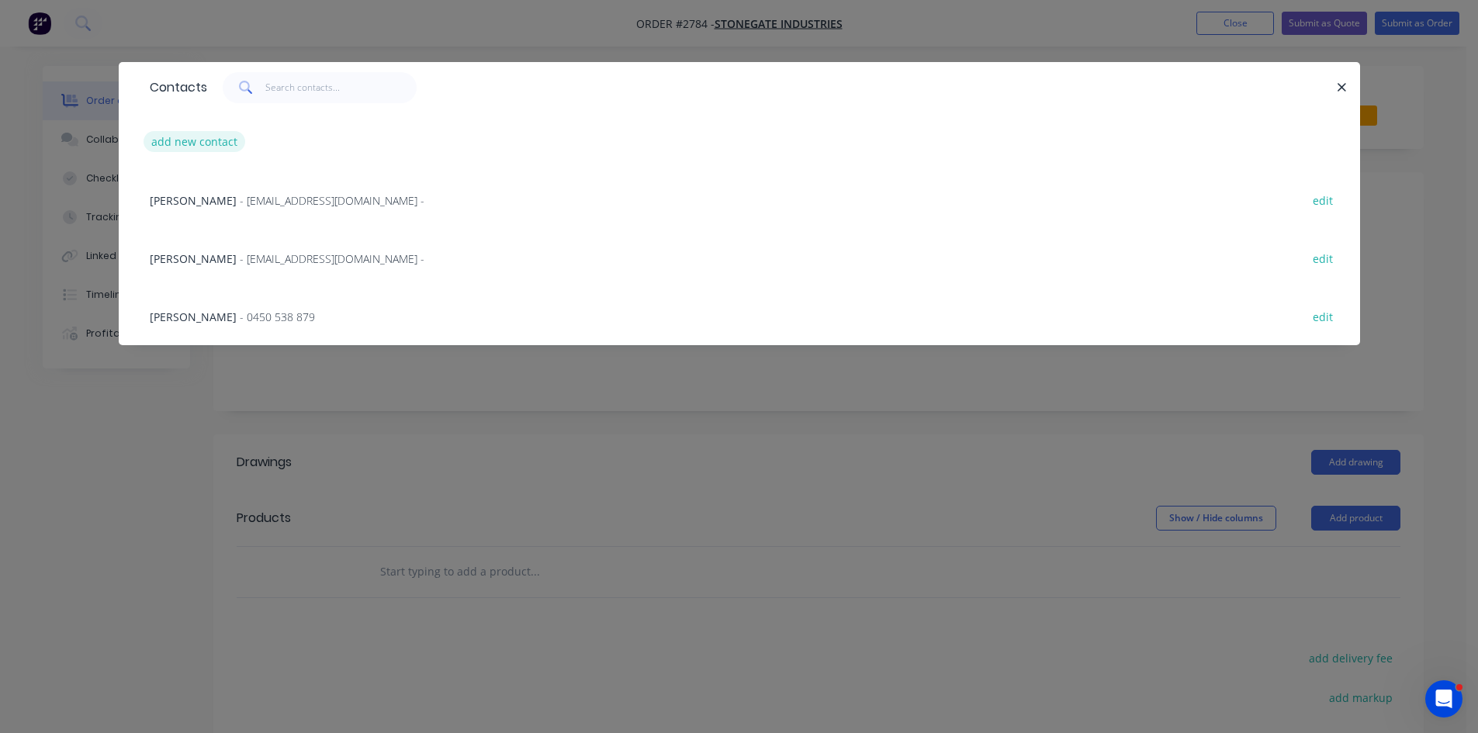
click at [197, 141] on button "add new contact" at bounding box center [195, 141] width 102 height 21
select select "AU"
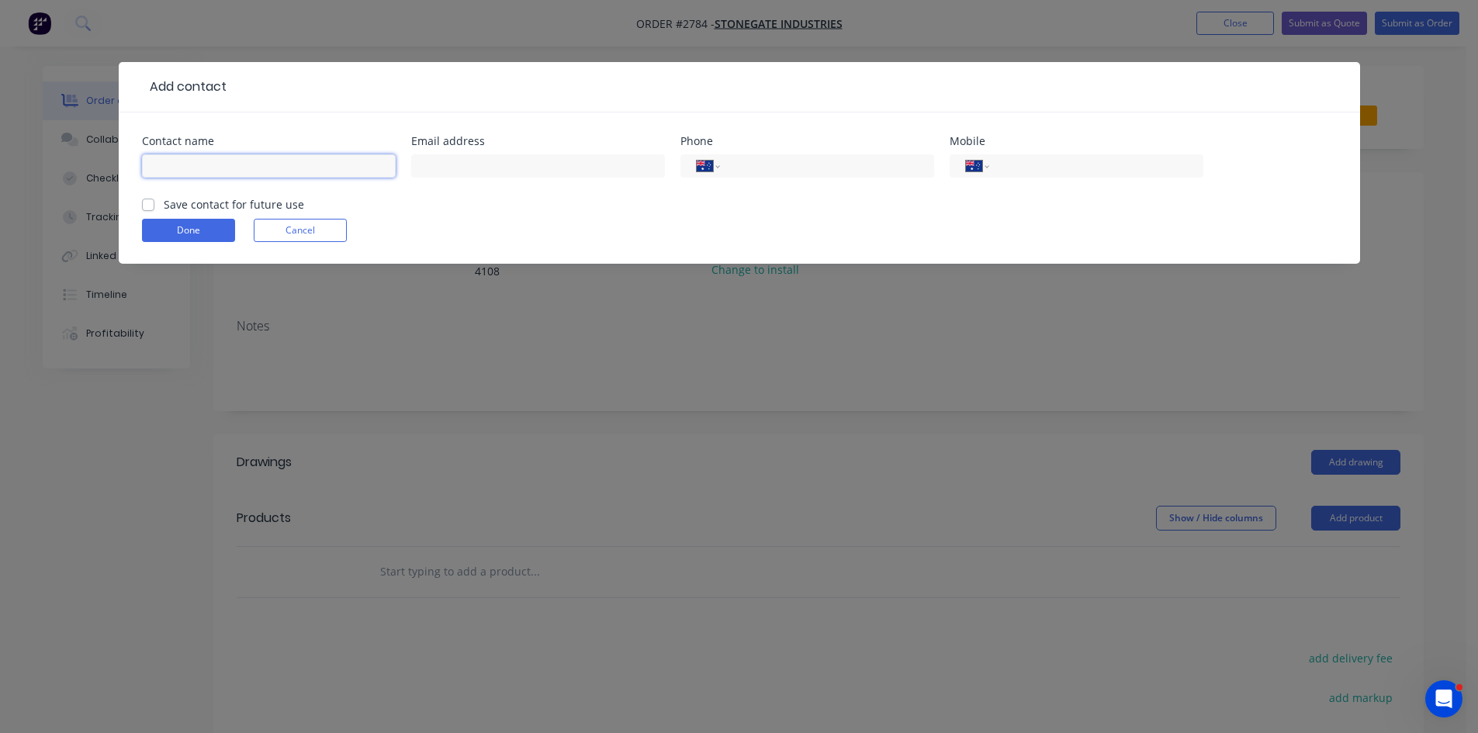
click at [257, 166] on input "text" at bounding box center [269, 165] width 254 height 23
type input "Harry"
click at [1040, 173] on input "tel" at bounding box center [1093, 166] width 186 height 18
type input "0450 538 879"
click at [164, 201] on label "Save contact for future use" at bounding box center [234, 204] width 140 height 16
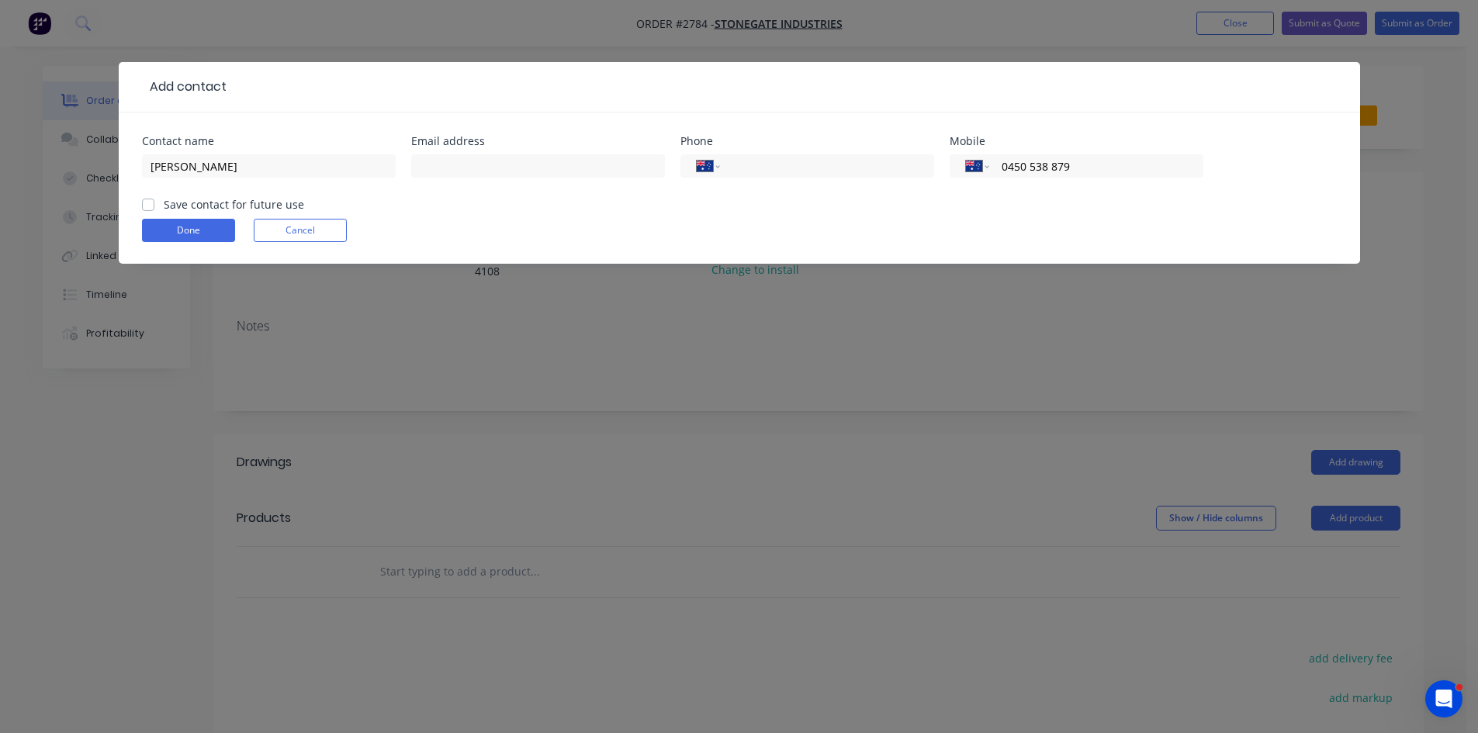
click at [149, 201] on input "Save contact for future use" at bounding box center [148, 203] width 12 height 15
checkbox input "true"
click at [179, 227] on button "Done" at bounding box center [188, 230] width 93 height 23
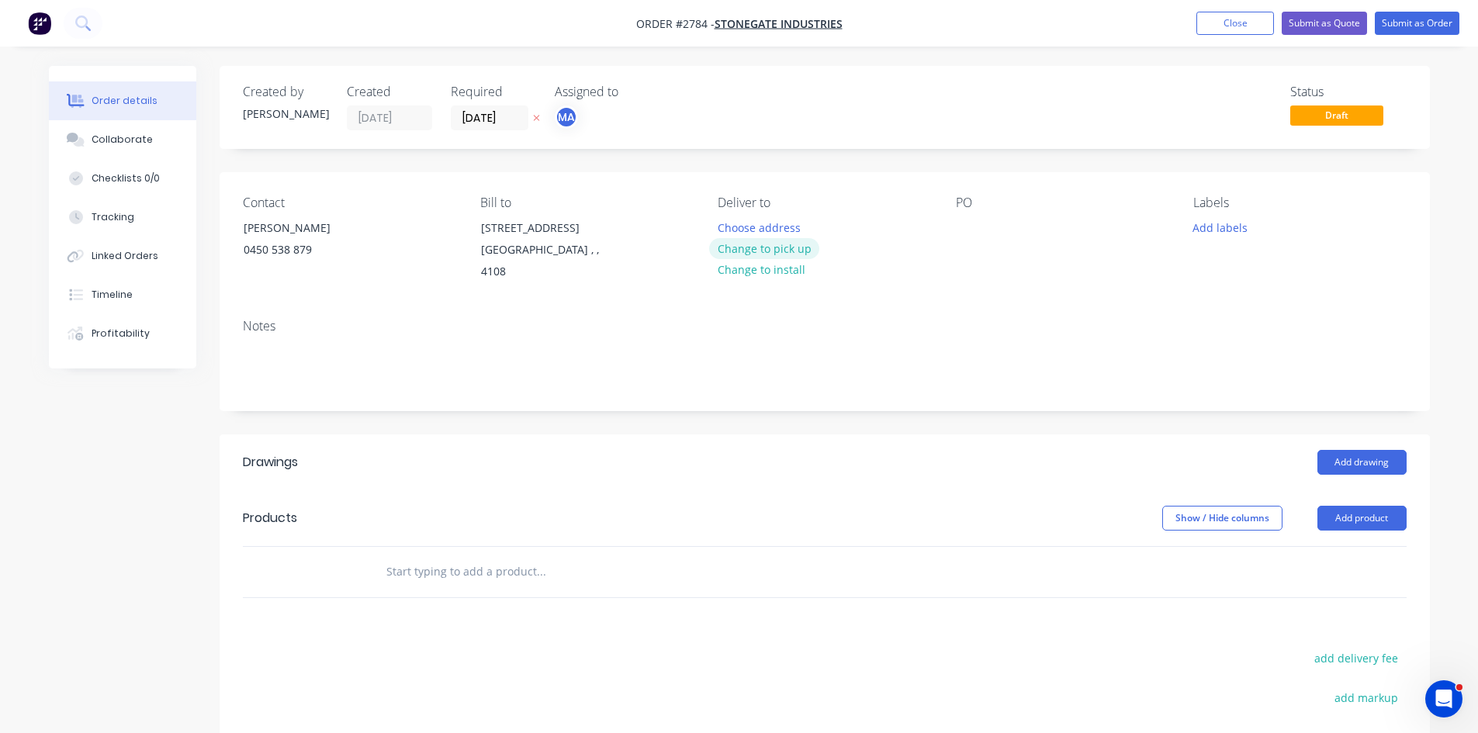
click at [763, 245] on button "Change to pick up" at bounding box center [764, 248] width 110 height 21
click at [957, 223] on div at bounding box center [968, 227] width 25 height 22
click at [1233, 220] on button "Add labels" at bounding box center [1220, 226] width 71 height 21
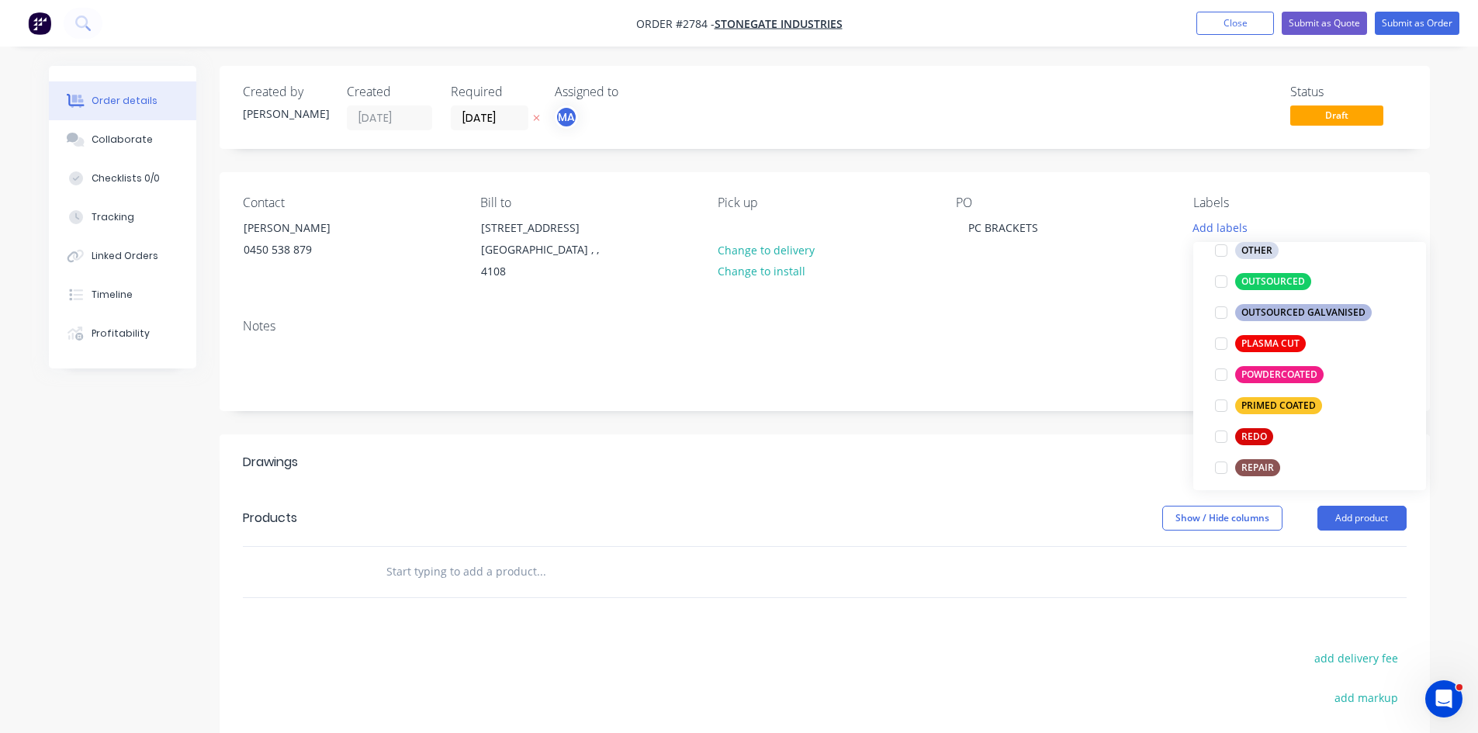
scroll to position [646, 0]
click at [1219, 371] on div at bounding box center [1221, 371] width 31 height 31
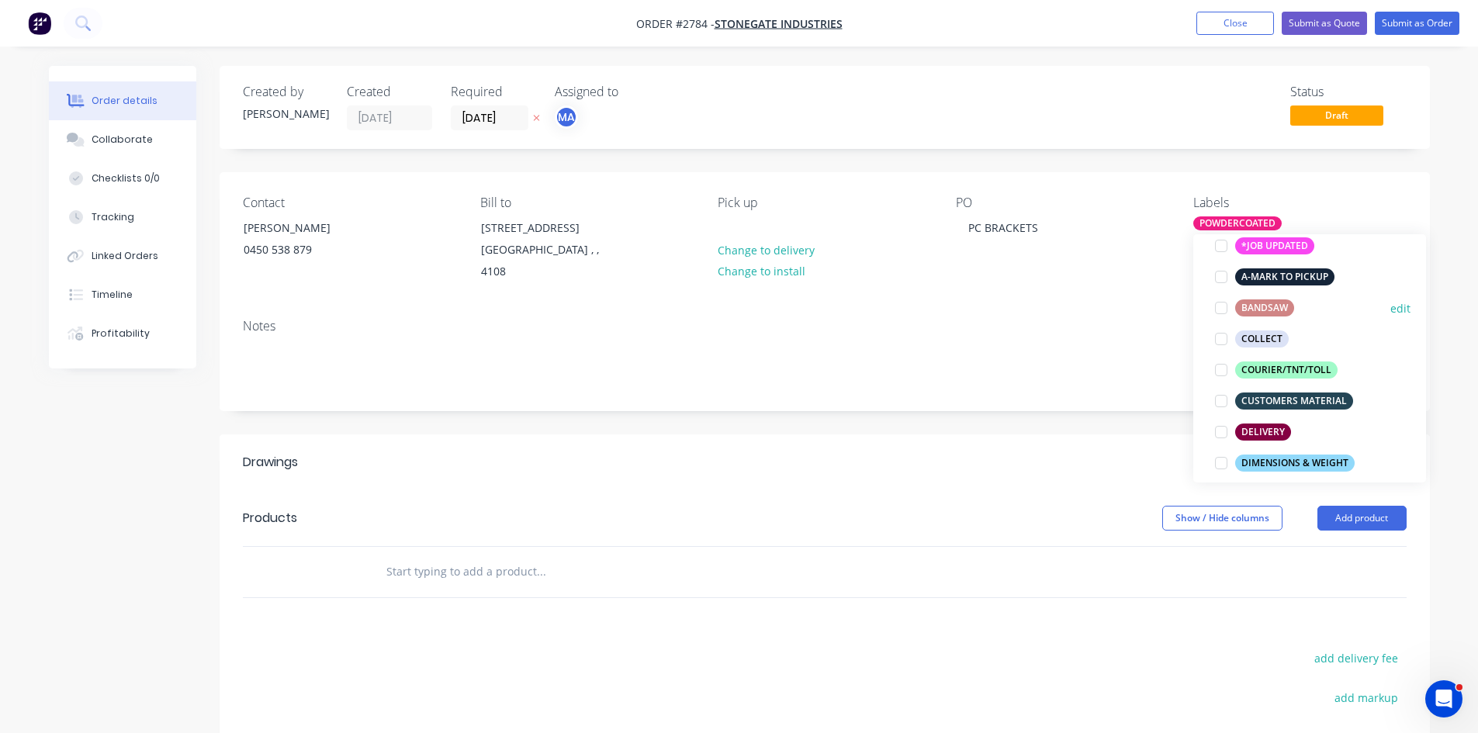
scroll to position [155, 0]
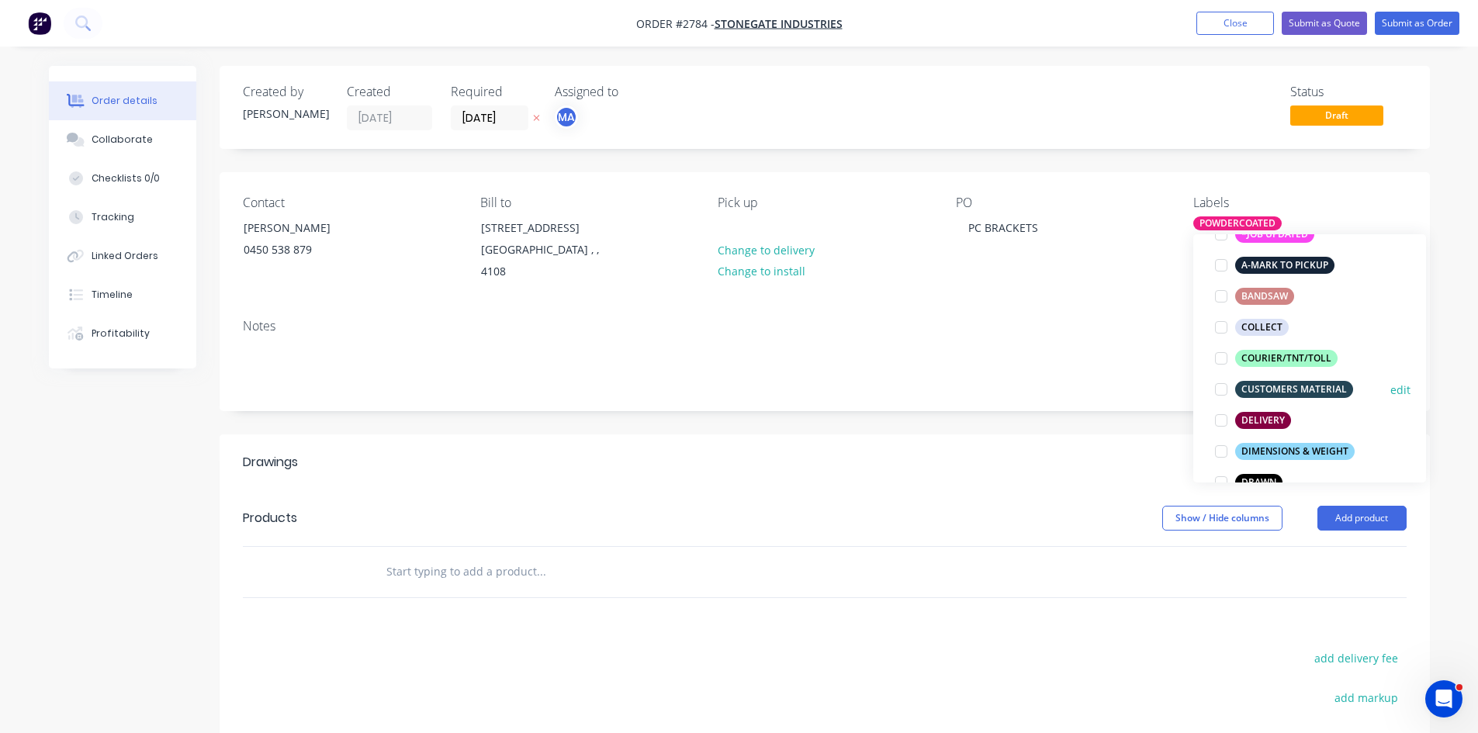
click at [1318, 392] on div "CUSTOMERS MATERIAL" at bounding box center [1294, 389] width 118 height 17
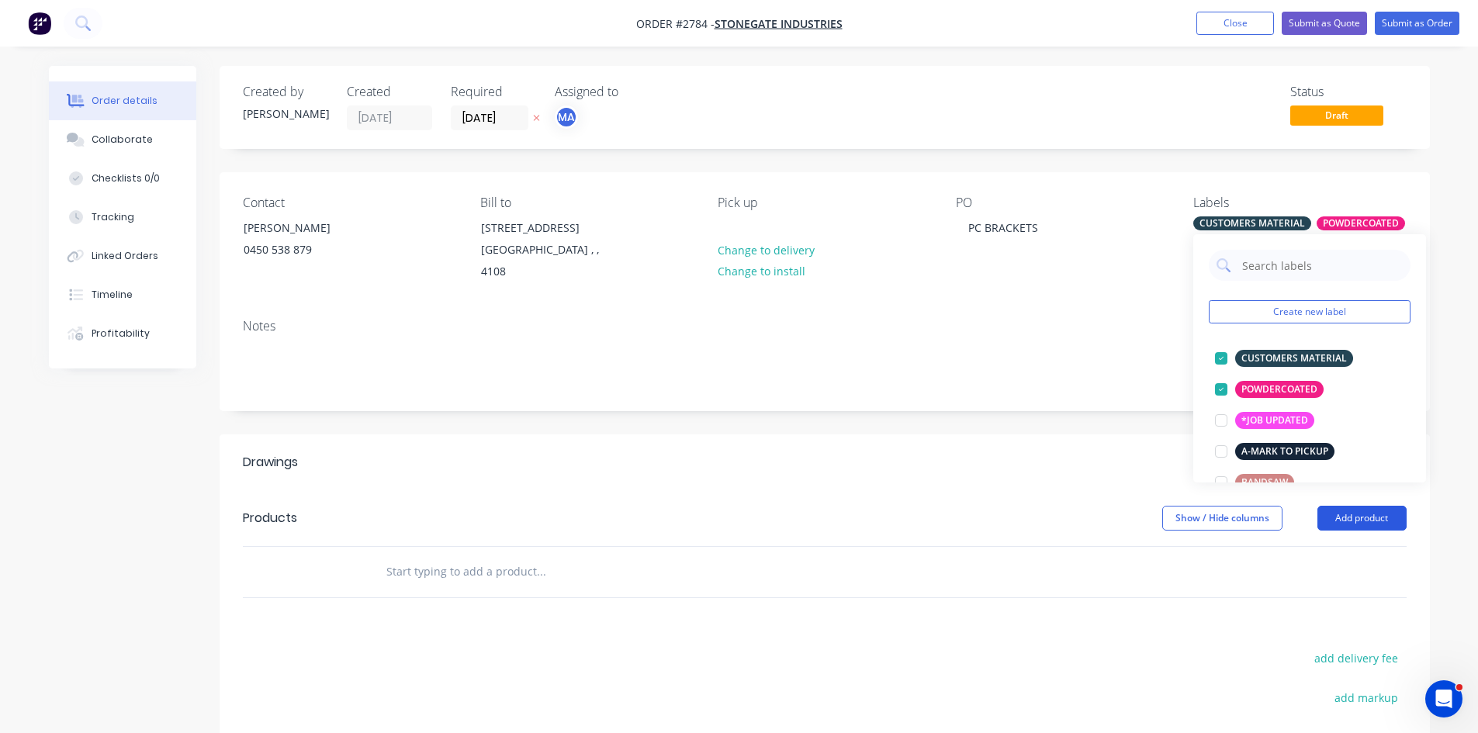
click at [1369, 524] on button "Add product" at bounding box center [1361, 518] width 89 height 25
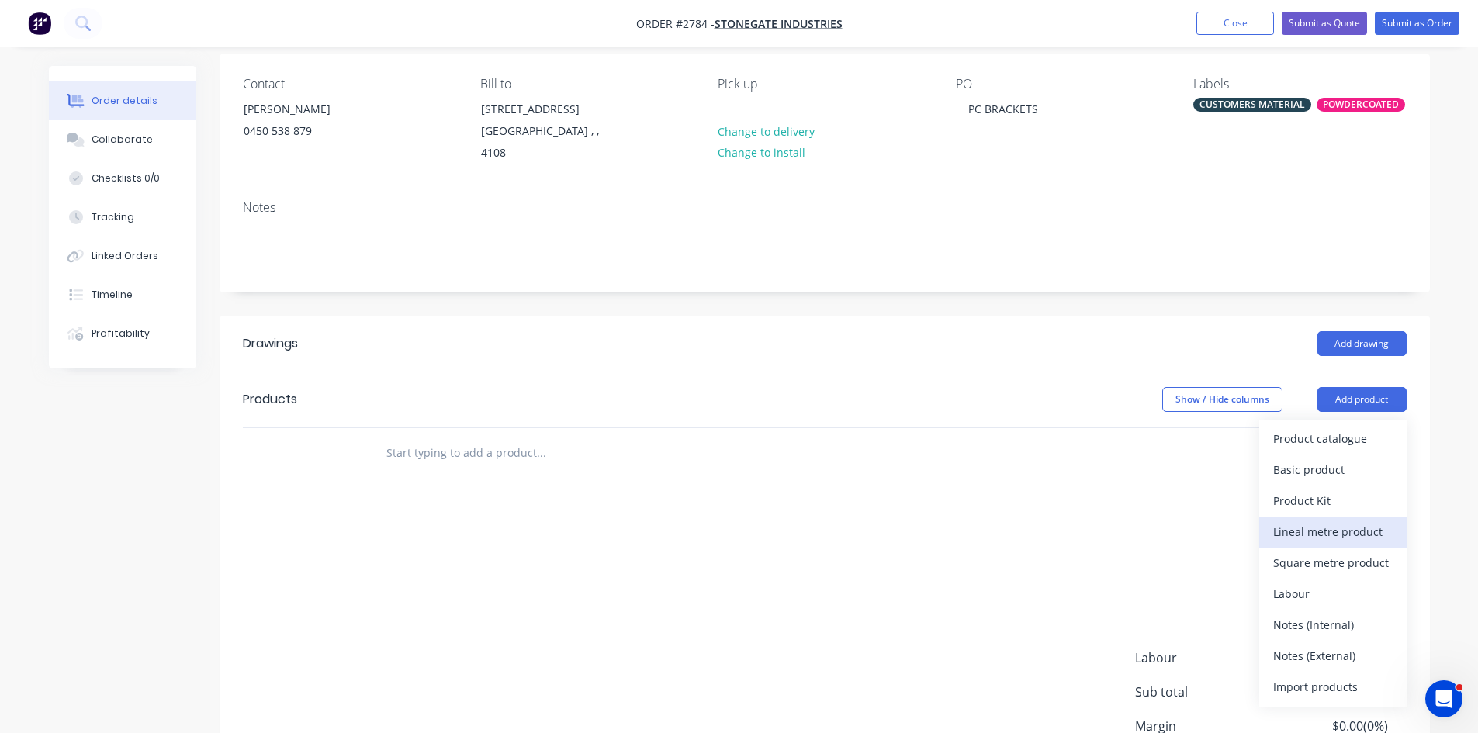
scroll to position [130, 0]
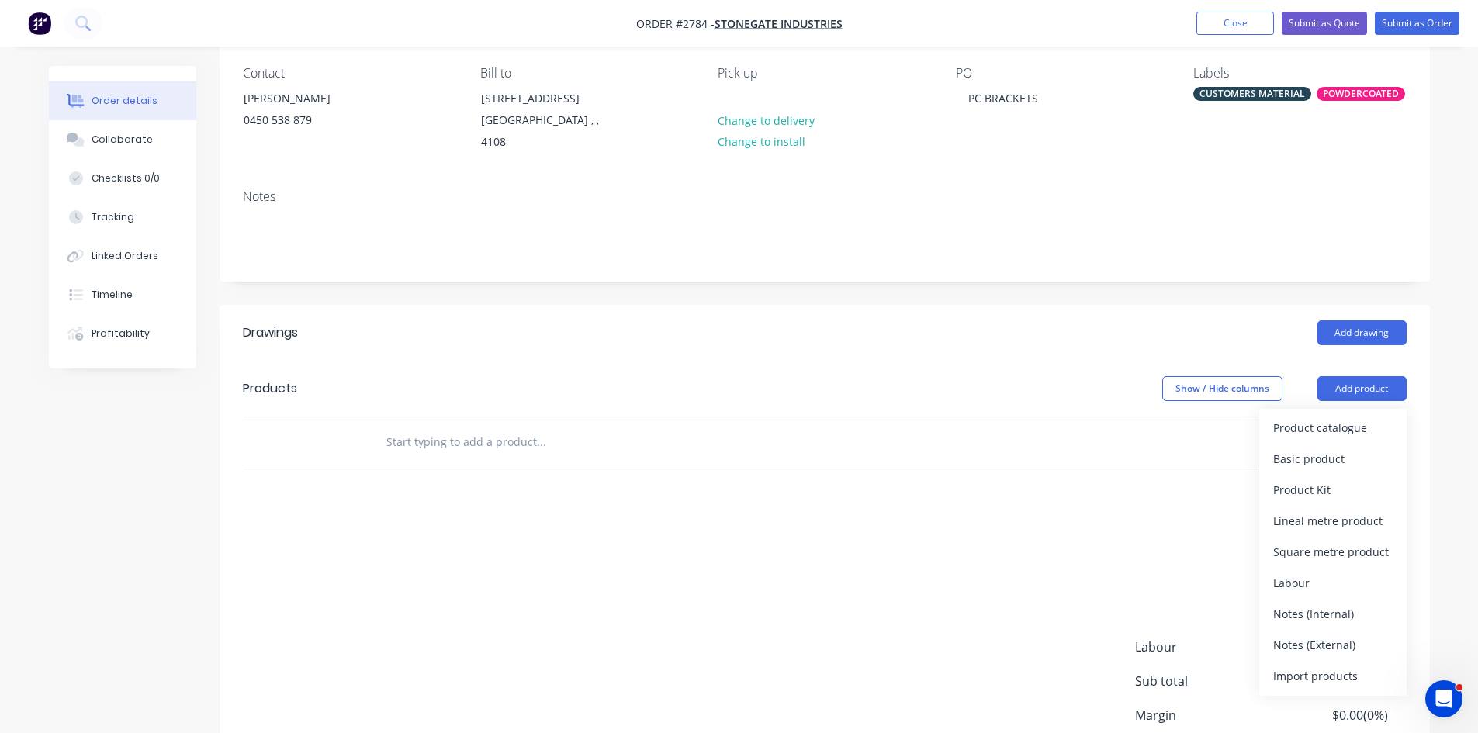
click at [1323, 645] on div "Notes (External)" at bounding box center [1332, 645] width 119 height 22
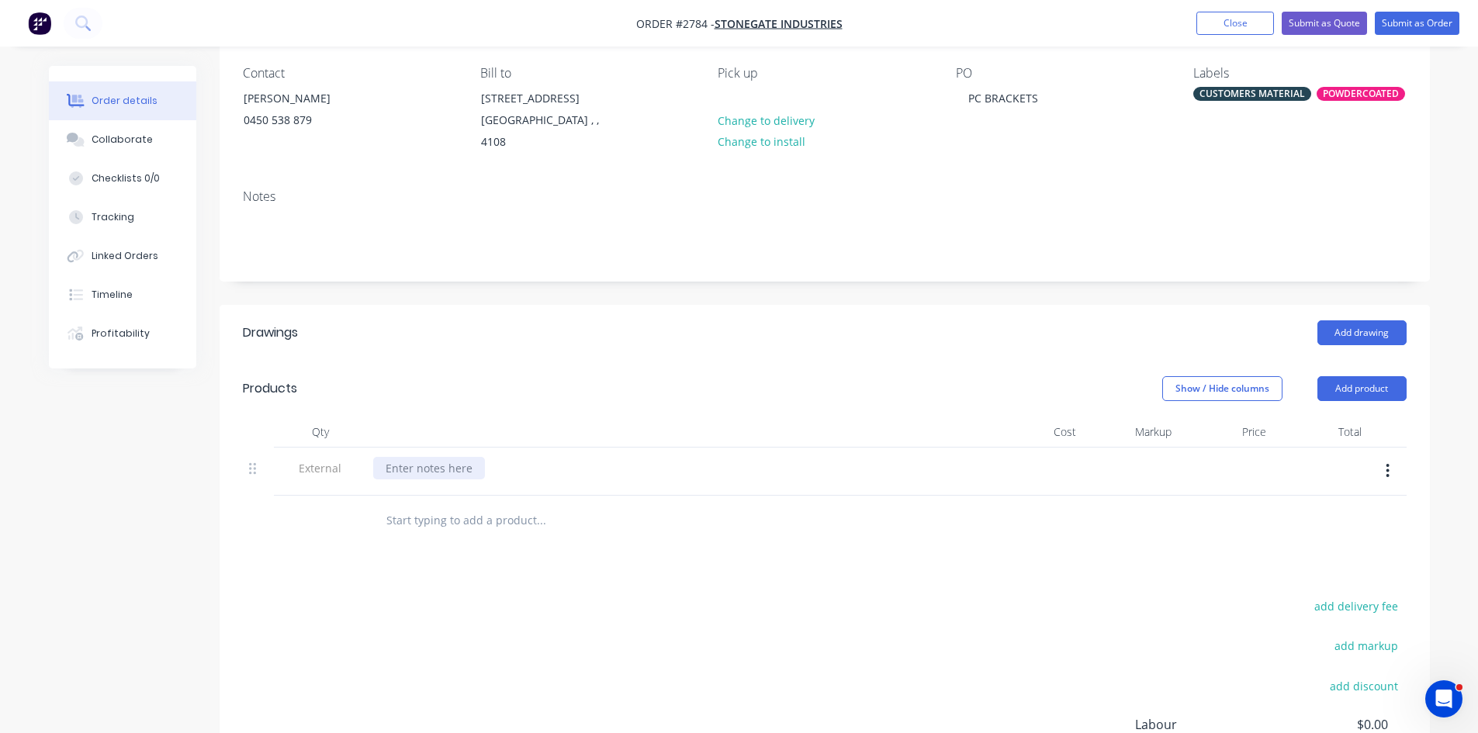
click at [472, 475] on div at bounding box center [429, 468] width 112 height 22
click at [458, 516] on input "text" at bounding box center [541, 520] width 310 height 31
click at [449, 522] on input "text" at bounding box center [541, 520] width 310 height 31
type input "B"
click at [440, 521] on input "BRACR" at bounding box center [541, 520] width 310 height 31
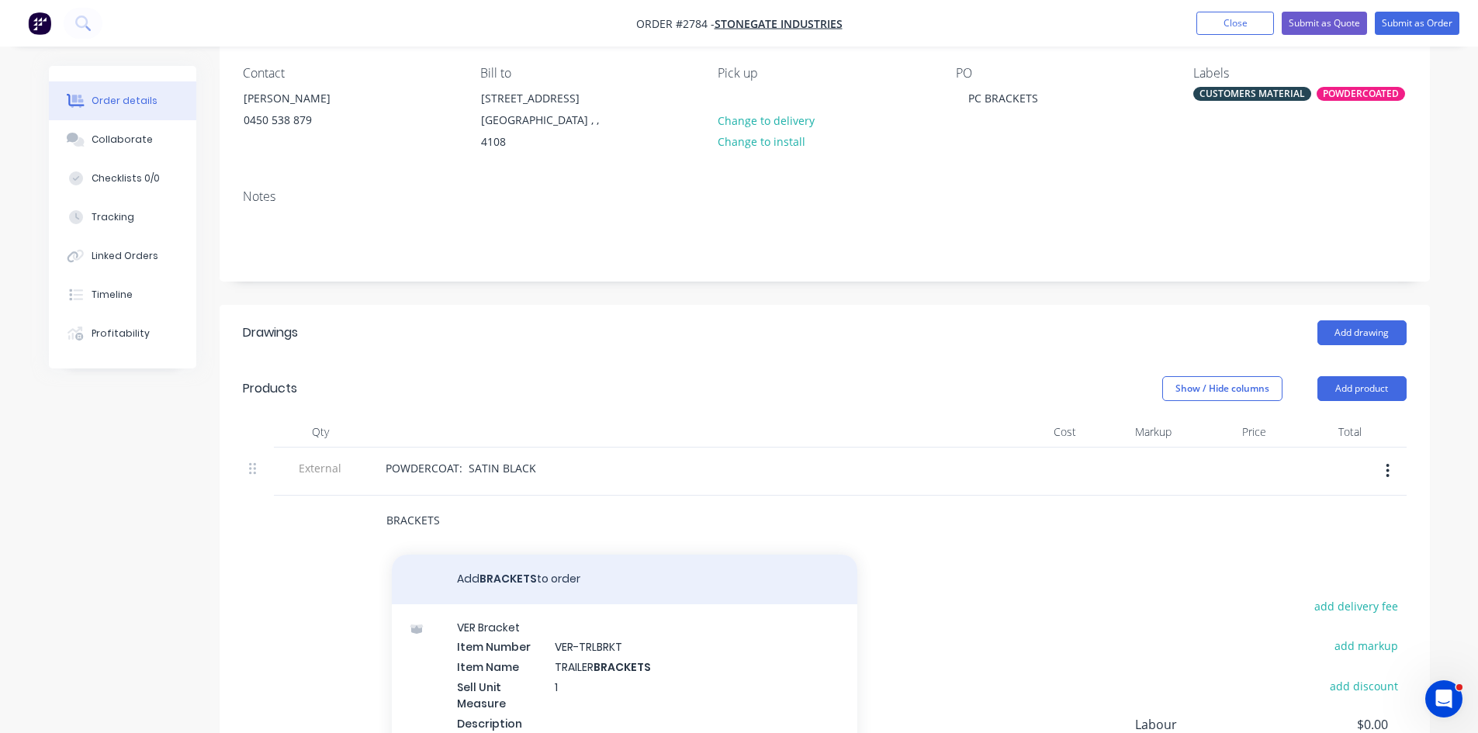
type input "BRACKETS"
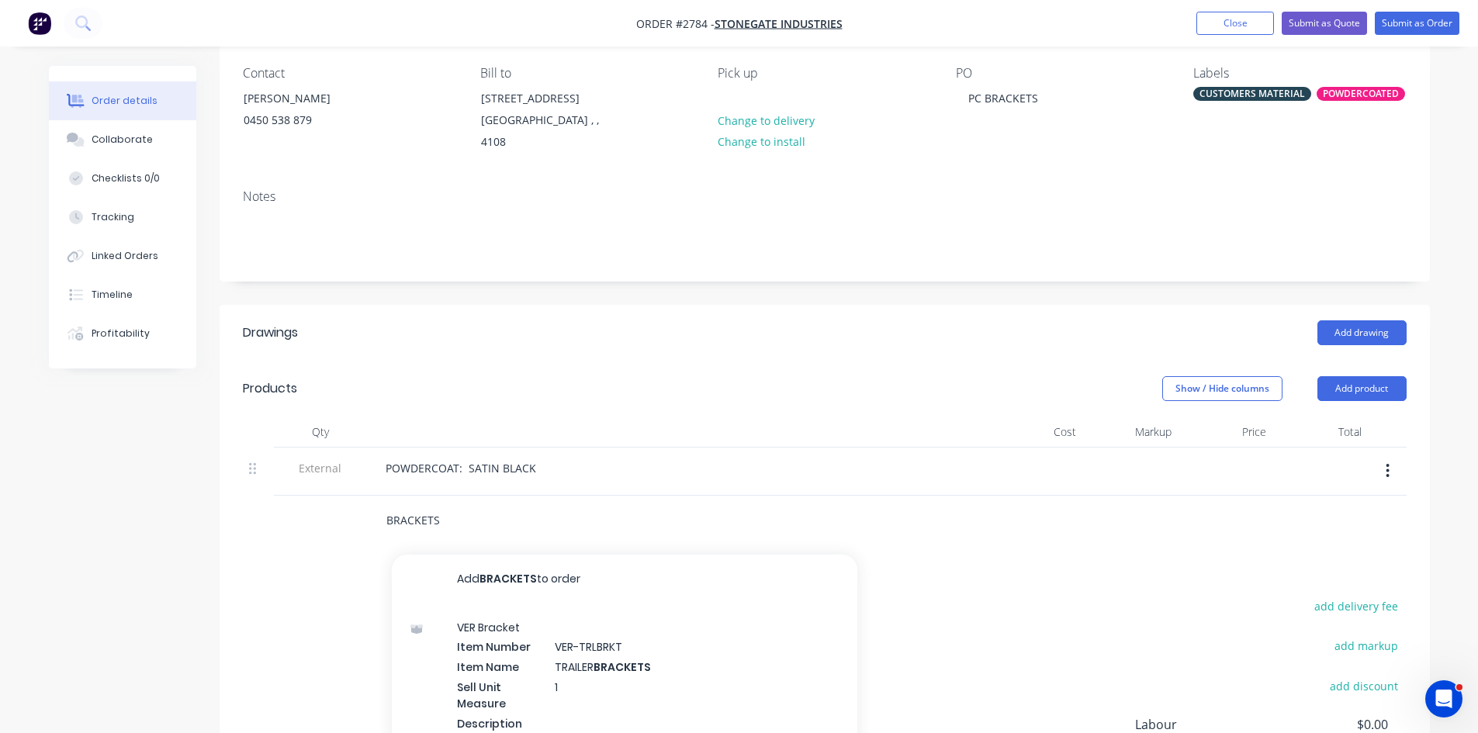
click at [539, 575] on button "Add BRACKETS to order" at bounding box center [624, 580] width 465 height 50
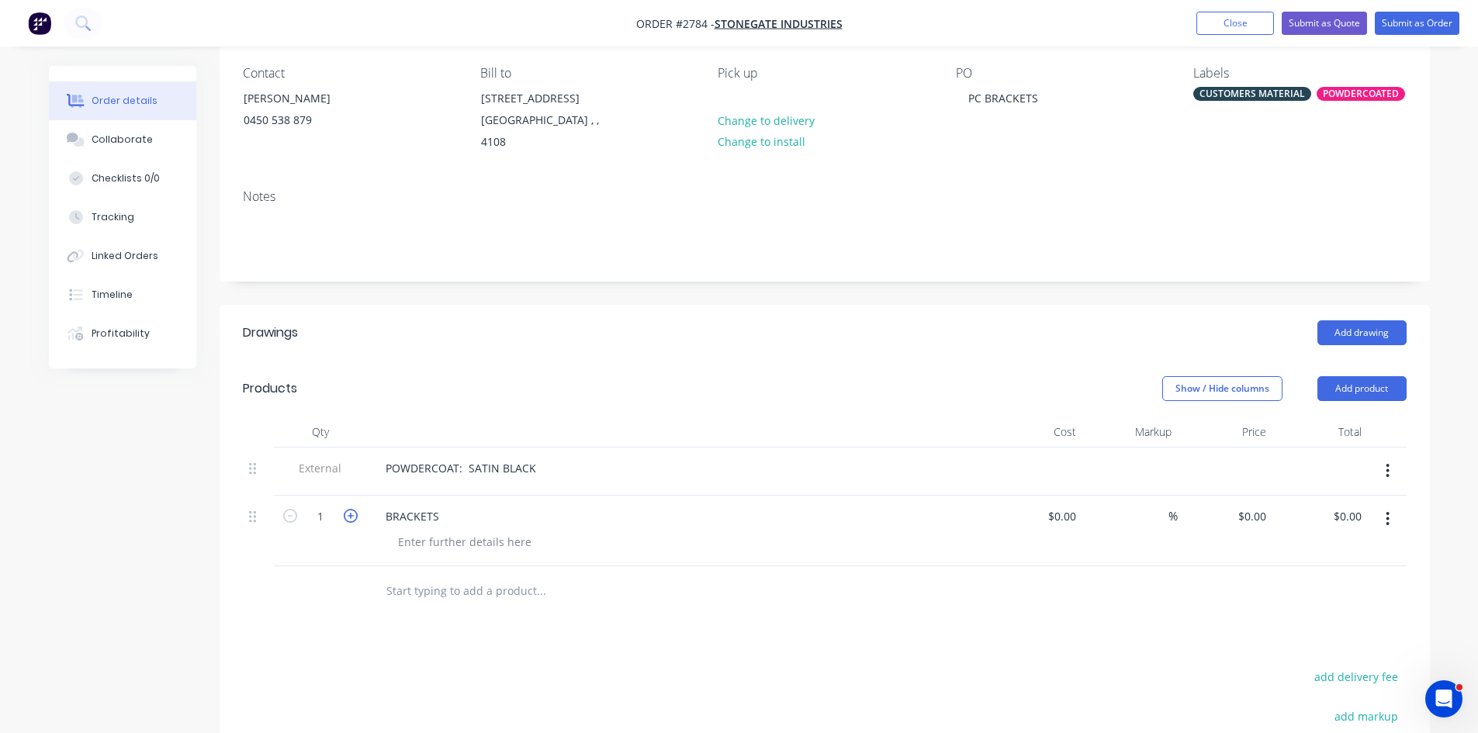
click at [346, 514] on icon "button" at bounding box center [351, 516] width 14 height 14
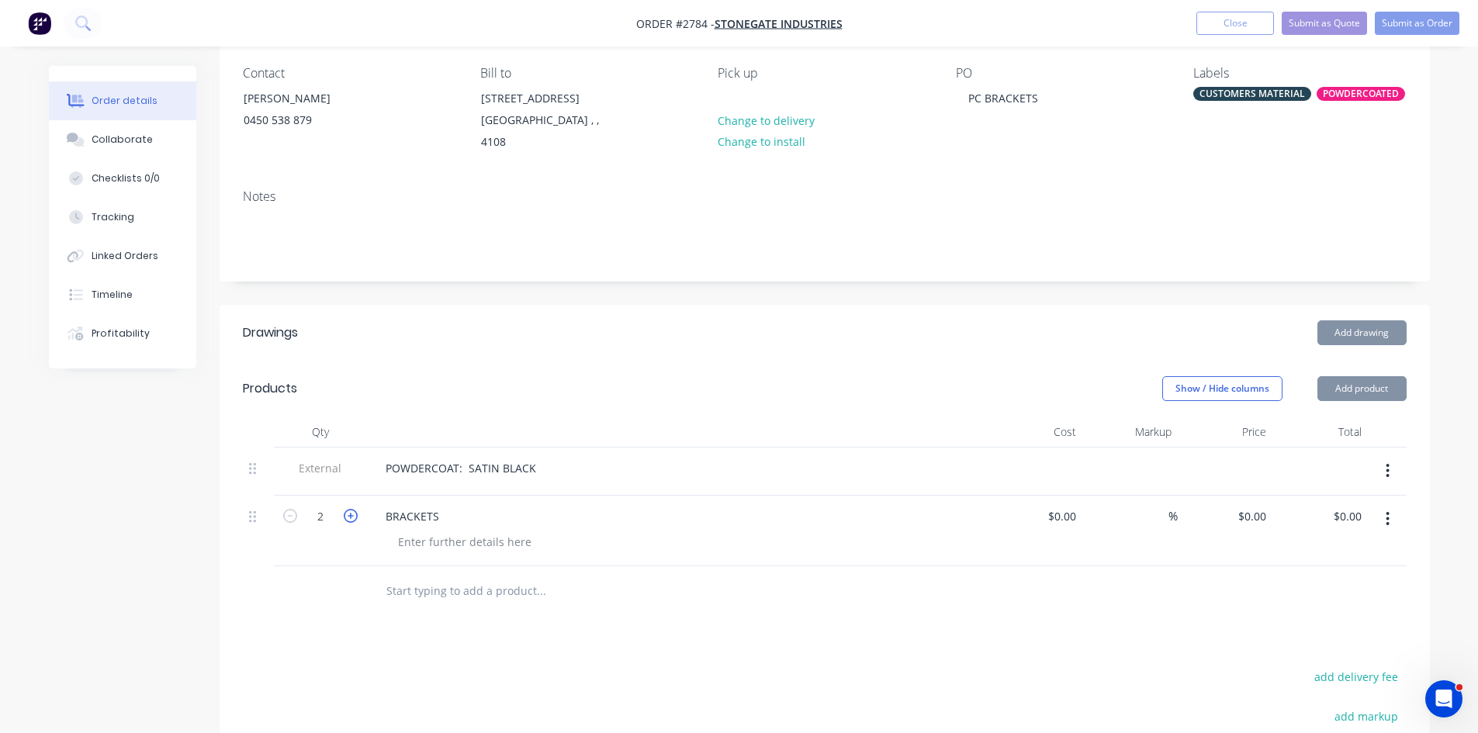
click at [346, 514] on icon "button" at bounding box center [351, 516] width 14 height 14
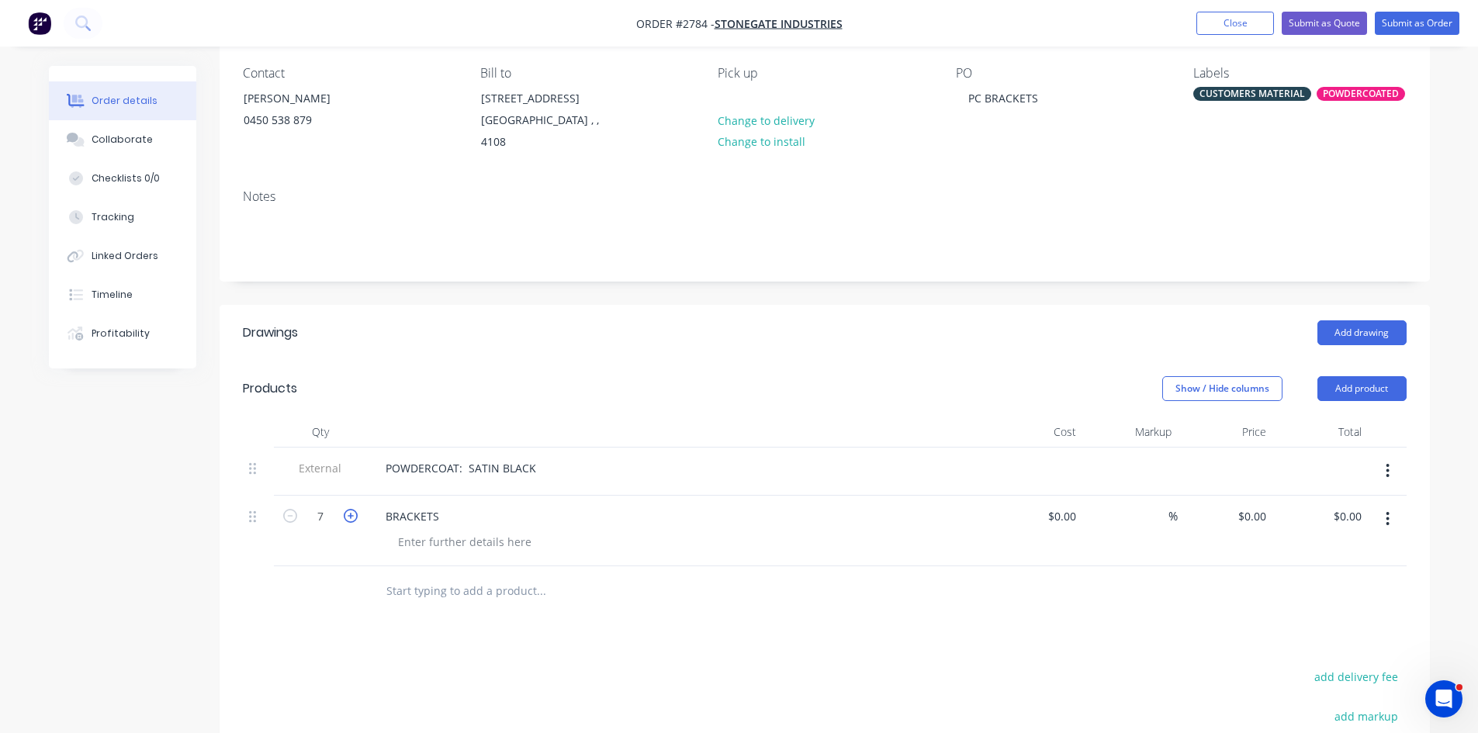
click at [346, 514] on icon "button" at bounding box center [351, 516] width 14 height 14
type input "10"
click at [455, 596] on input "text" at bounding box center [541, 591] width 310 height 31
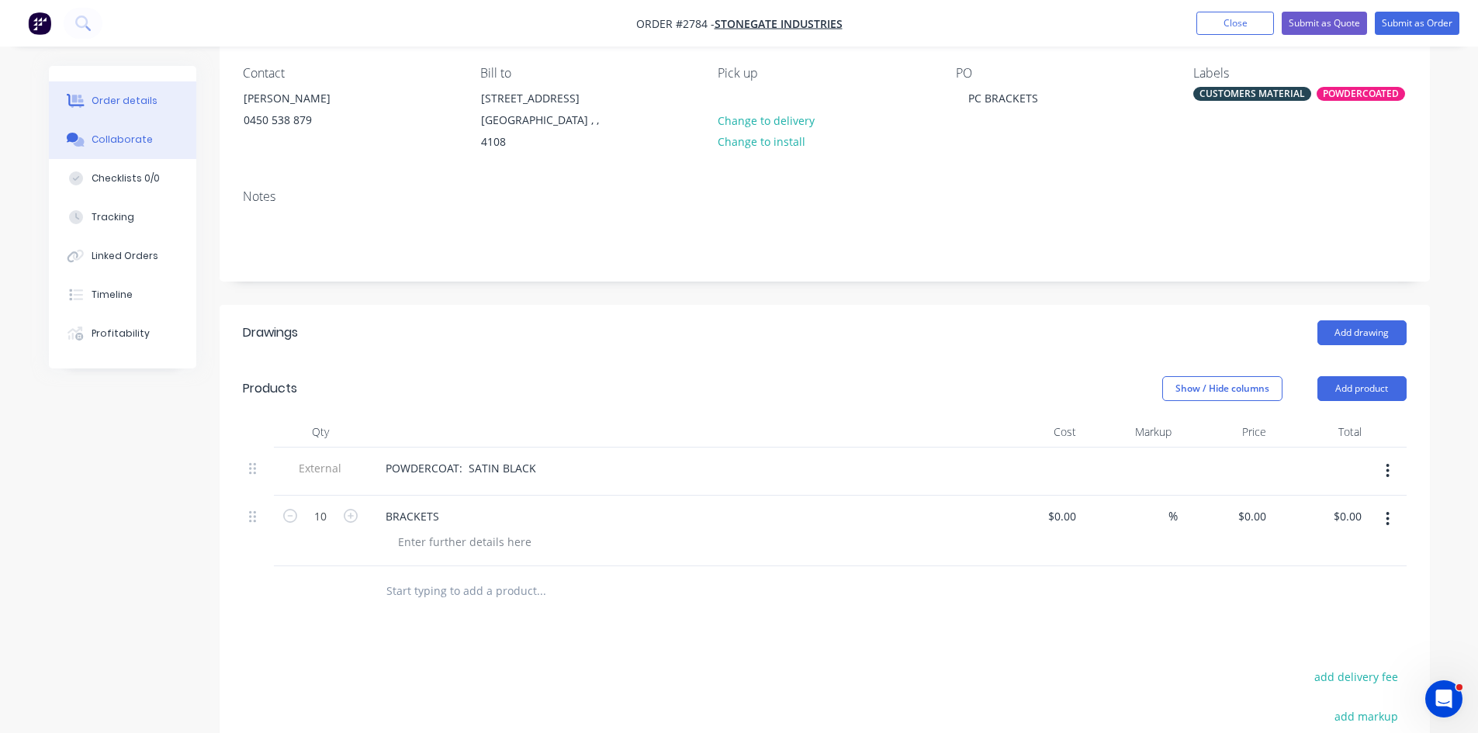
click at [133, 130] on button "Collaborate" at bounding box center [122, 139] width 147 height 39
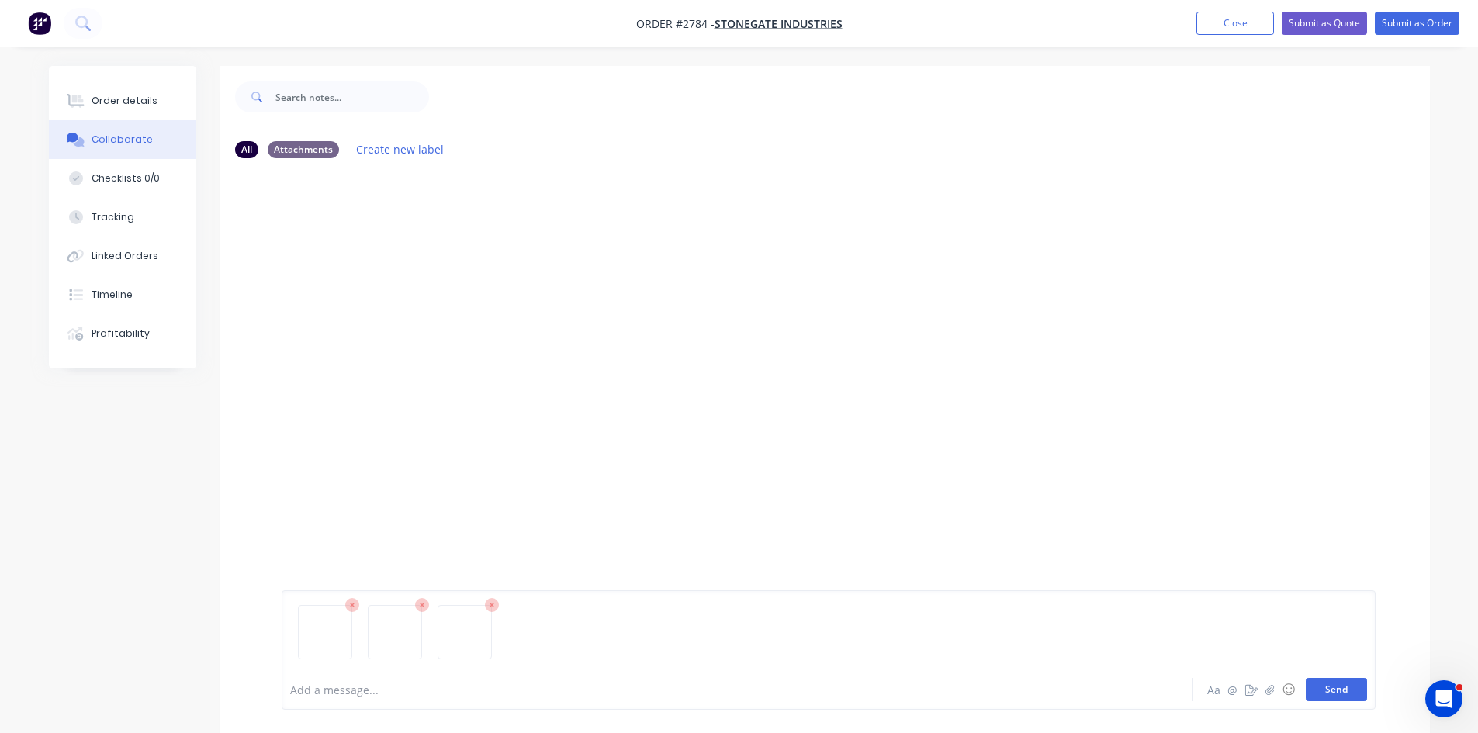
click at [1331, 689] on button "Send" at bounding box center [1336, 689] width 61 height 23
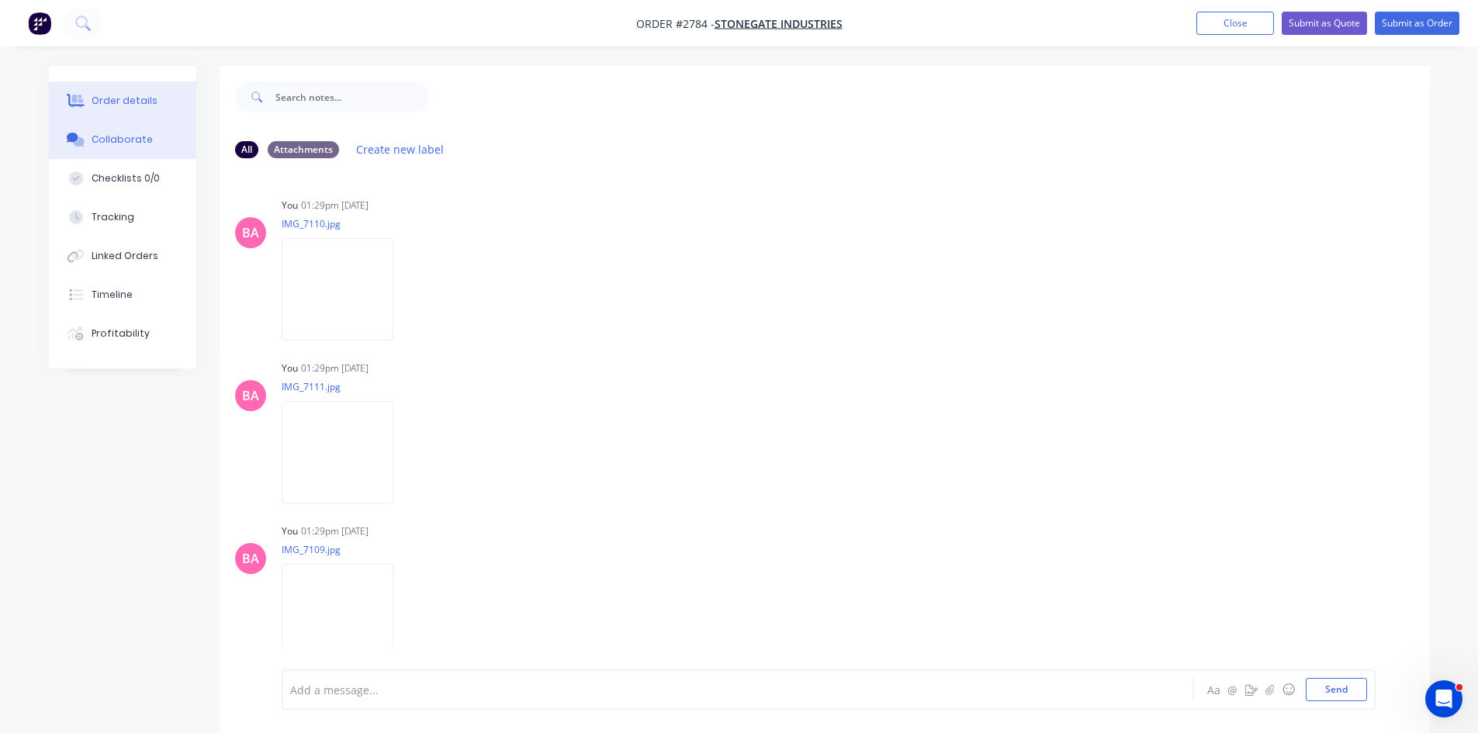
click at [130, 99] on div "Order details" at bounding box center [125, 101] width 66 height 14
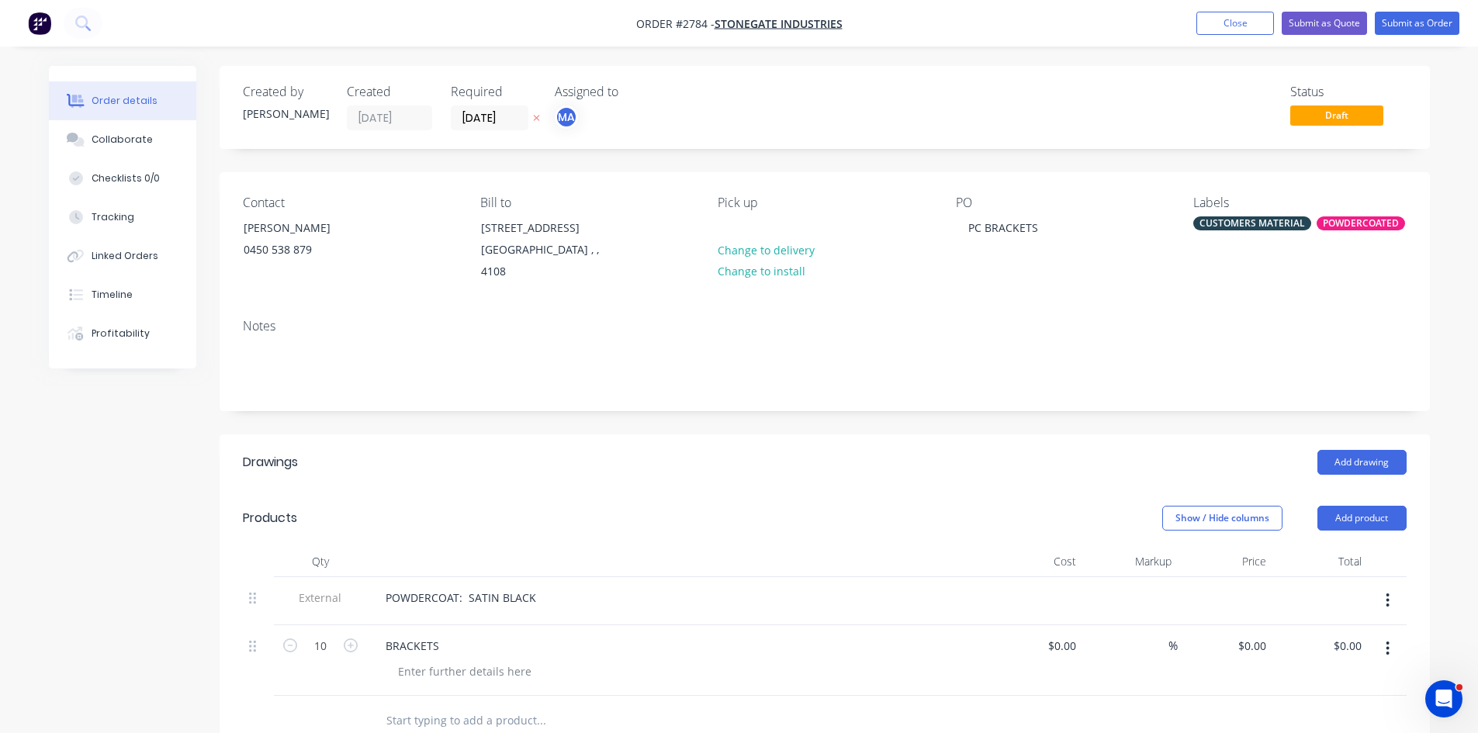
click at [417, 720] on input "text" at bounding box center [541, 720] width 310 height 31
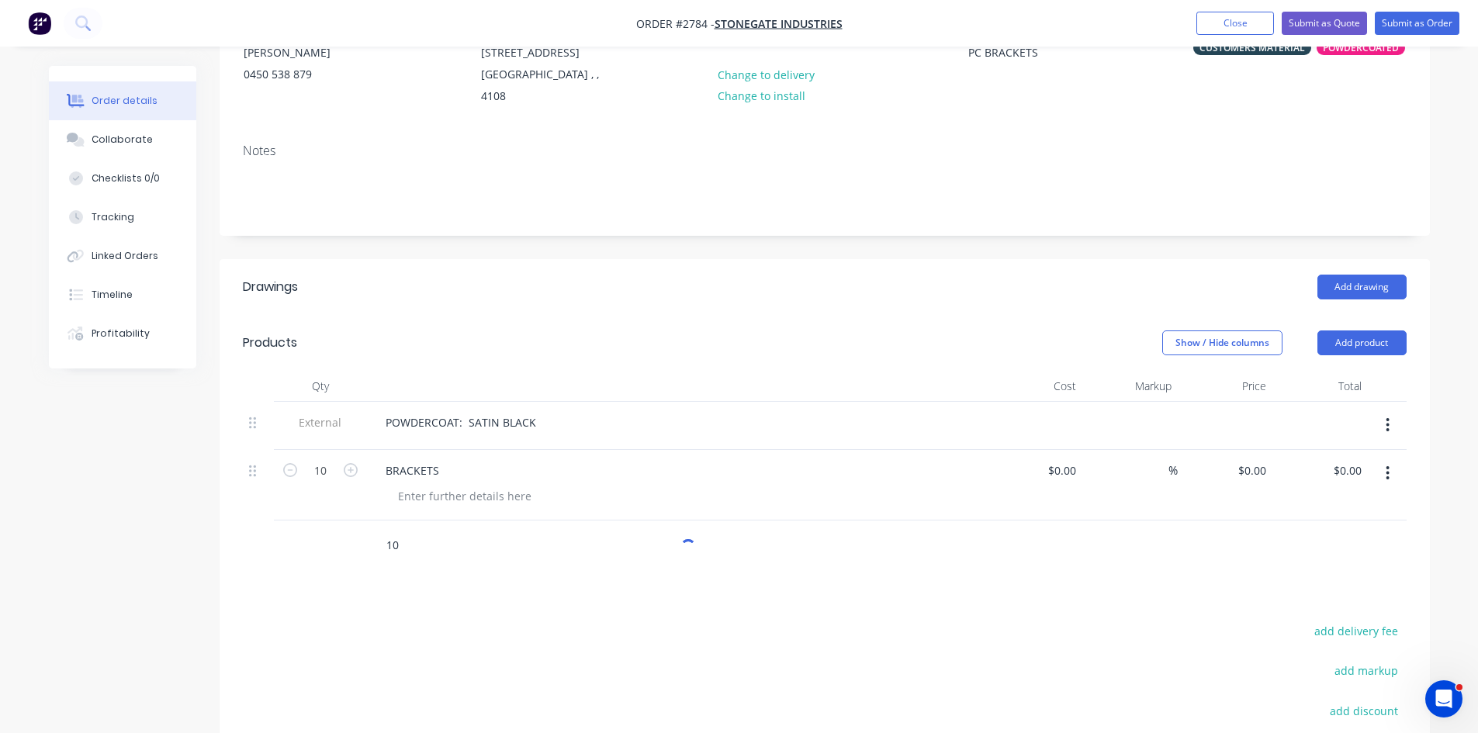
scroll to position [181, 0]
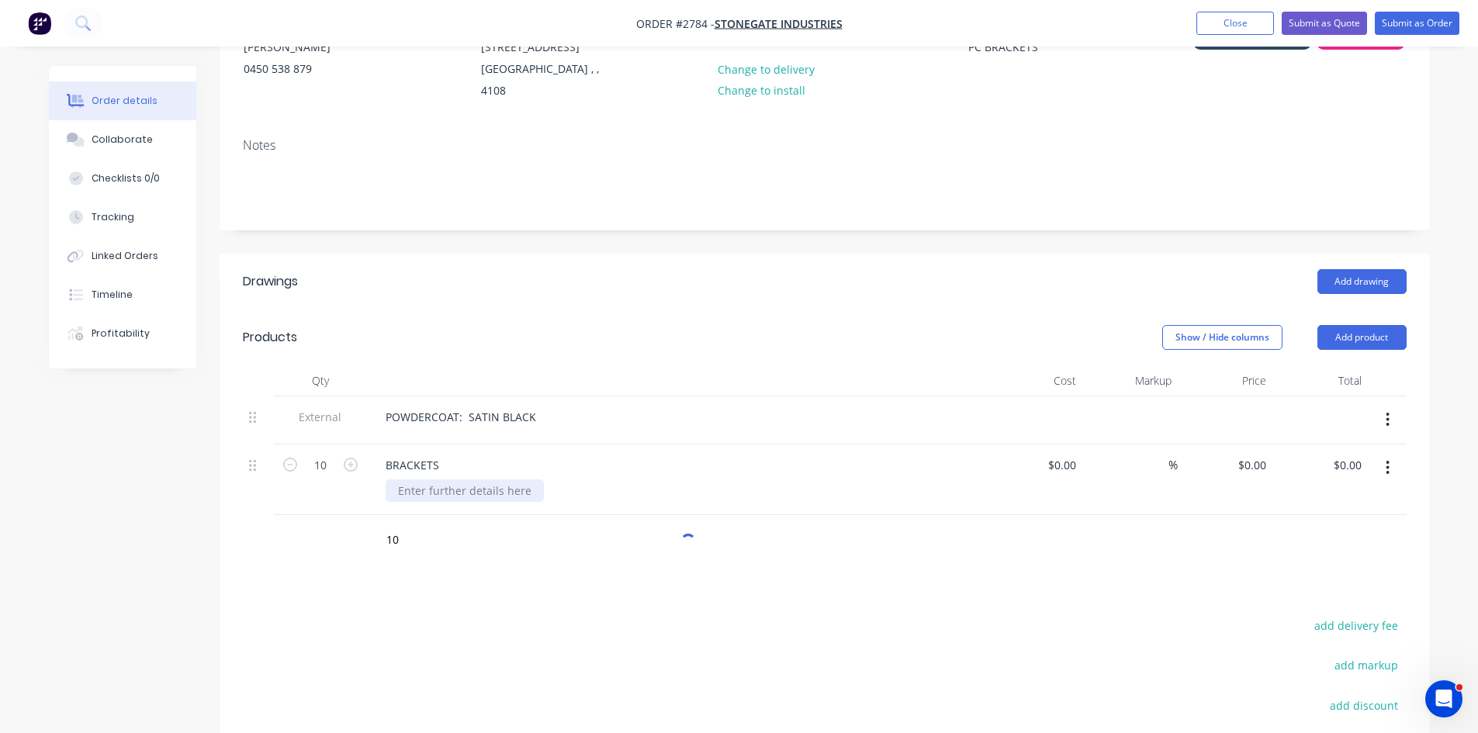
click at [459, 468] on div "BRACKETS" at bounding box center [677, 465] width 608 height 22
click at [450, 465] on div "BRACKETS" at bounding box center [677, 465] width 608 height 22
click at [433, 459] on div "BRACKETS" at bounding box center [412, 465] width 78 height 22
click at [313, 530] on div "10" at bounding box center [825, 540] width 1164 height 50
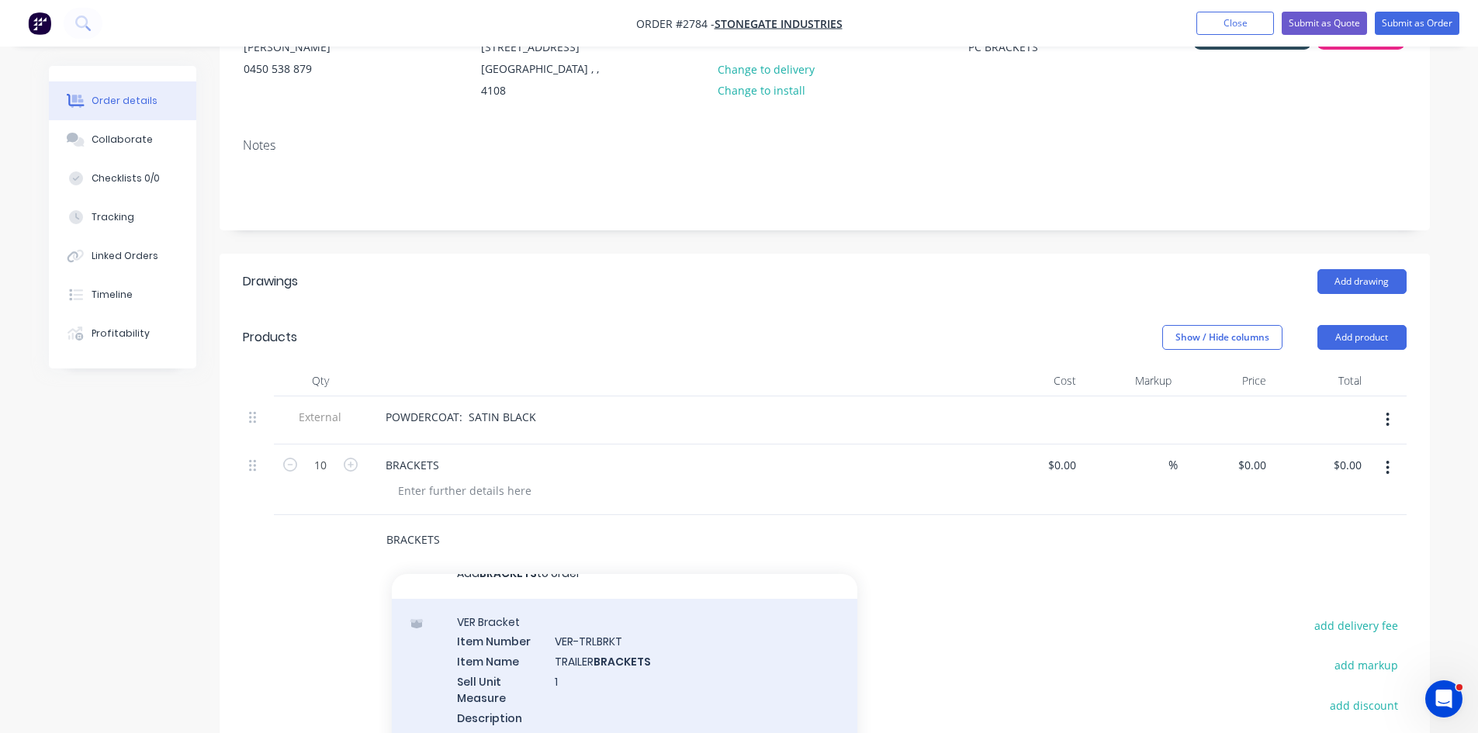
scroll to position [0, 0]
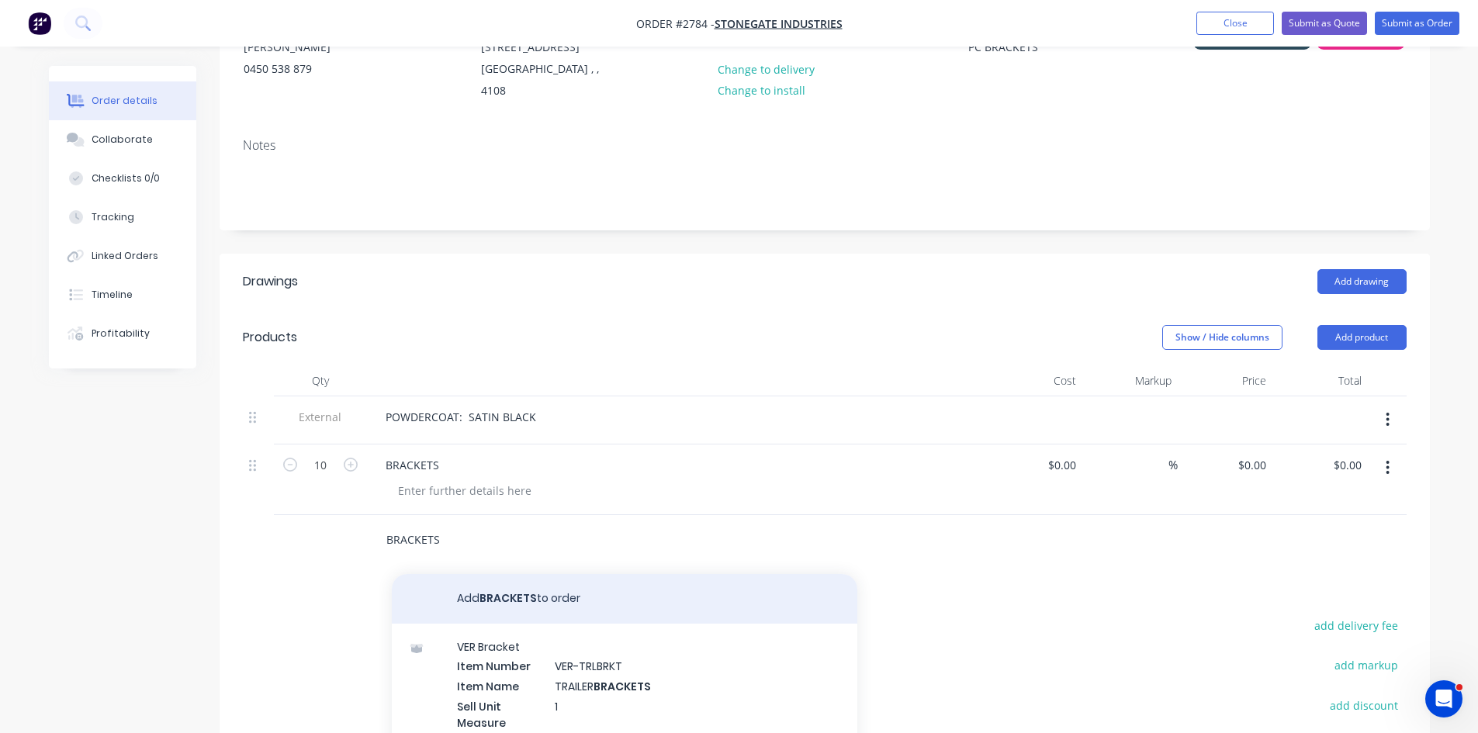
type input "BRACKETS"
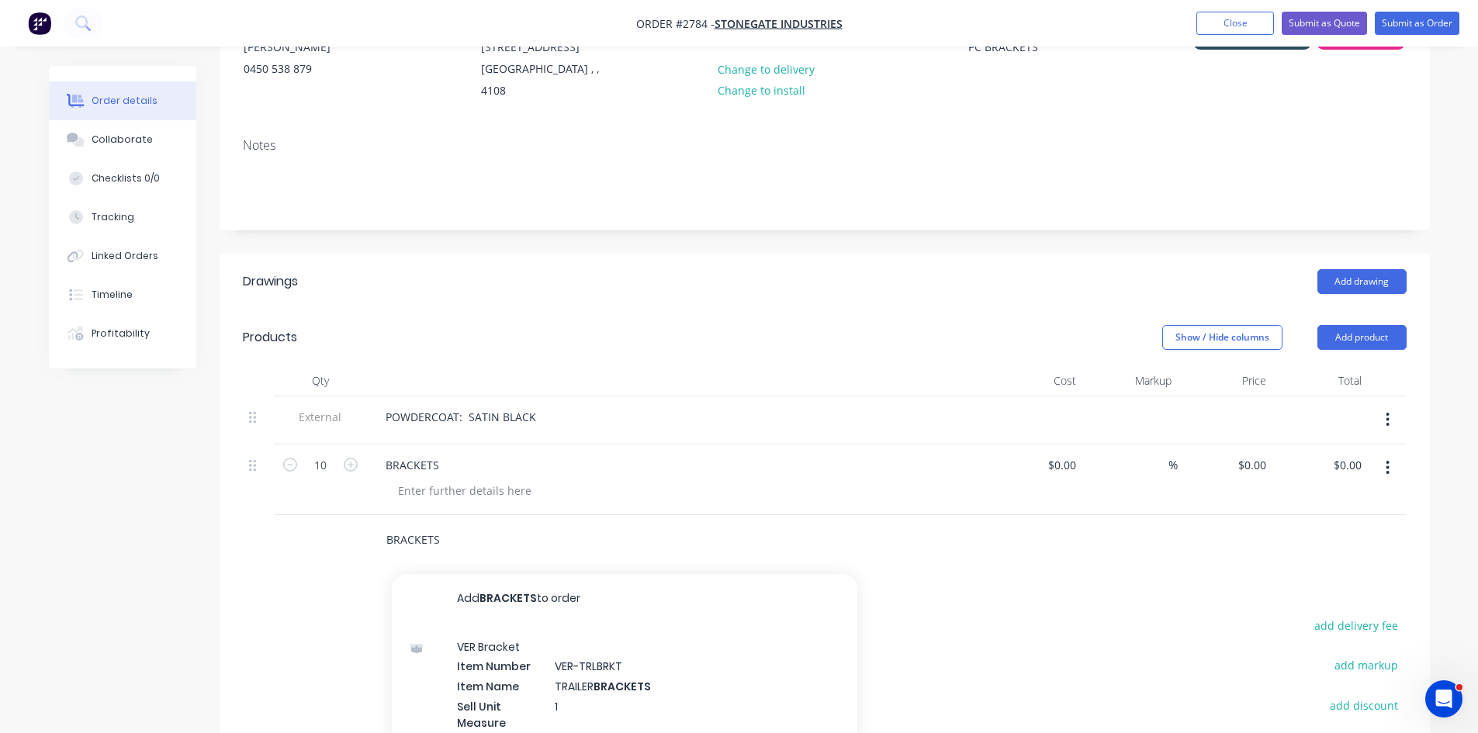
click at [525, 605] on button "Add BRACKETS to order" at bounding box center [624, 599] width 465 height 50
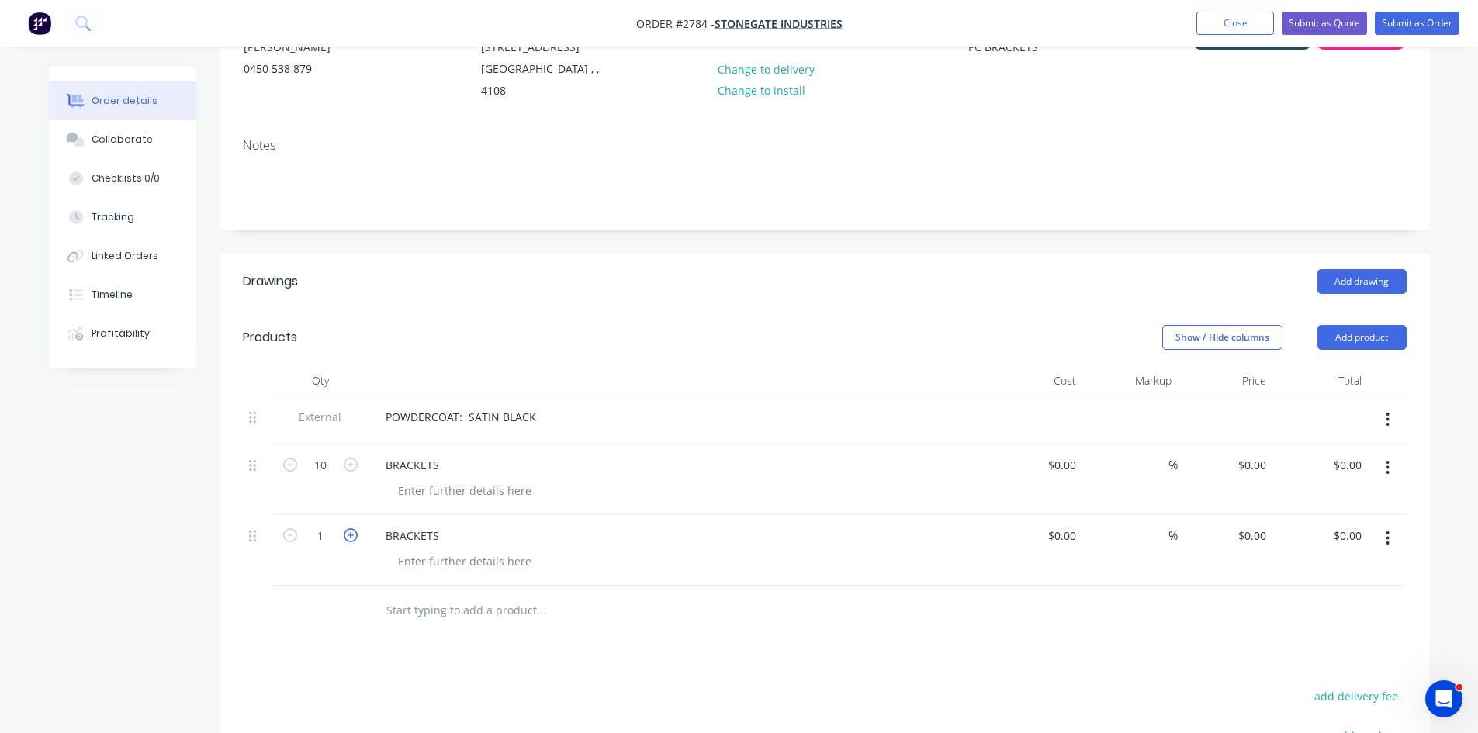
click at [351, 534] on icon "button" at bounding box center [351, 535] width 14 height 14
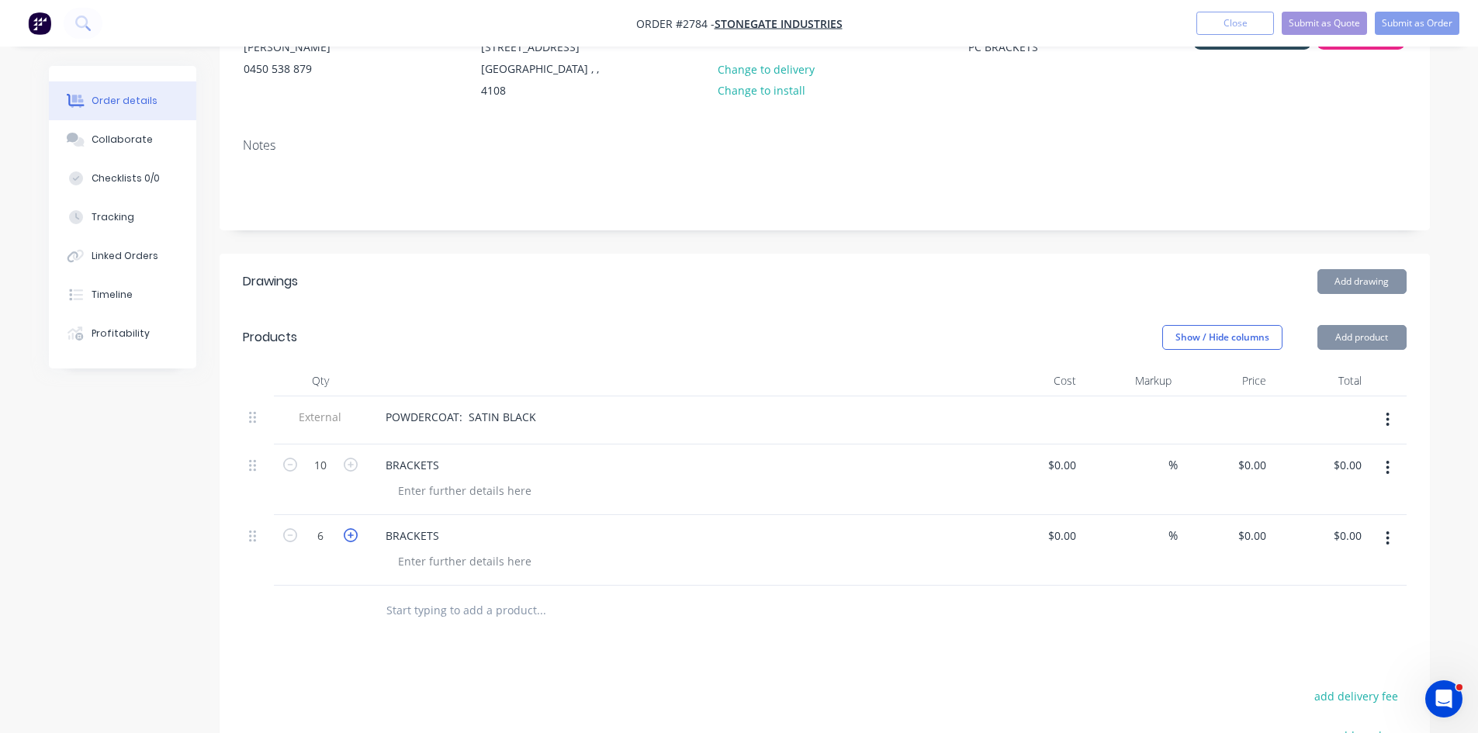
click at [351, 534] on icon "button" at bounding box center [351, 535] width 14 height 14
type input "10"
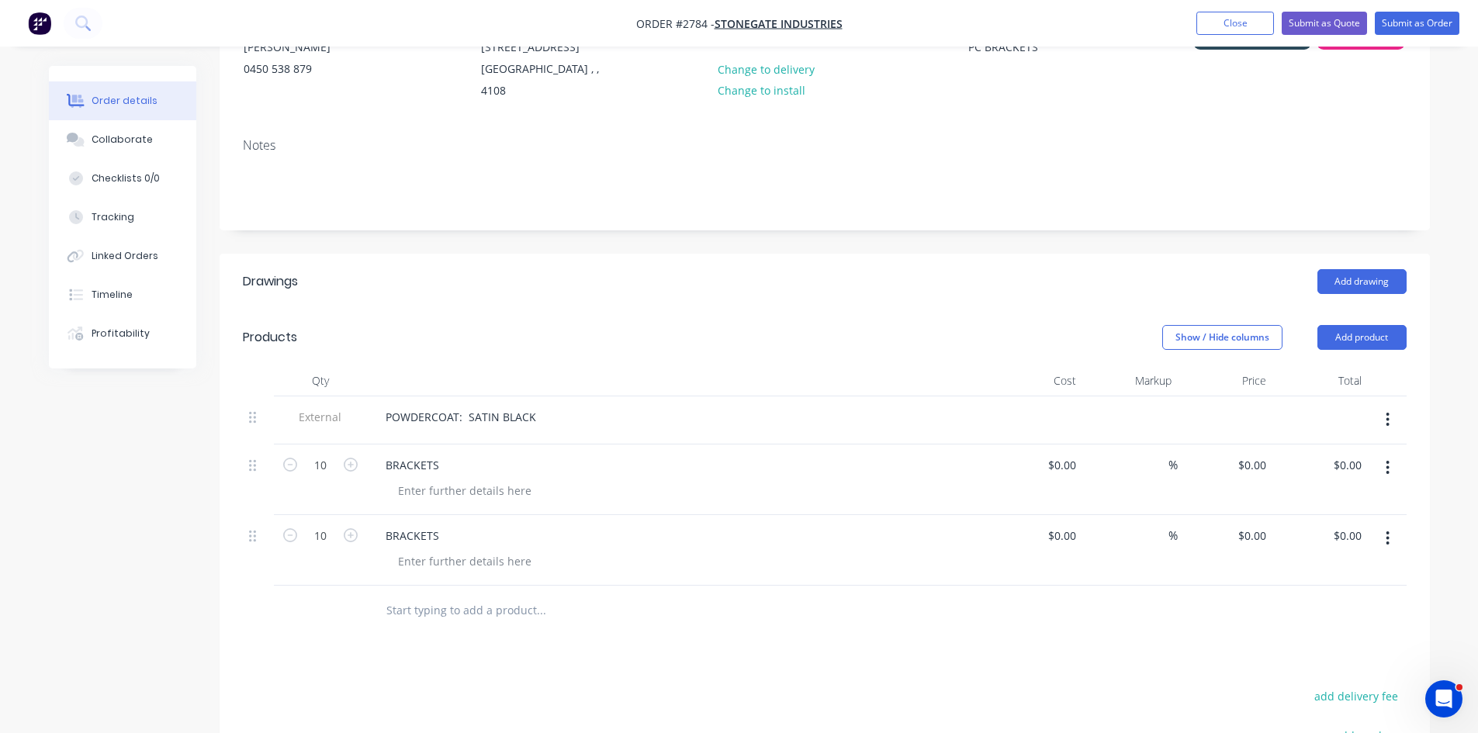
click at [468, 545] on div "BRACKETS" at bounding box center [677, 535] width 608 height 22
click at [431, 558] on div at bounding box center [465, 561] width 158 height 22
type input "$0.00"
click at [462, 491] on div at bounding box center [465, 490] width 158 height 22
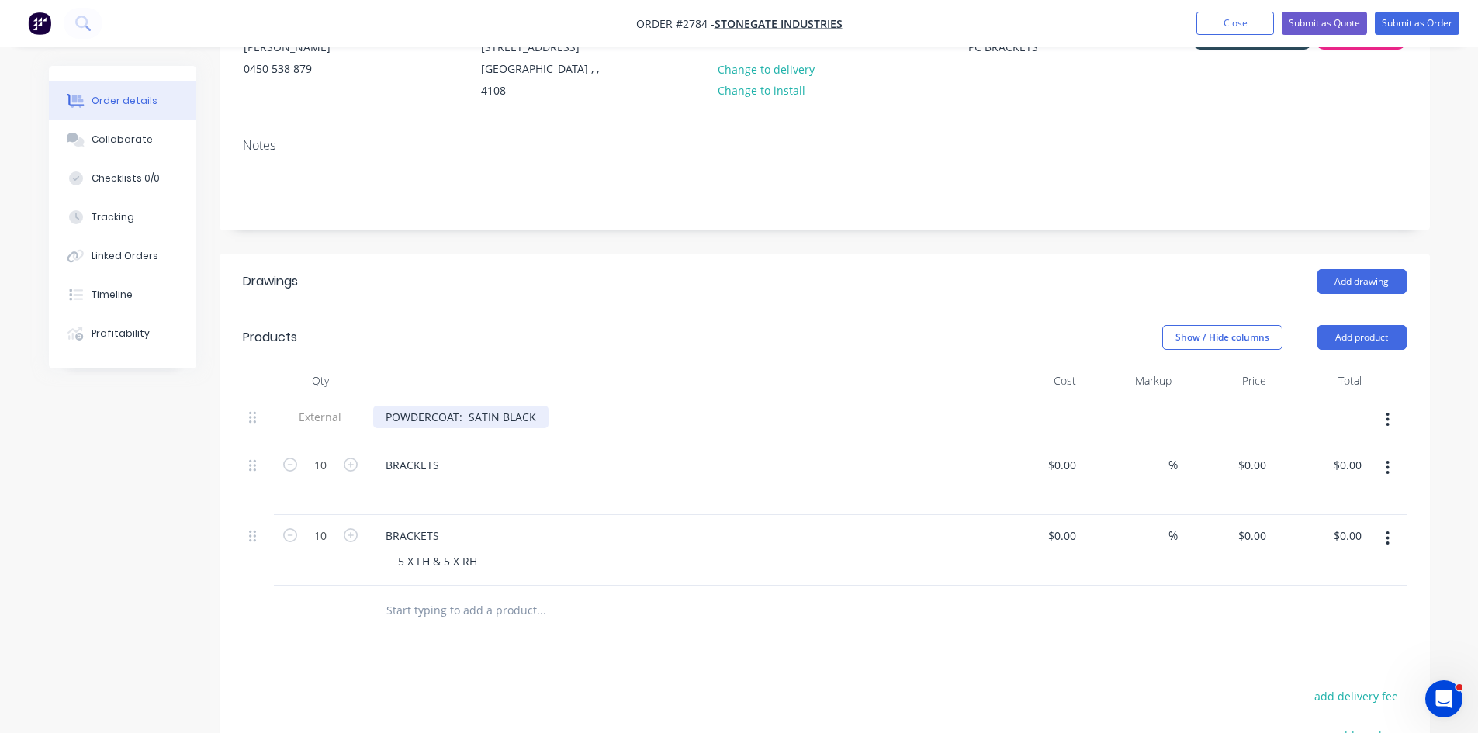
click at [534, 413] on div "POWDERCOAT: SATIN BLACK" at bounding box center [460, 417] width 175 height 22
click at [386, 464] on div "BRACKETS" at bounding box center [412, 465] width 78 height 22
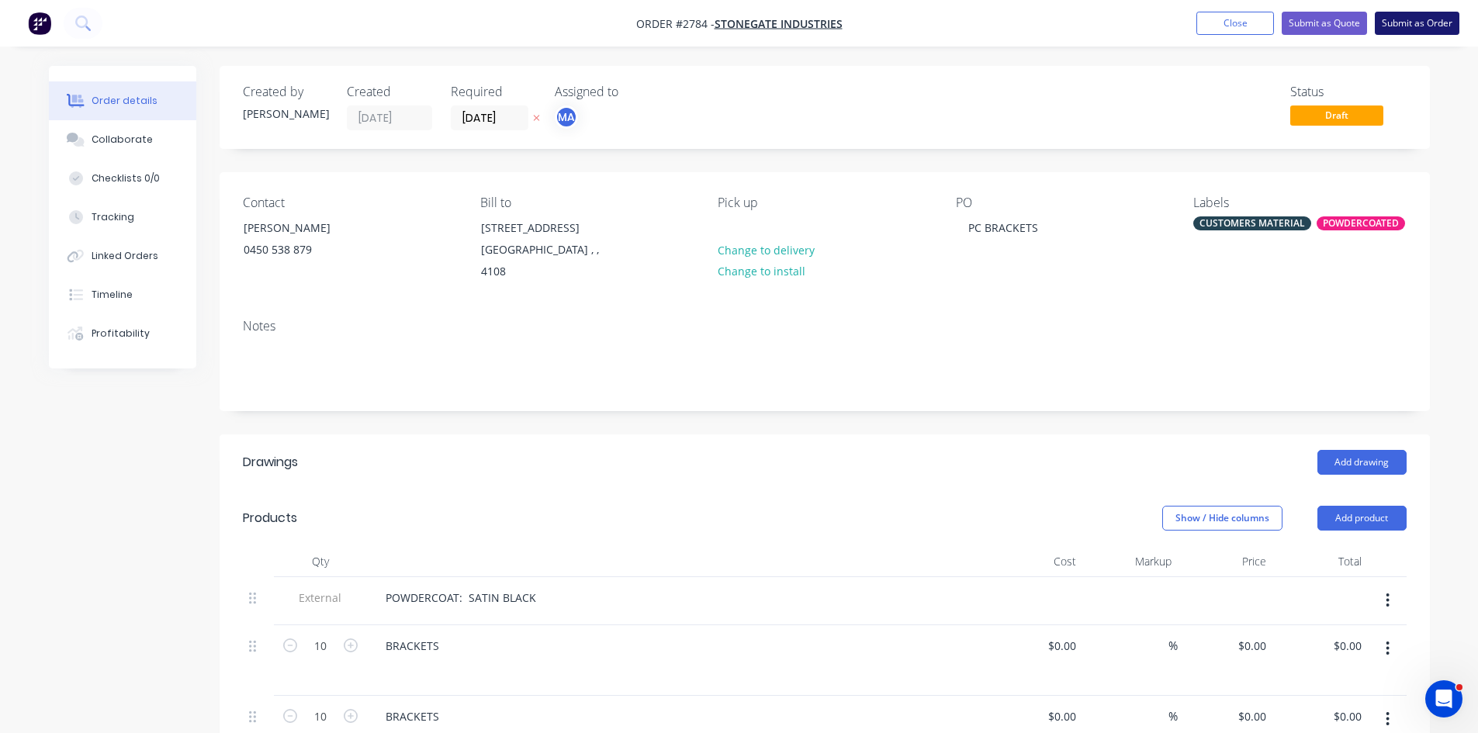
click at [1435, 22] on button "Submit as Order" at bounding box center [1417, 23] width 85 height 23
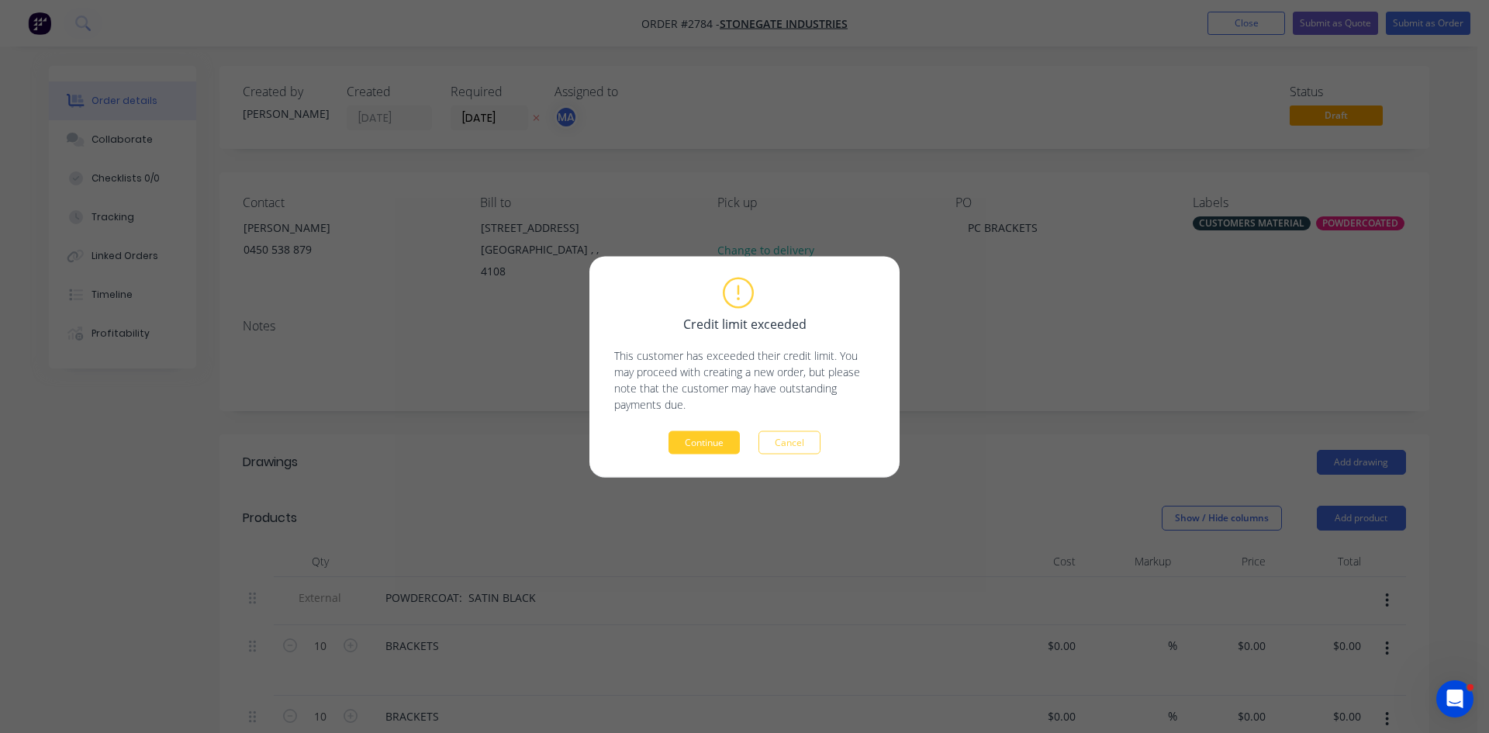
click at [708, 442] on button "Continue" at bounding box center [704, 442] width 71 height 23
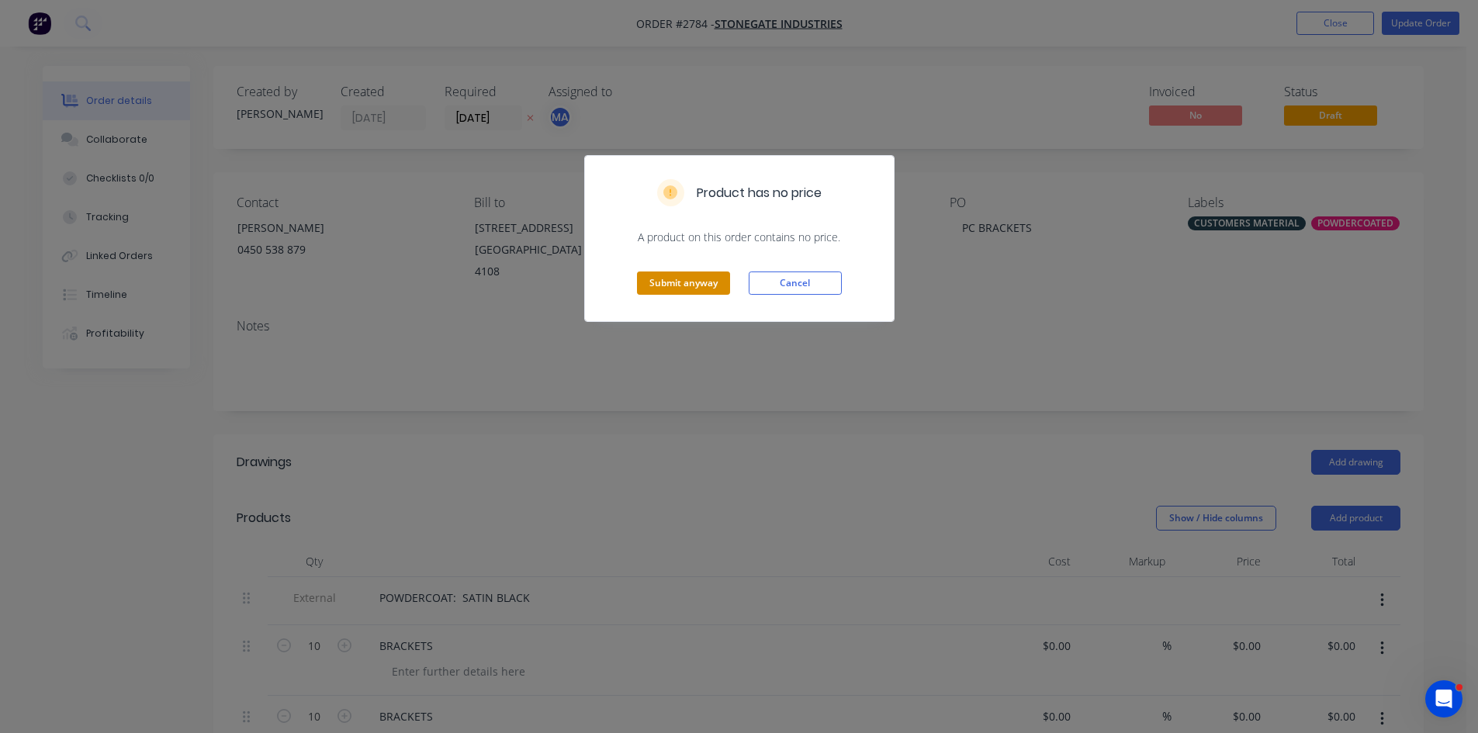
click at [692, 278] on button "Submit anyway" at bounding box center [683, 283] width 93 height 23
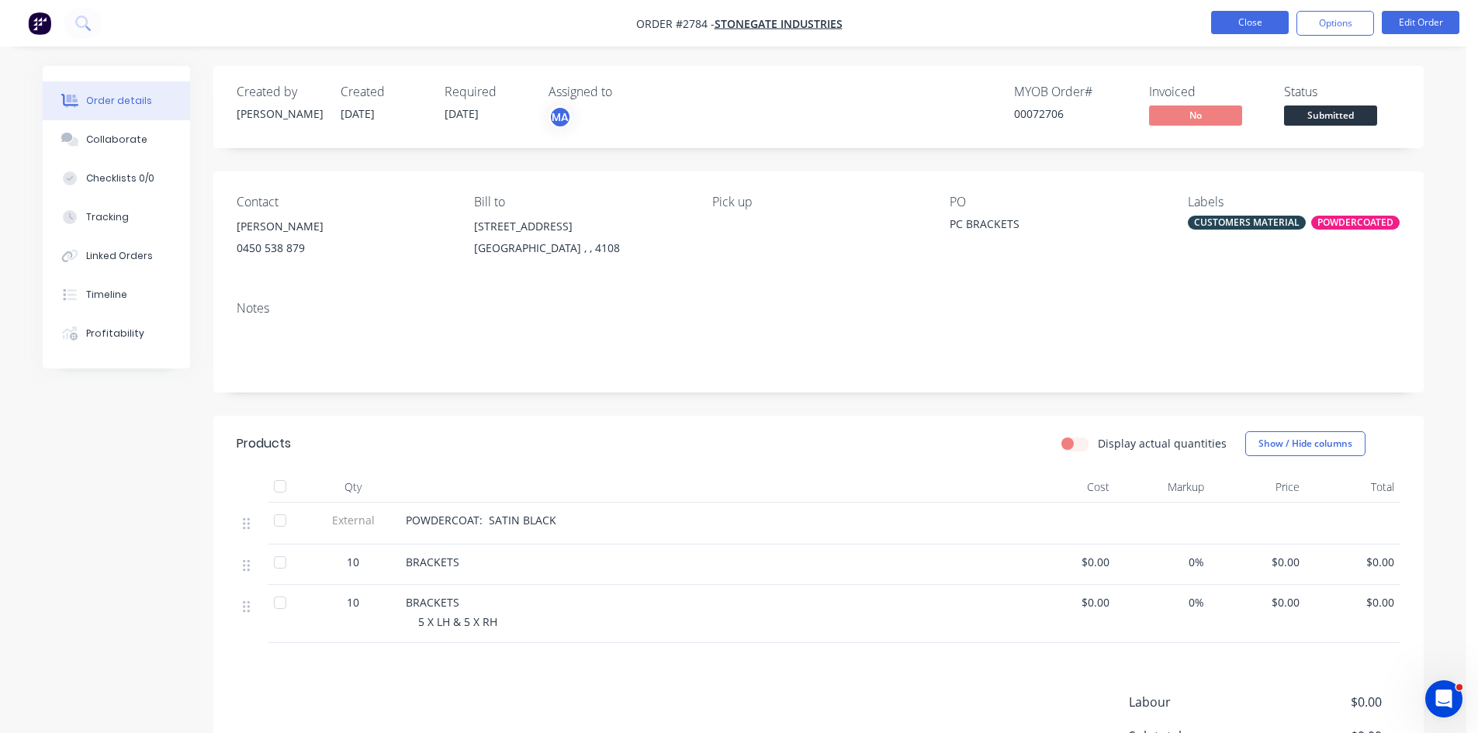
click at [1261, 18] on button "Close" at bounding box center [1250, 22] width 78 height 23
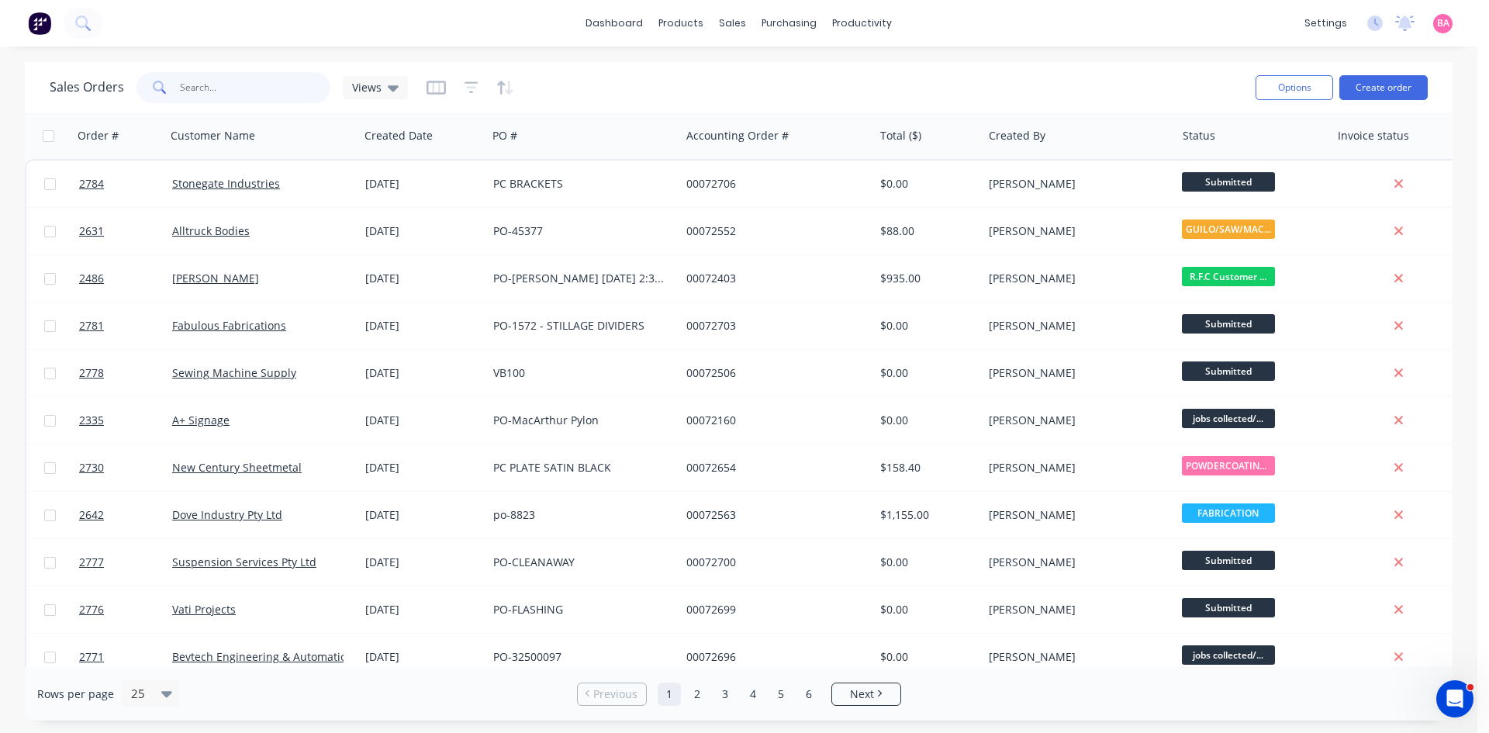
click at [214, 85] on input "text" at bounding box center [255, 87] width 151 height 31
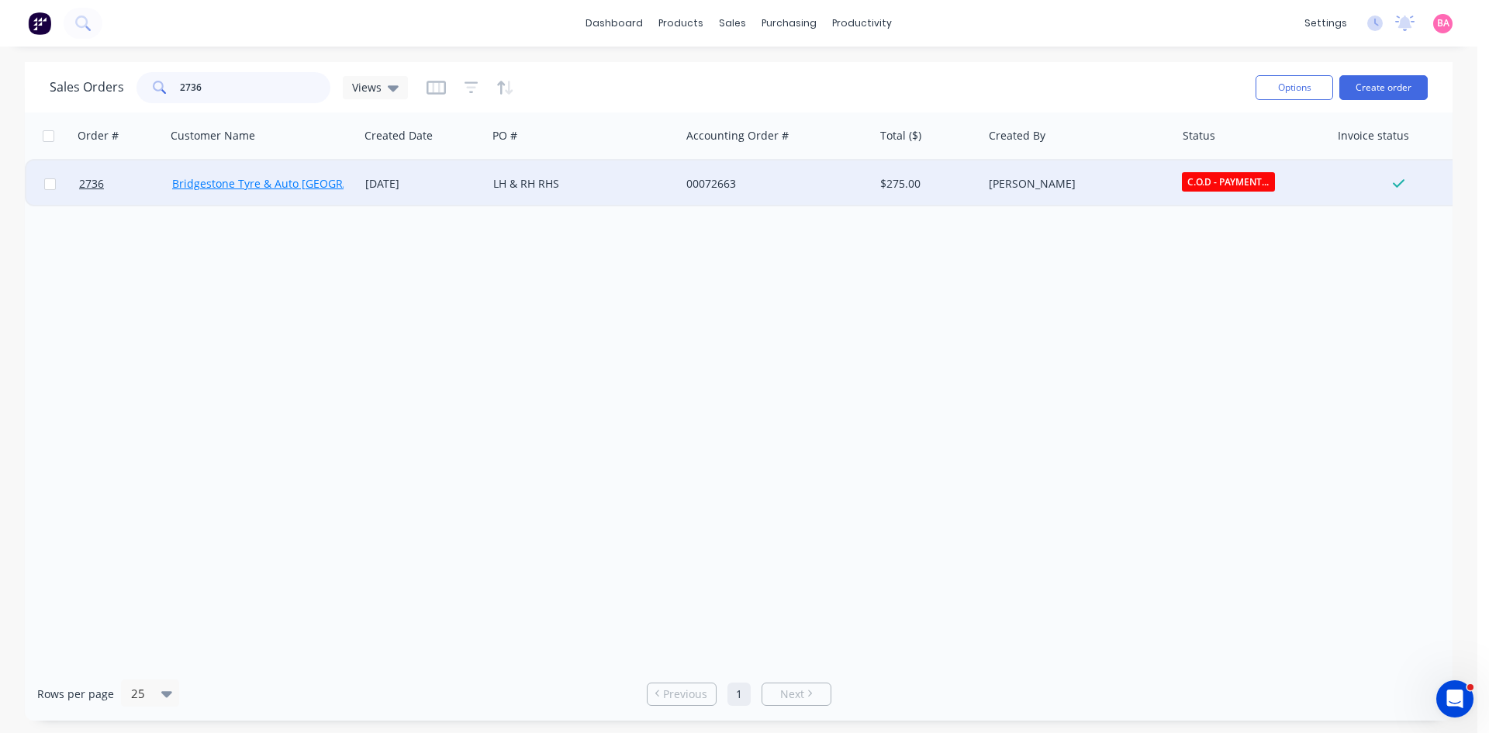
type input "2736"
click at [227, 183] on link "Bridgestone Tyre & Auto Coopers Plains" at bounding box center [290, 183] width 237 height 15
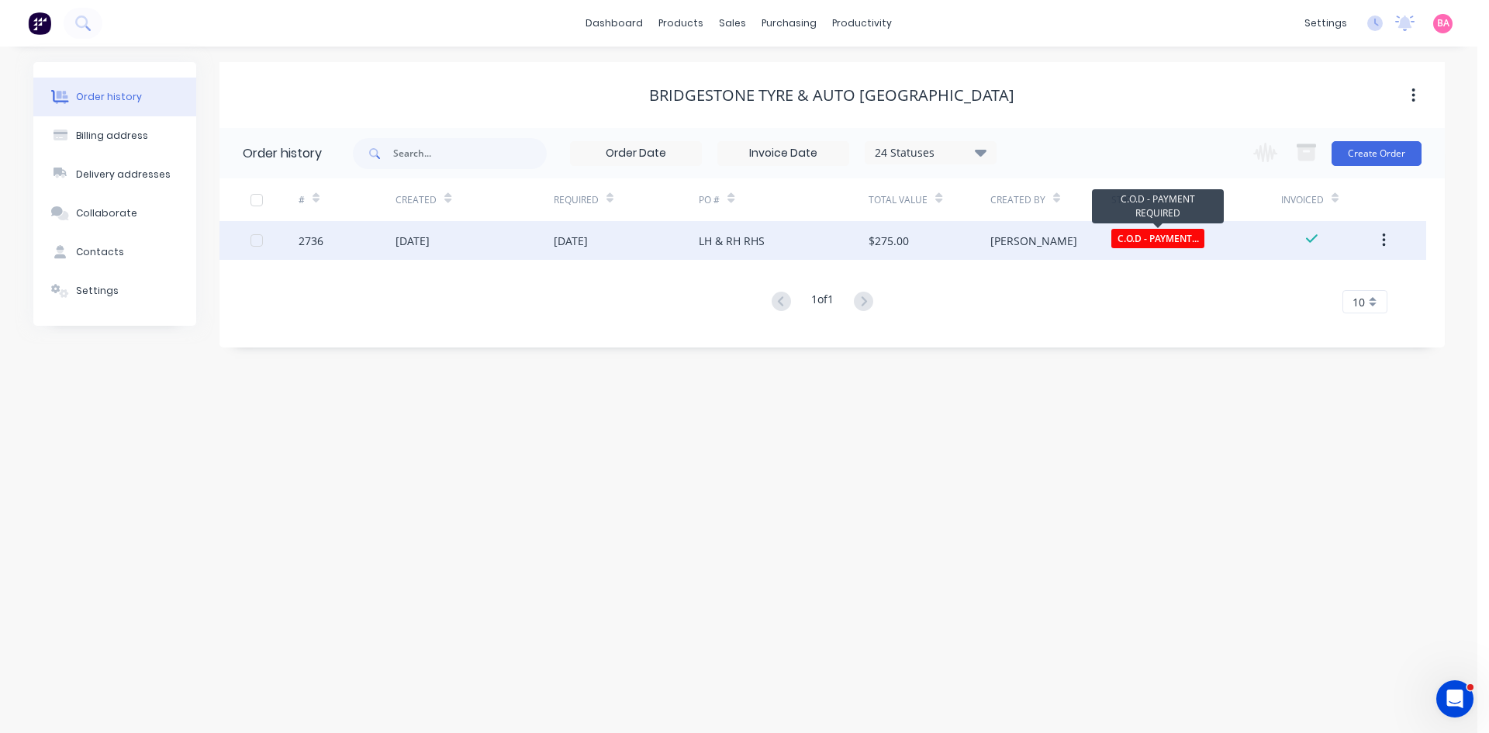
click at [1148, 237] on span "C.O.D - PAYMENT..." at bounding box center [1158, 238] width 93 height 19
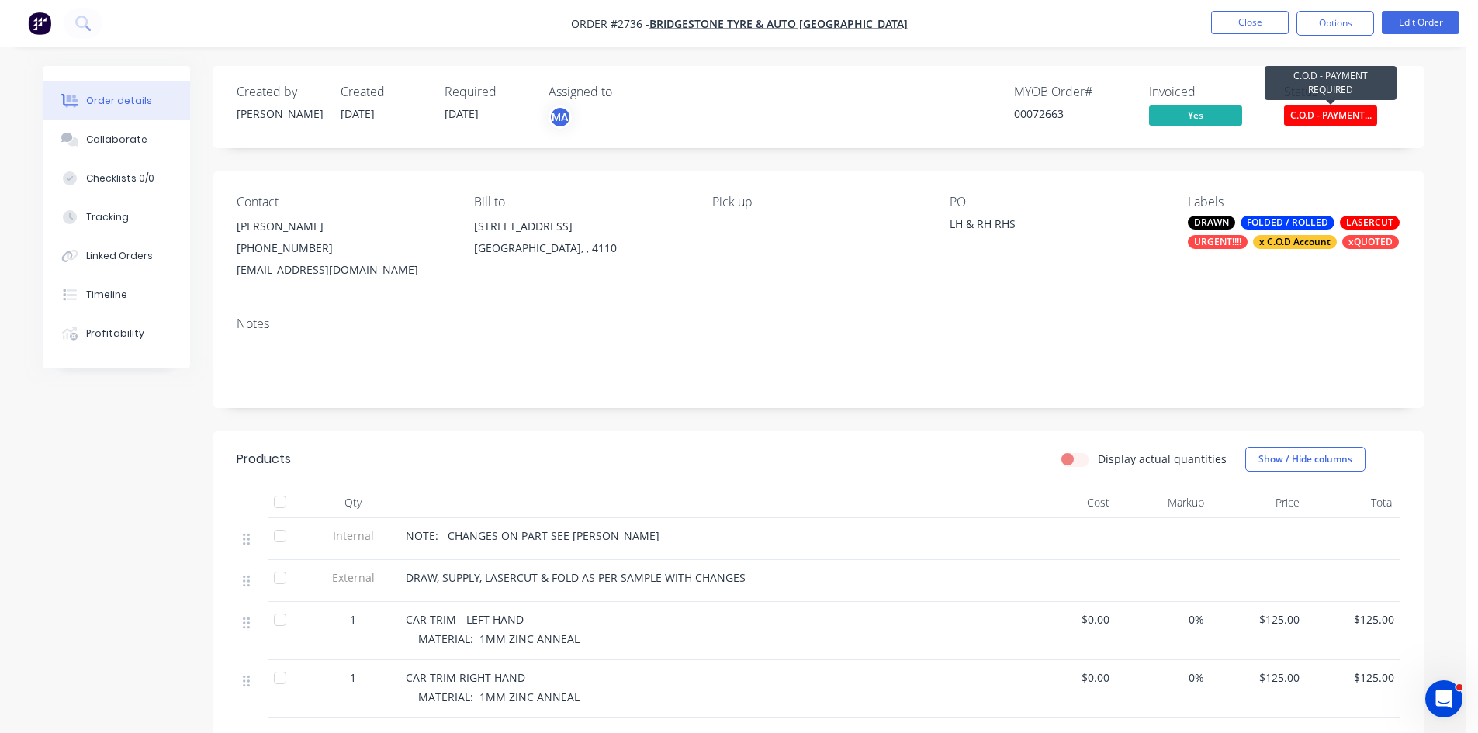
click at [1326, 114] on span "C.O.D - PAYMENT..." at bounding box center [1330, 115] width 93 height 19
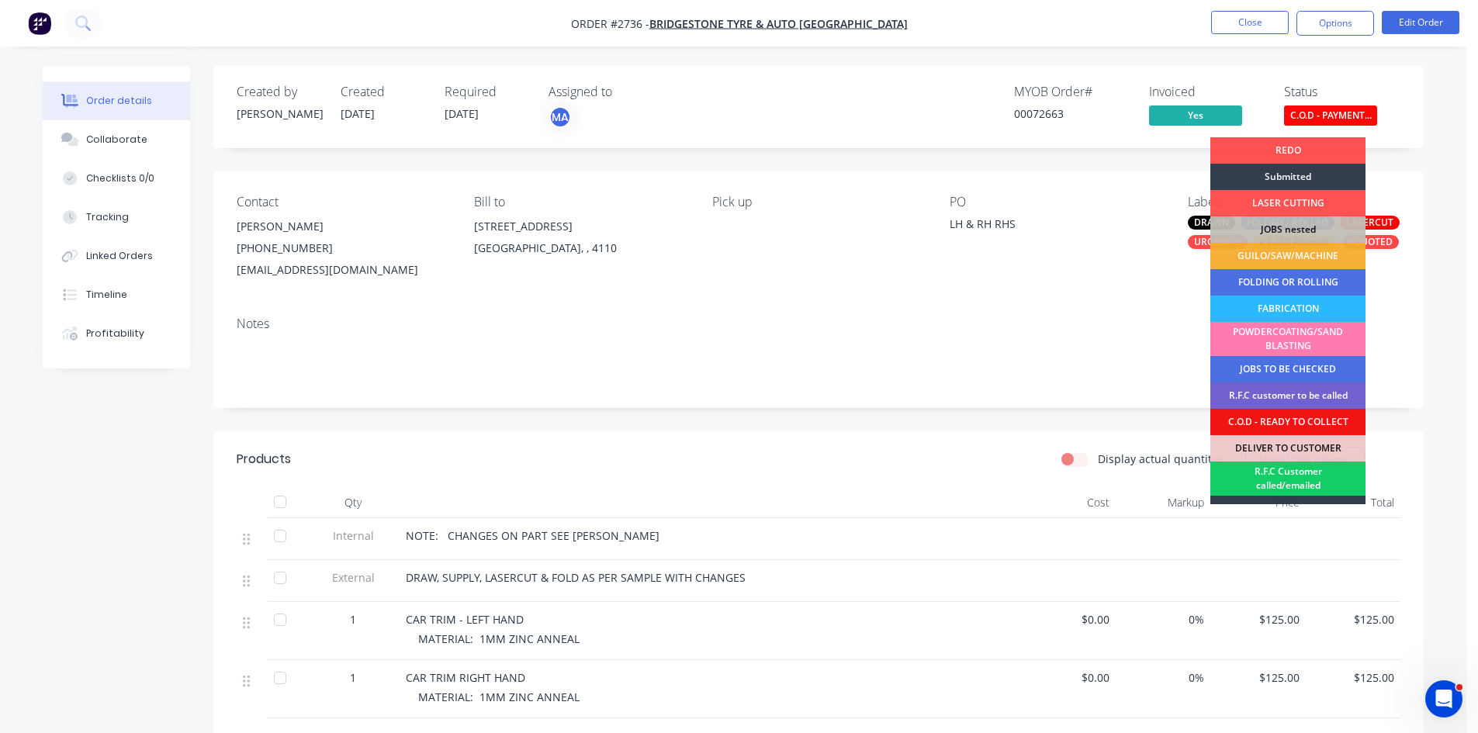
click at [1305, 477] on div "R.F.C Customer called/emailed" at bounding box center [1287, 479] width 155 height 34
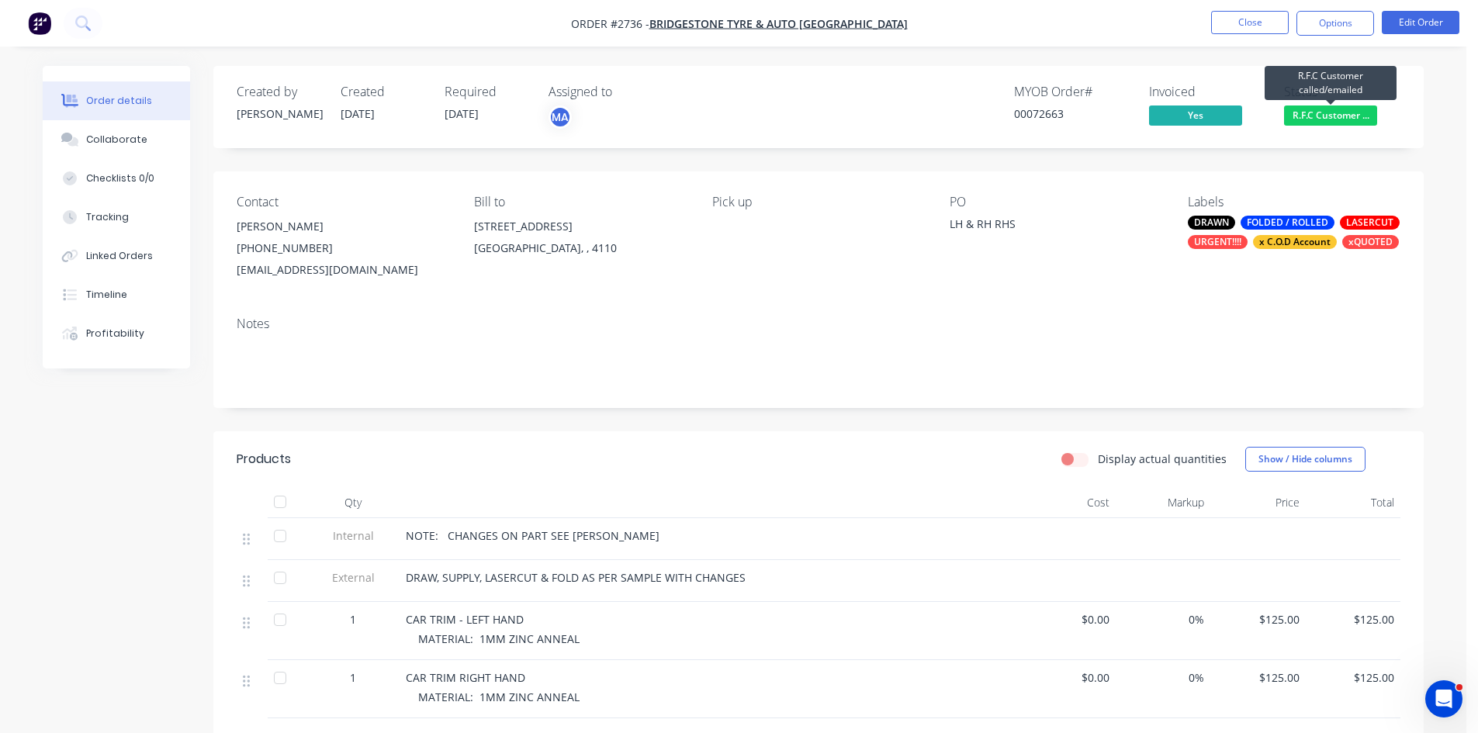
click at [1351, 110] on span "R.F.C Customer ..." at bounding box center [1330, 115] width 93 height 19
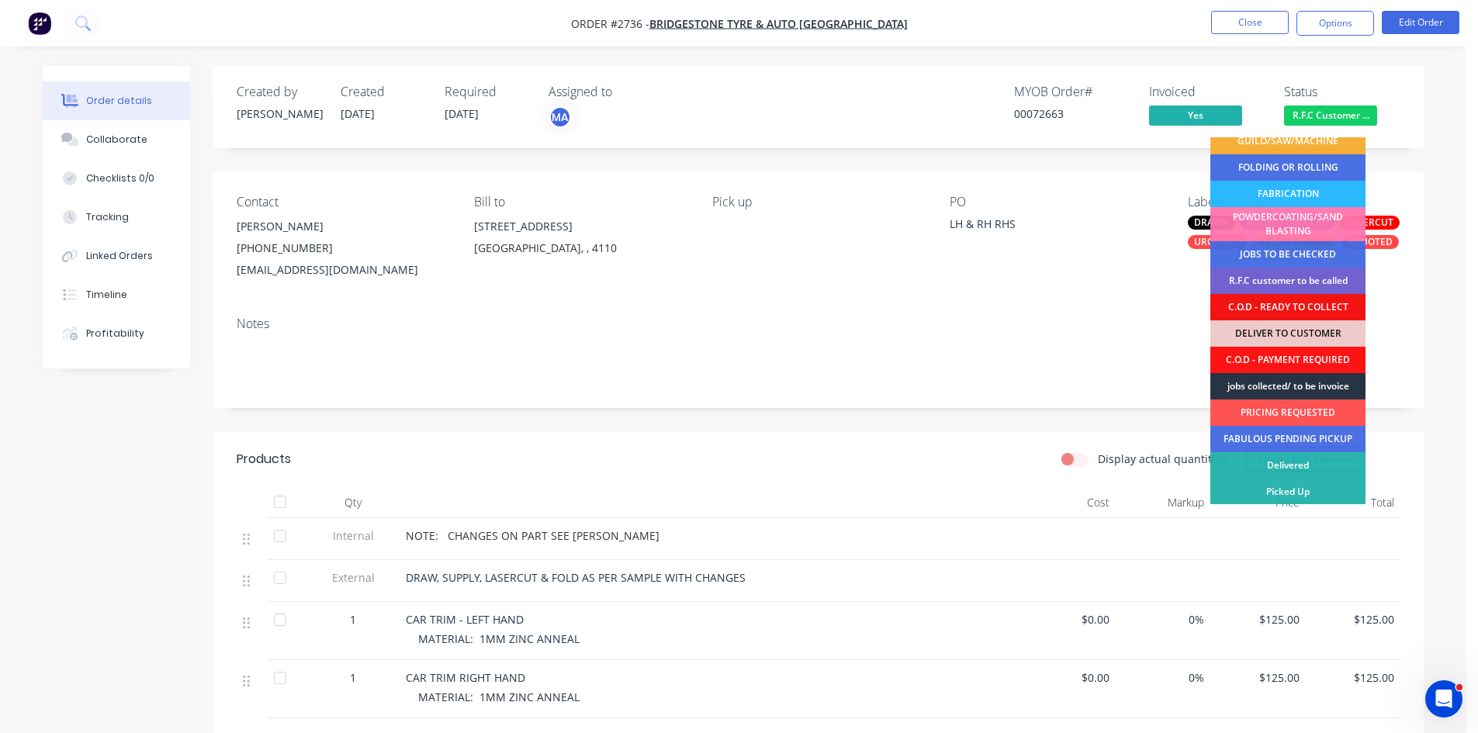
scroll to position [116, 0]
click at [1297, 490] on div "Picked Up" at bounding box center [1287, 491] width 155 height 26
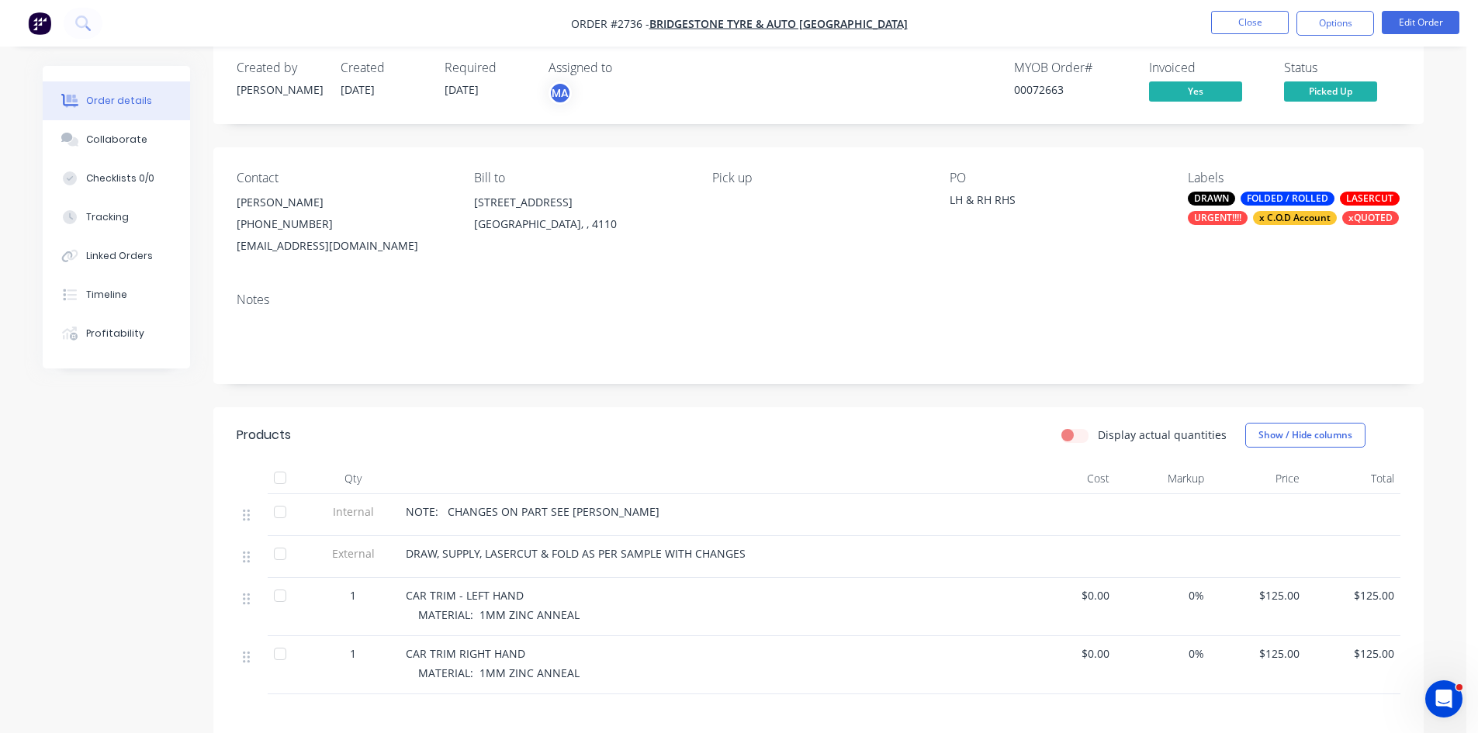
scroll to position [26, 0]
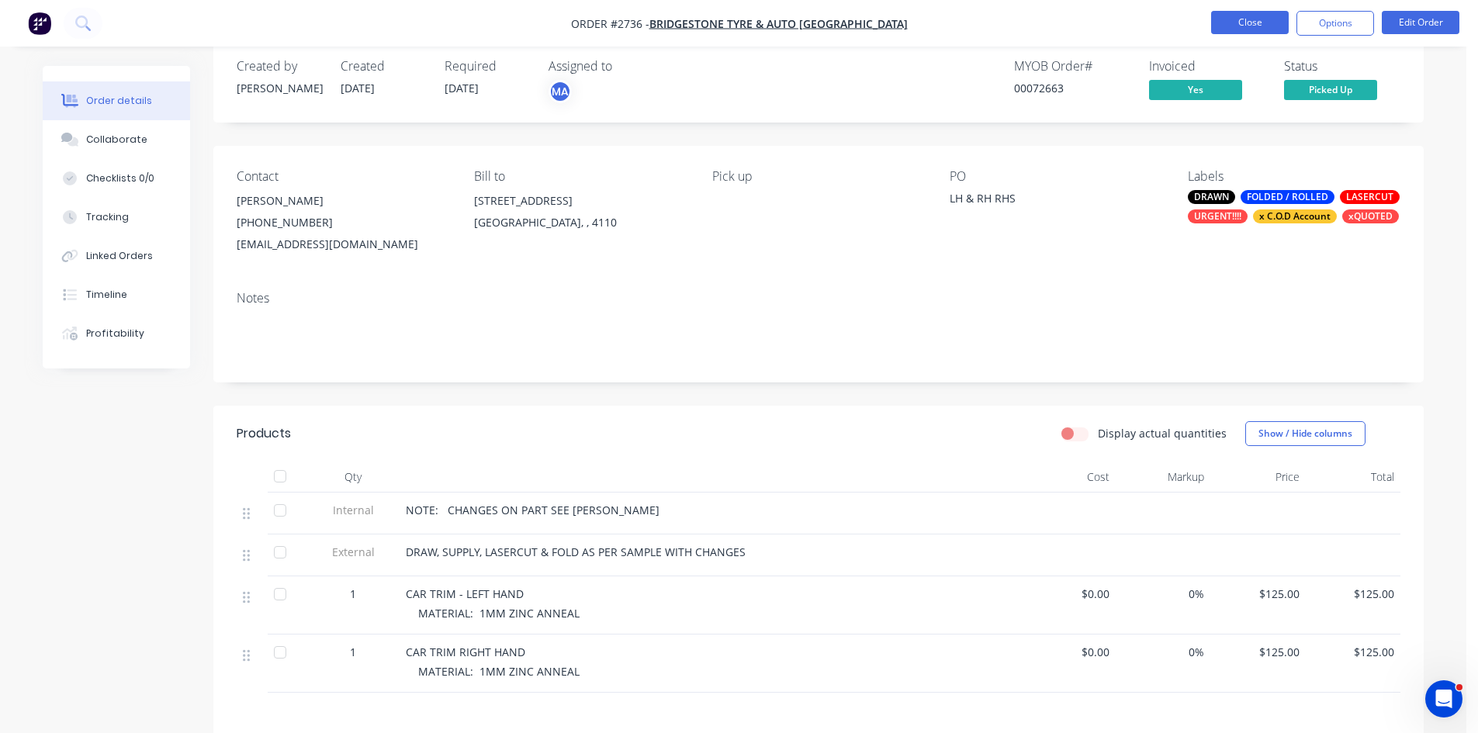
click at [1248, 23] on button "Close" at bounding box center [1250, 22] width 78 height 23
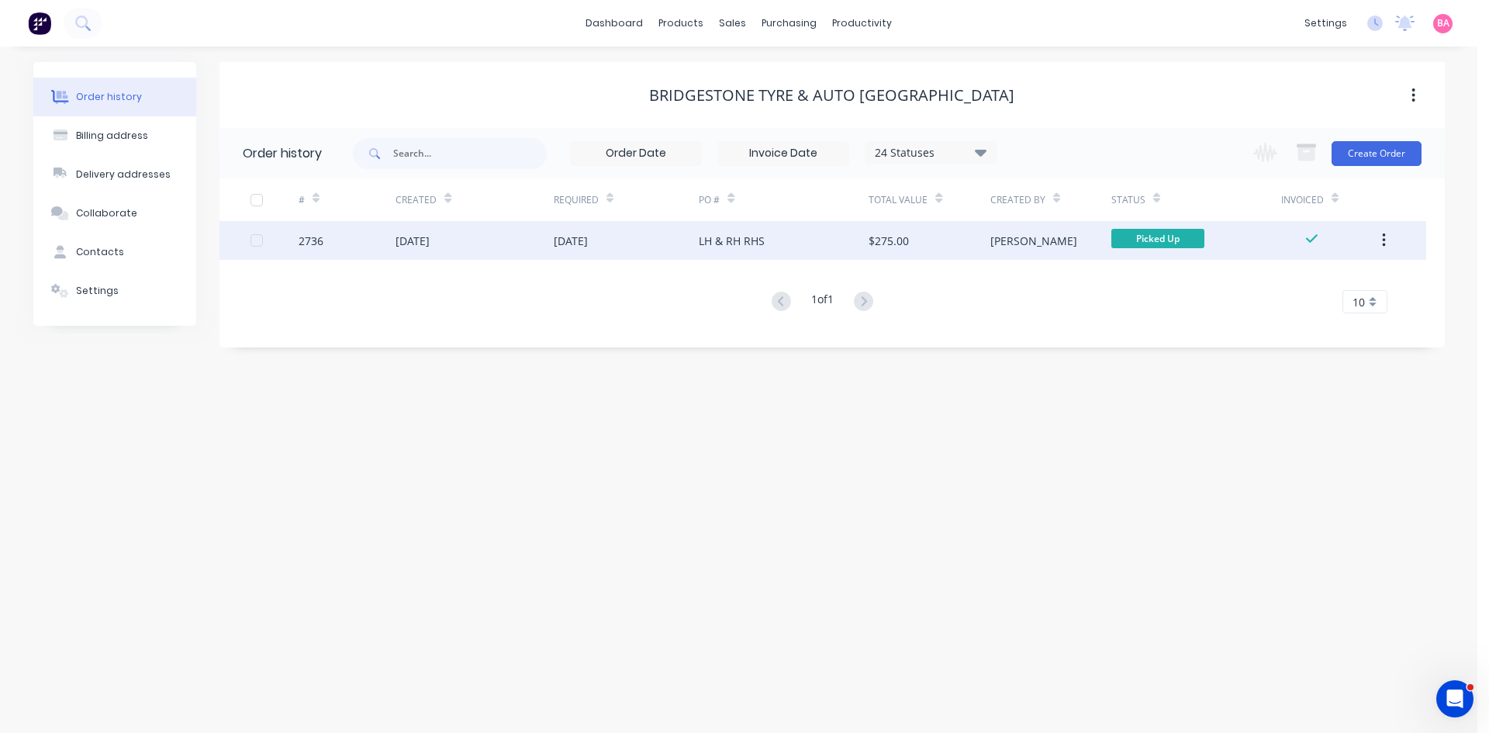
click at [586, 238] on div "[DATE]" at bounding box center [571, 241] width 34 height 16
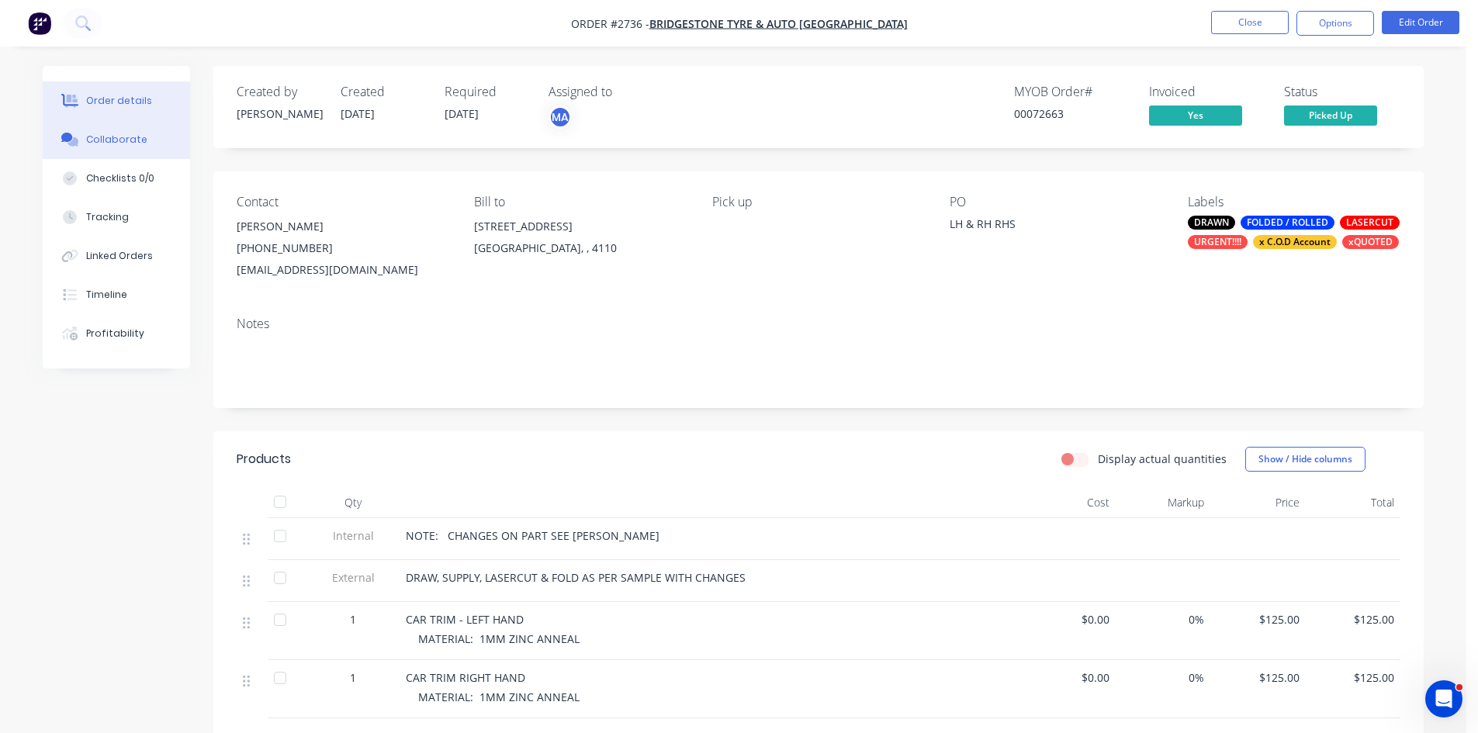
click at [106, 137] on div "Collaborate" at bounding box center [116, 140] width 61 height 14
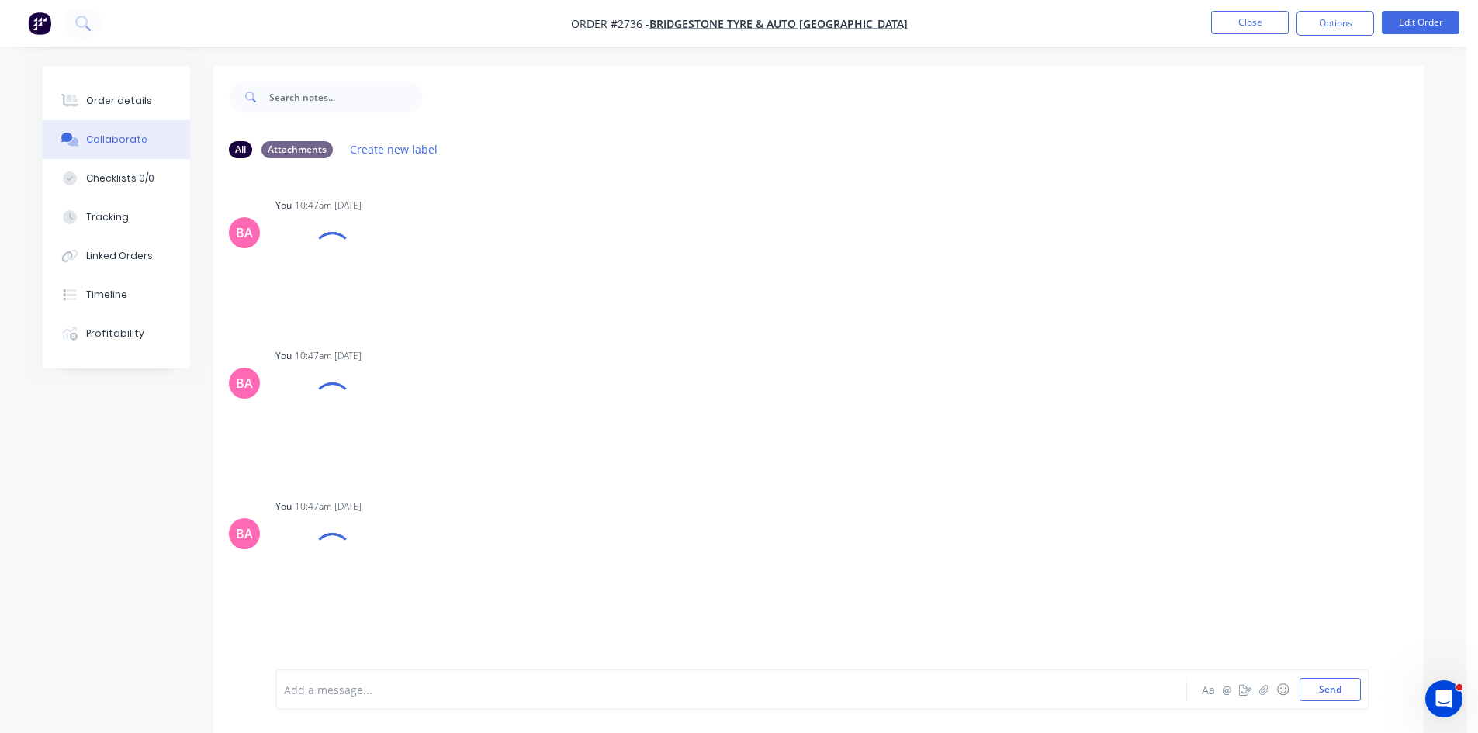
click at [409, 692] on div at bounding box center [688, 690] width 807 height 16
click at [391, 688] on span "COLLECTED BY CRAID AND PAID VISA" at bounding box center [380, 690] width 190 height 15
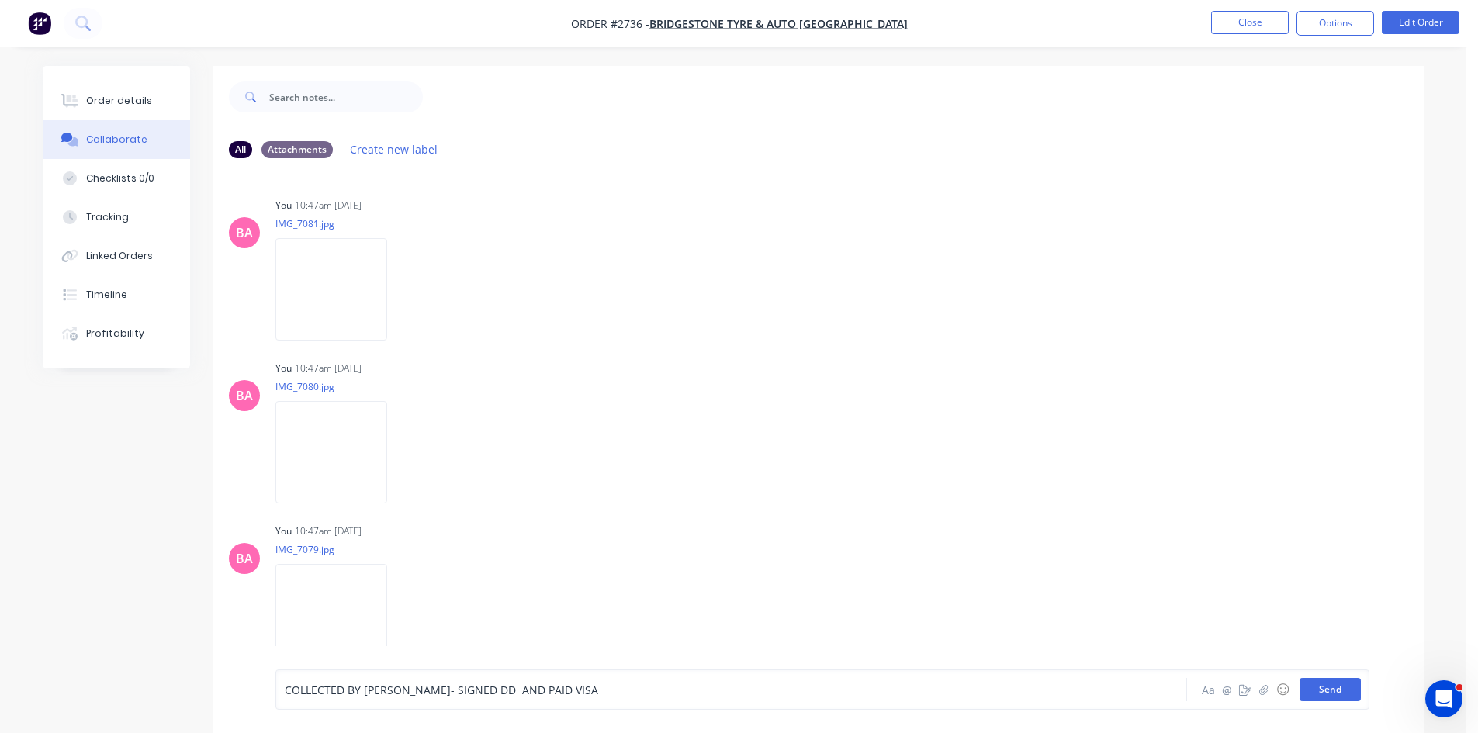
click at [1322, 688] on button "Send" at bounding box center [1329, 689] width 61 height 23
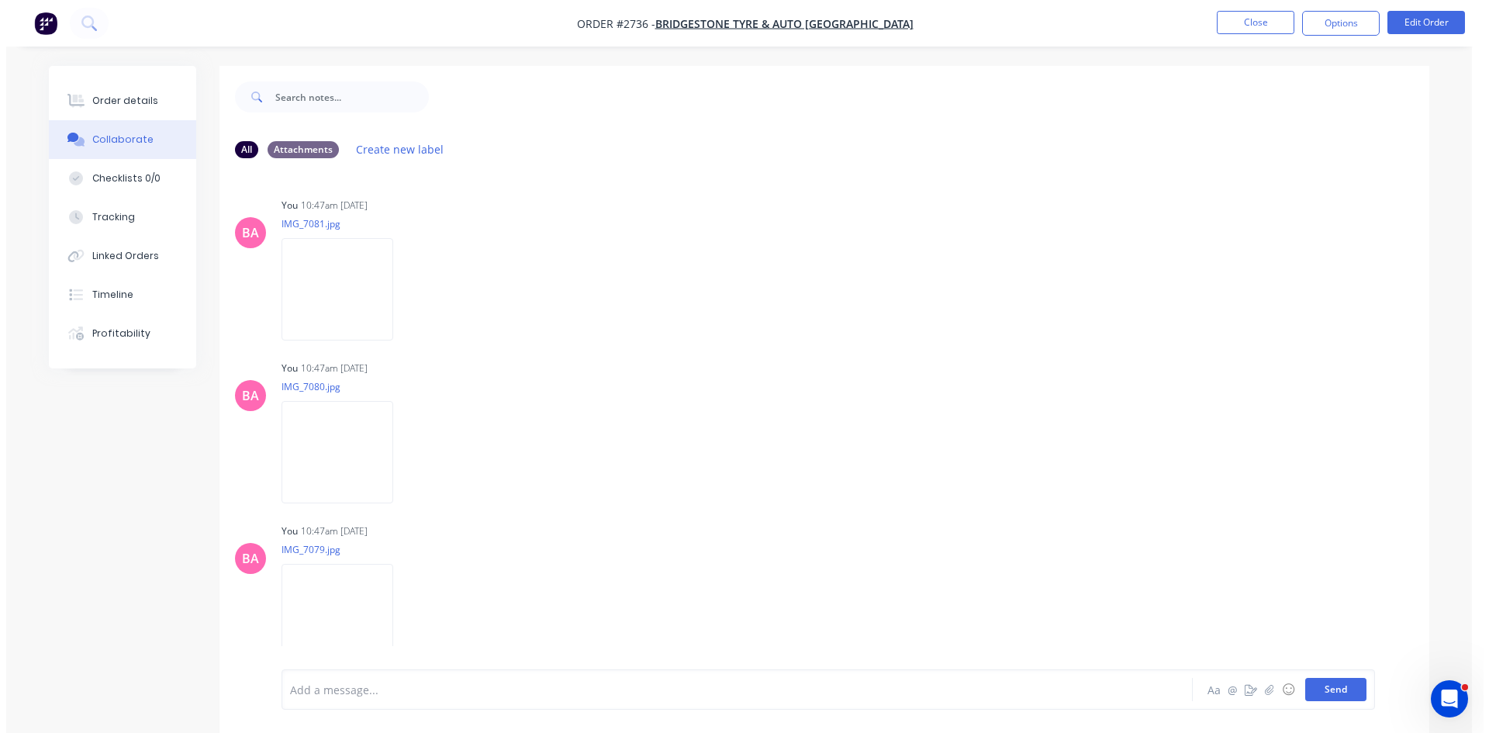
scroll to position [393, 0]
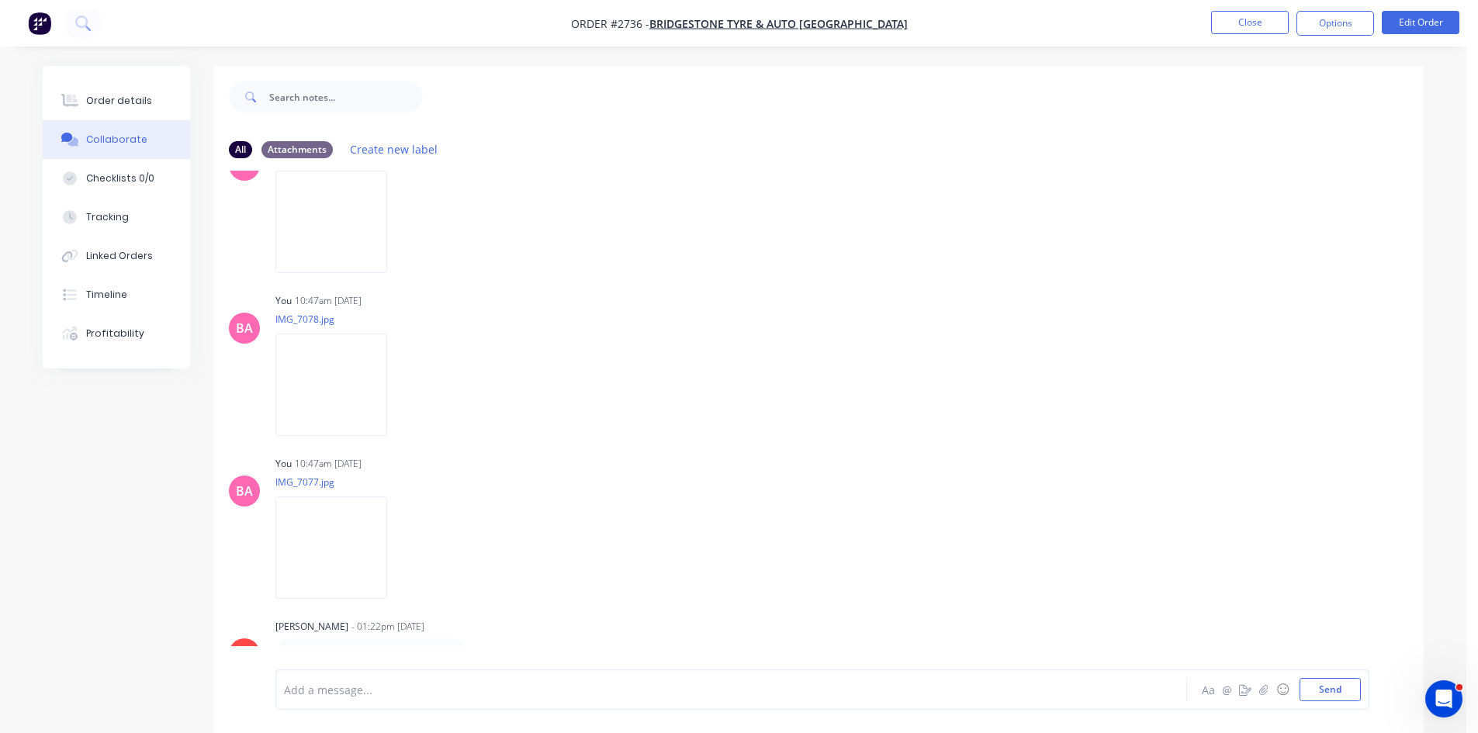
drag, startPoint x: 107, startPoint y: 97, endPoint x: 458, endPoint y: 41, distance: 355.8
click at [106, 97] on div "Order details" at bounding box center [119, 101] width 66 height 14
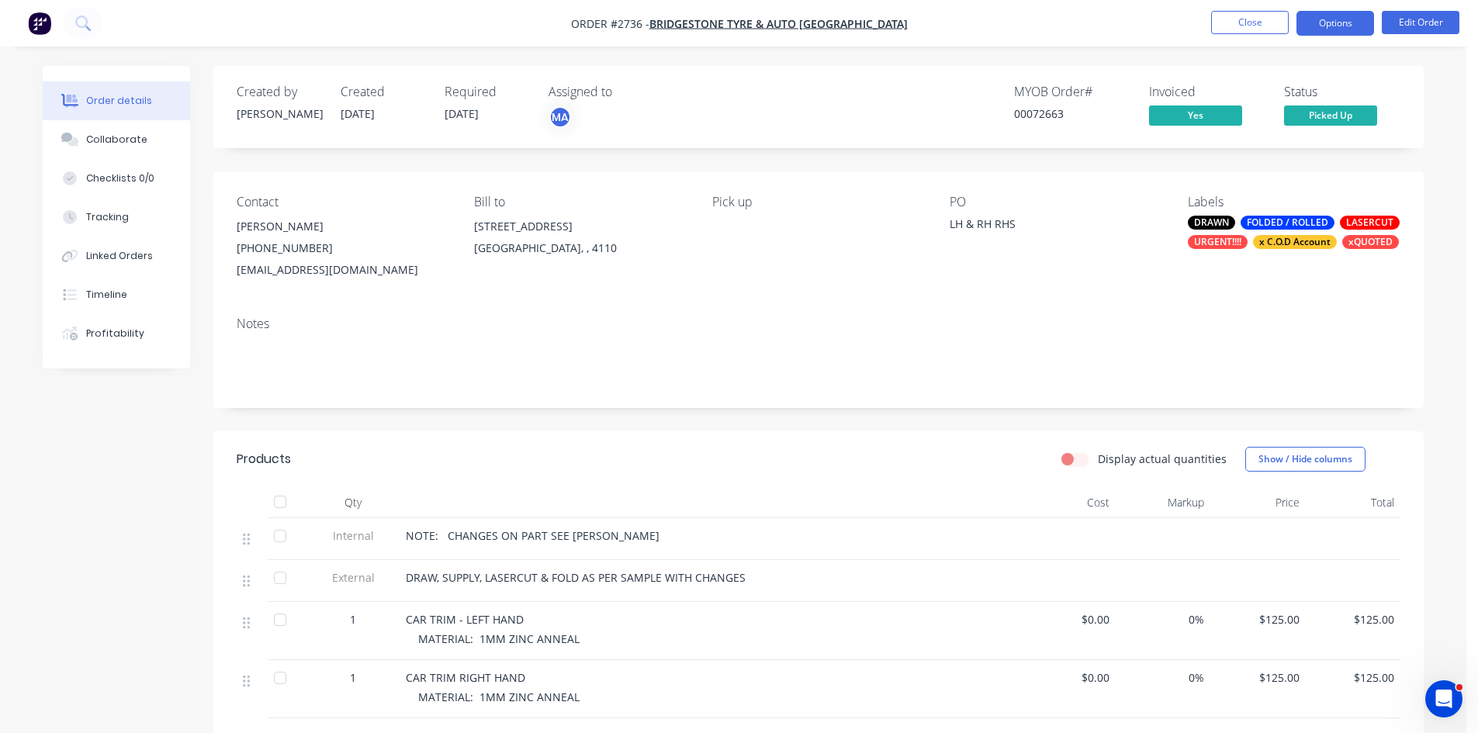
click at [1344, 22] on button "Options" at bounding box center [1335, 23] width 78 height 25
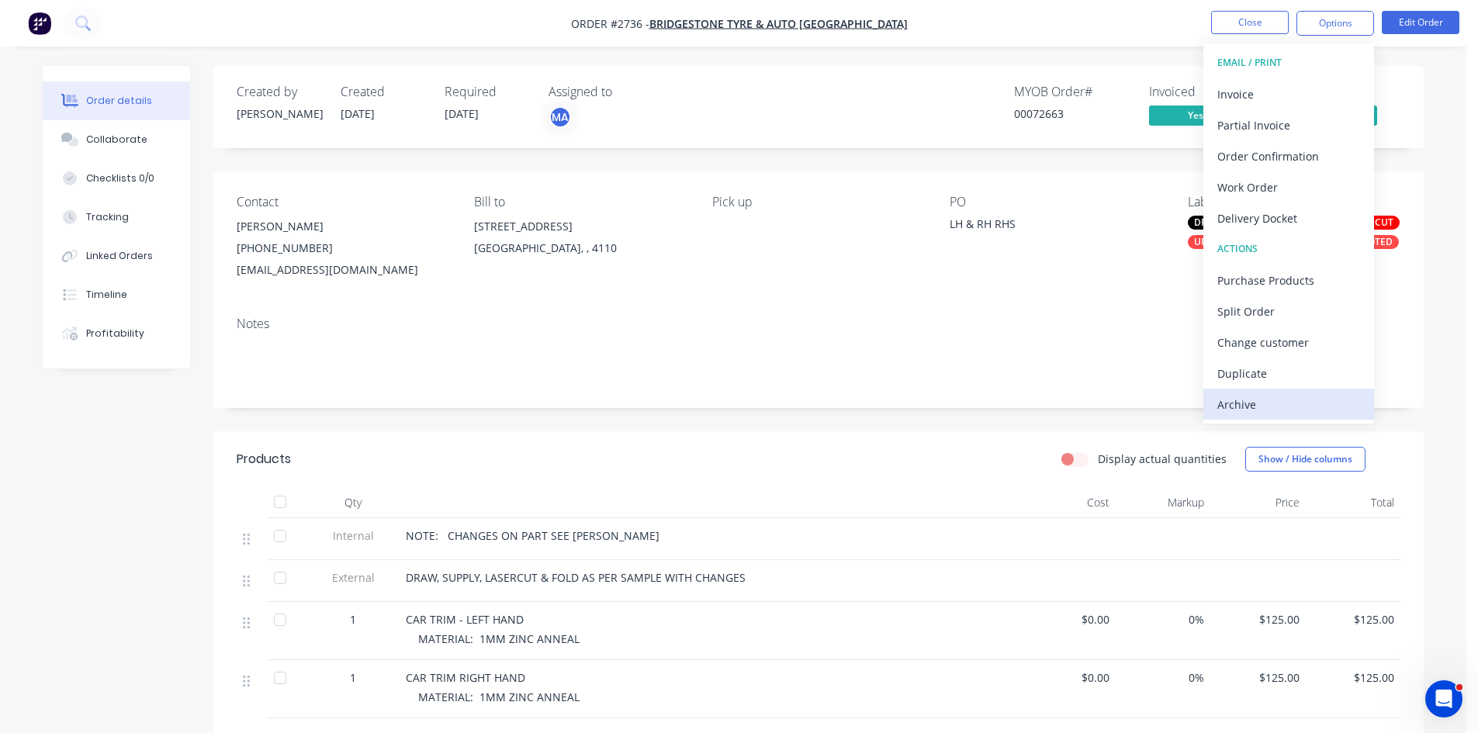
click at [1238, 403] on div "Archive" at bounding box center [1288, 404] width 143 height 22
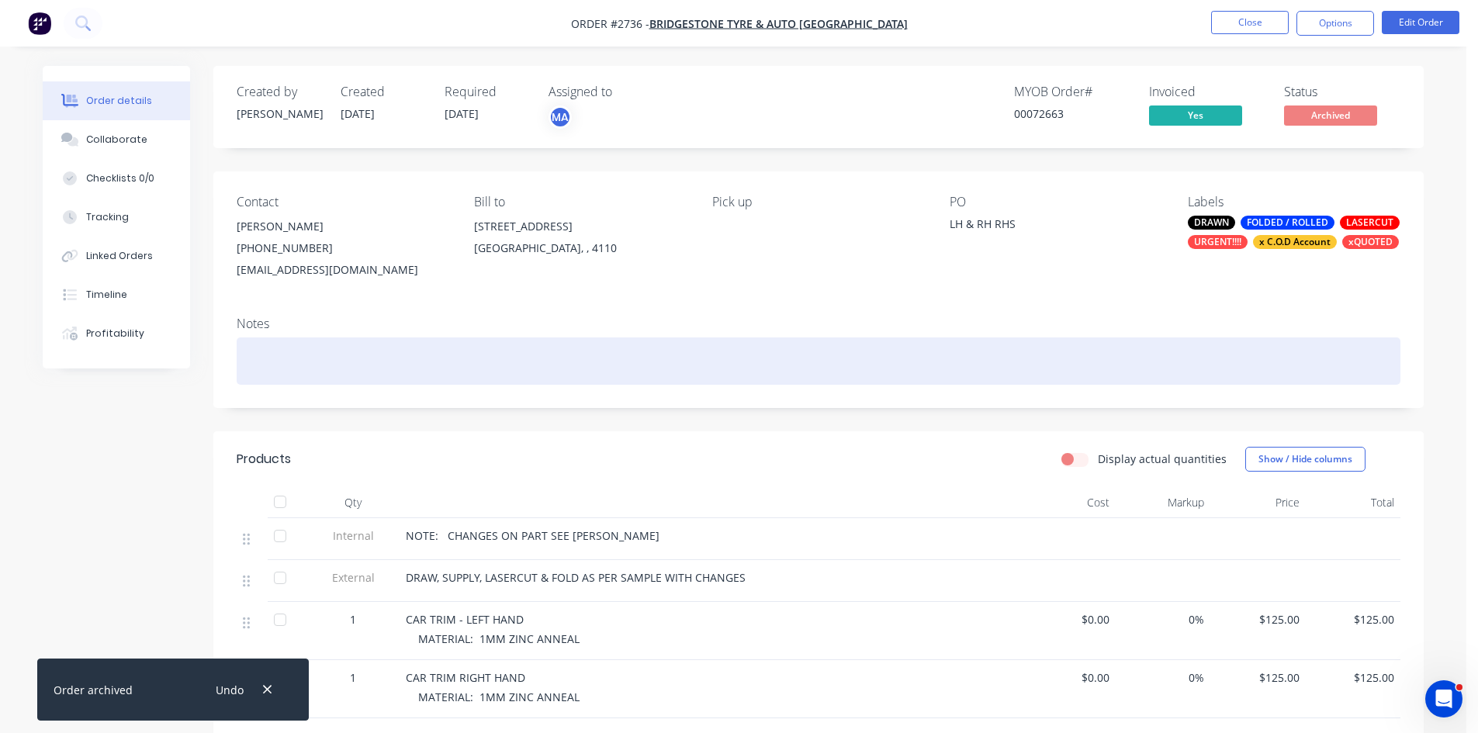
click at [533, 381] on div at bounding box center [819, 360] width 1164 height 47
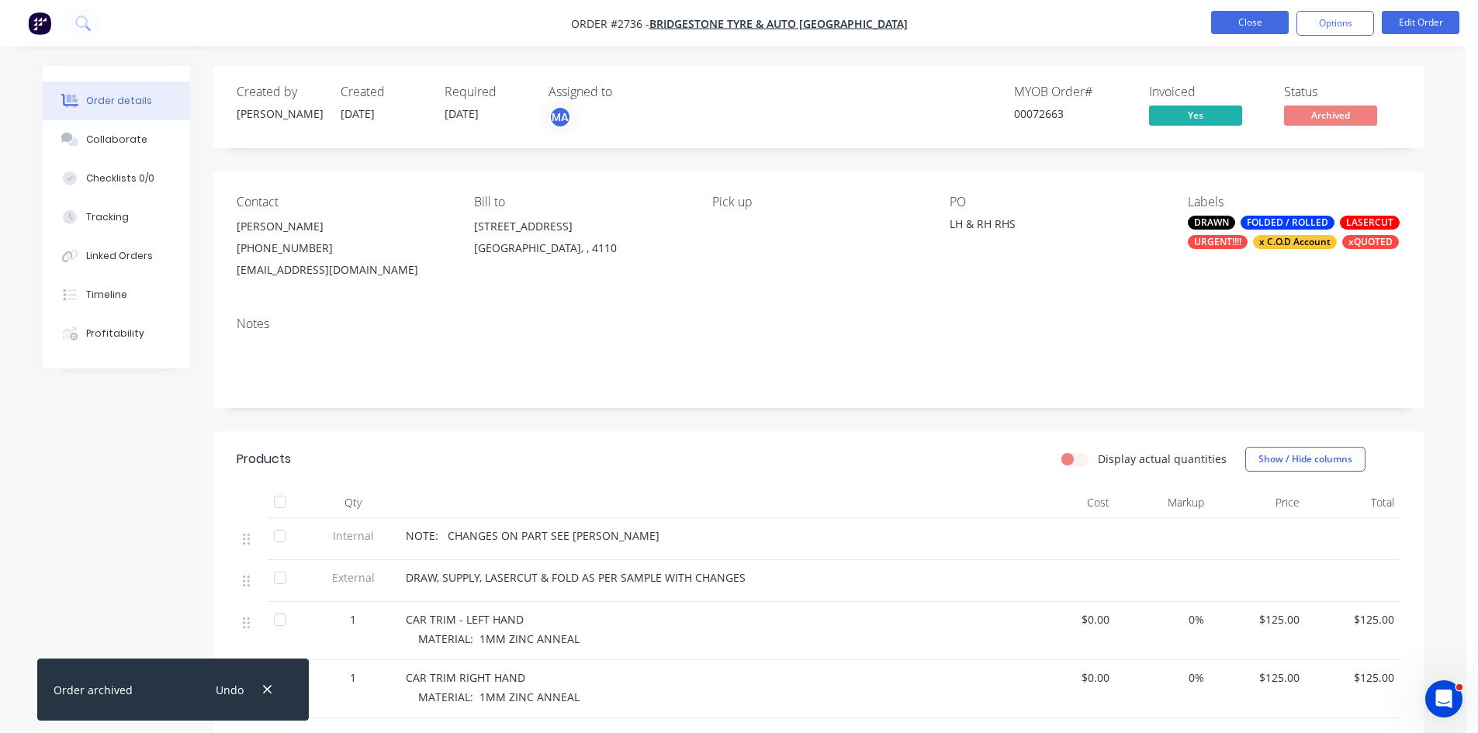
click at [1255, 16] on button "Close" at bounding box center [1250, 22] width 78 height 23
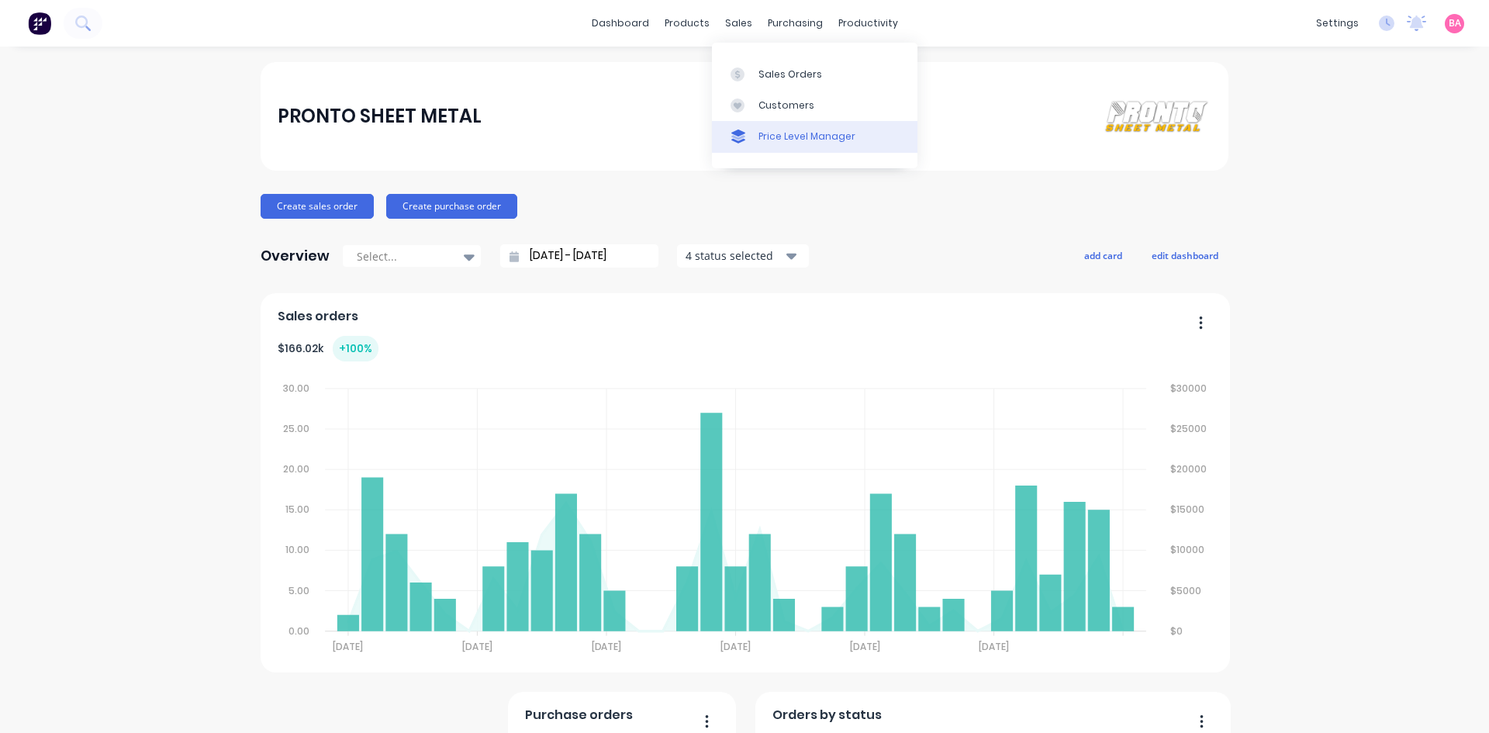
click at [804, 70] on div "Sales Orders" at bounding box center [791, 74] width 64 height 14
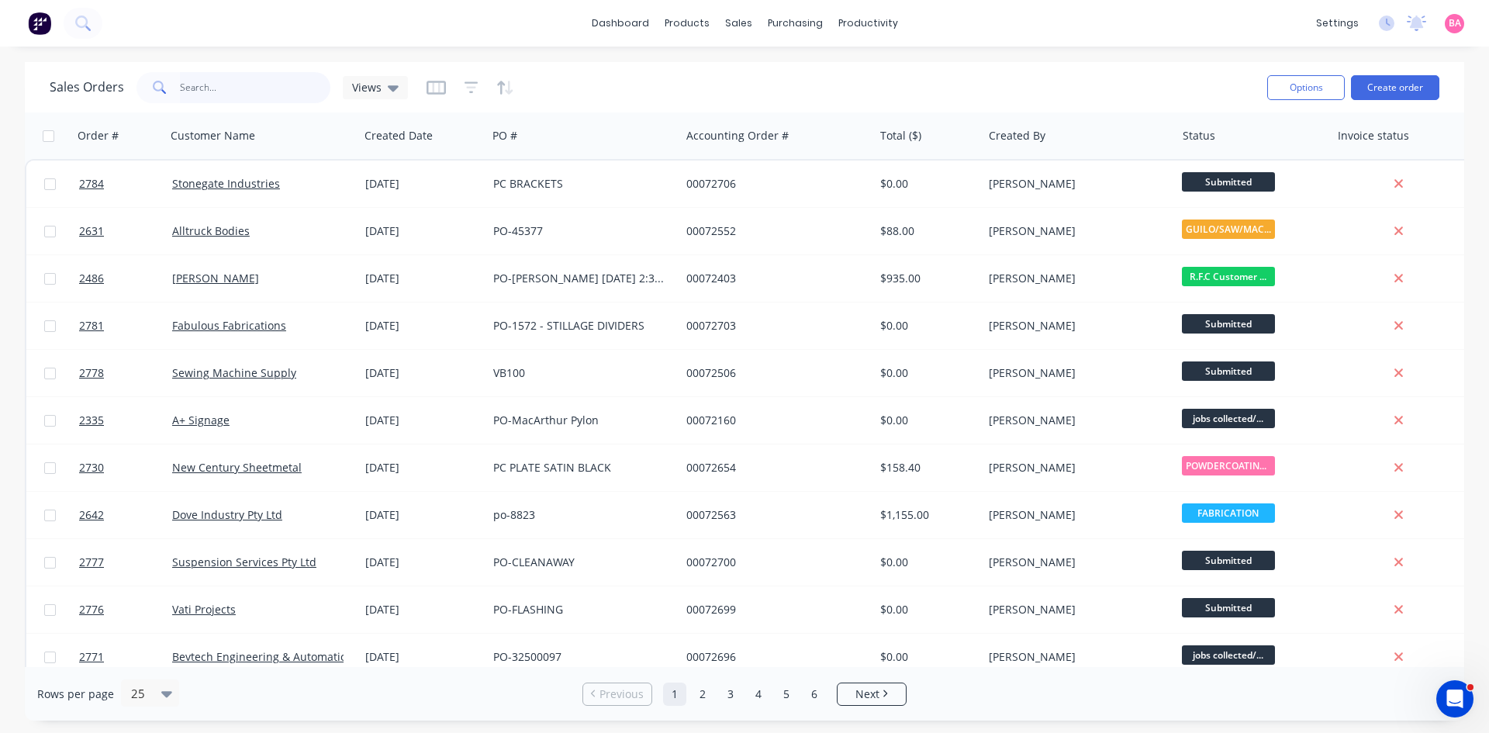
click at [209, 87] on input "text" at bounding box center [255, 87] width 151 height 31
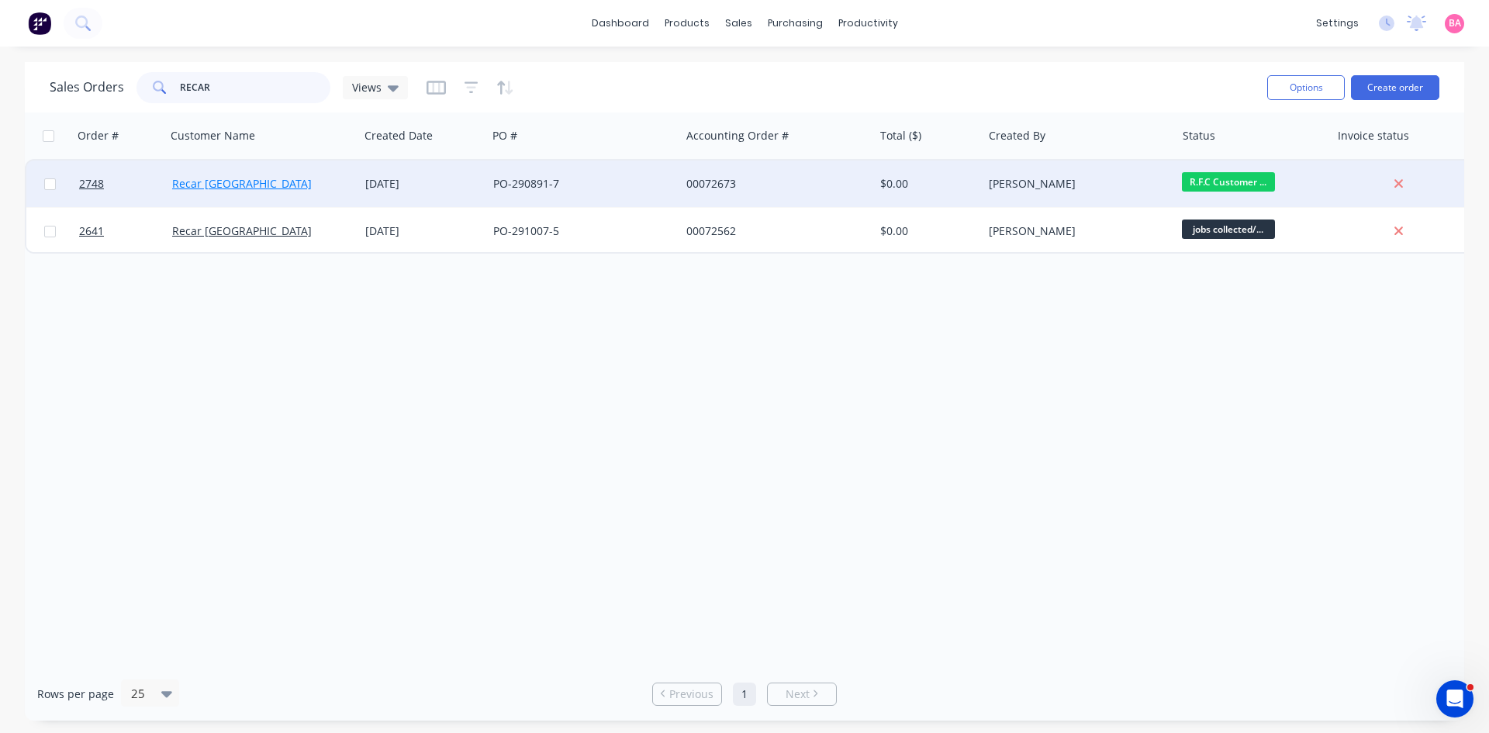
type input "RECAR"
click at [202, 181] on link "Recar [GEOGRAPHIC_DATA]" at bounding box center [242, 183] width 140 height 15
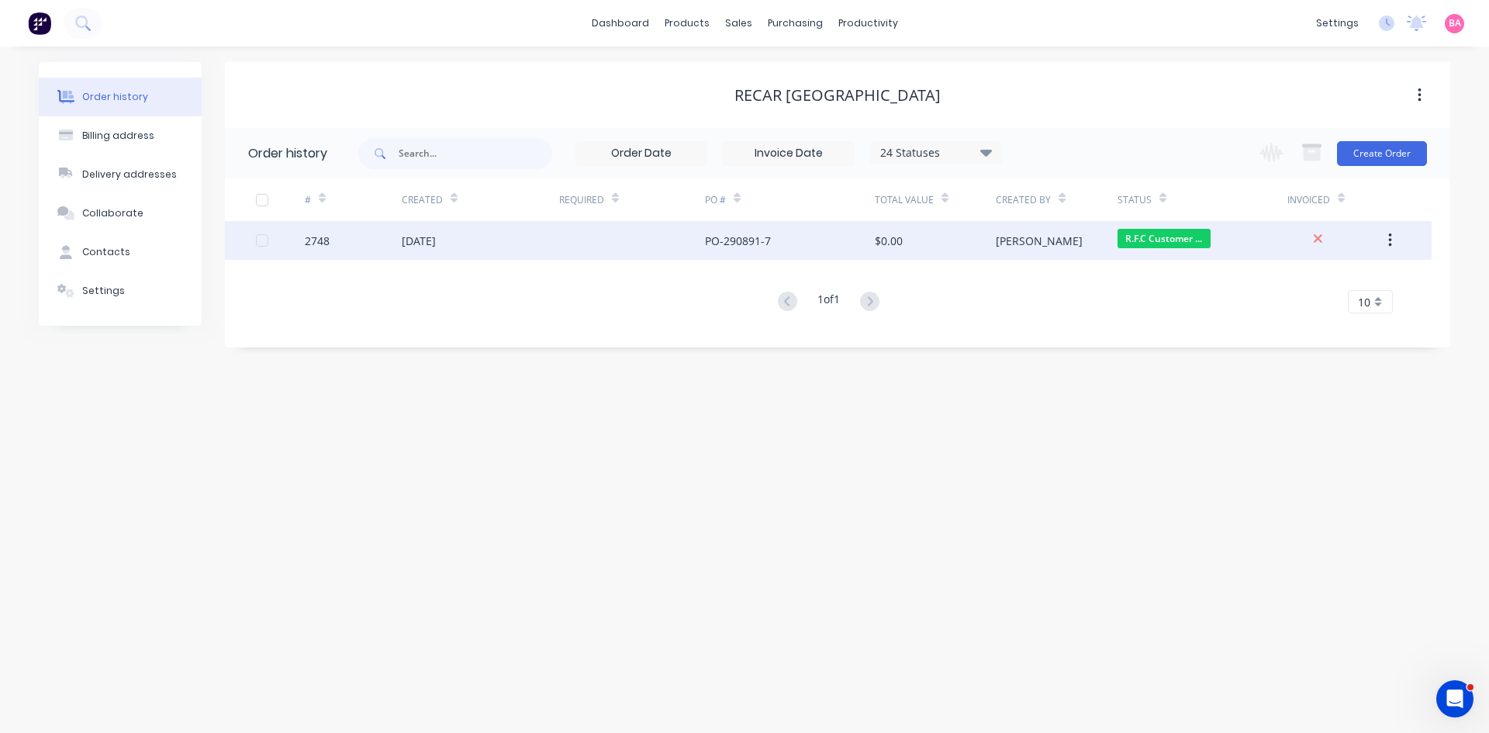
click at [441, 230] on div "[DATE]" at bounding box center [480, 240] width 157 height 39
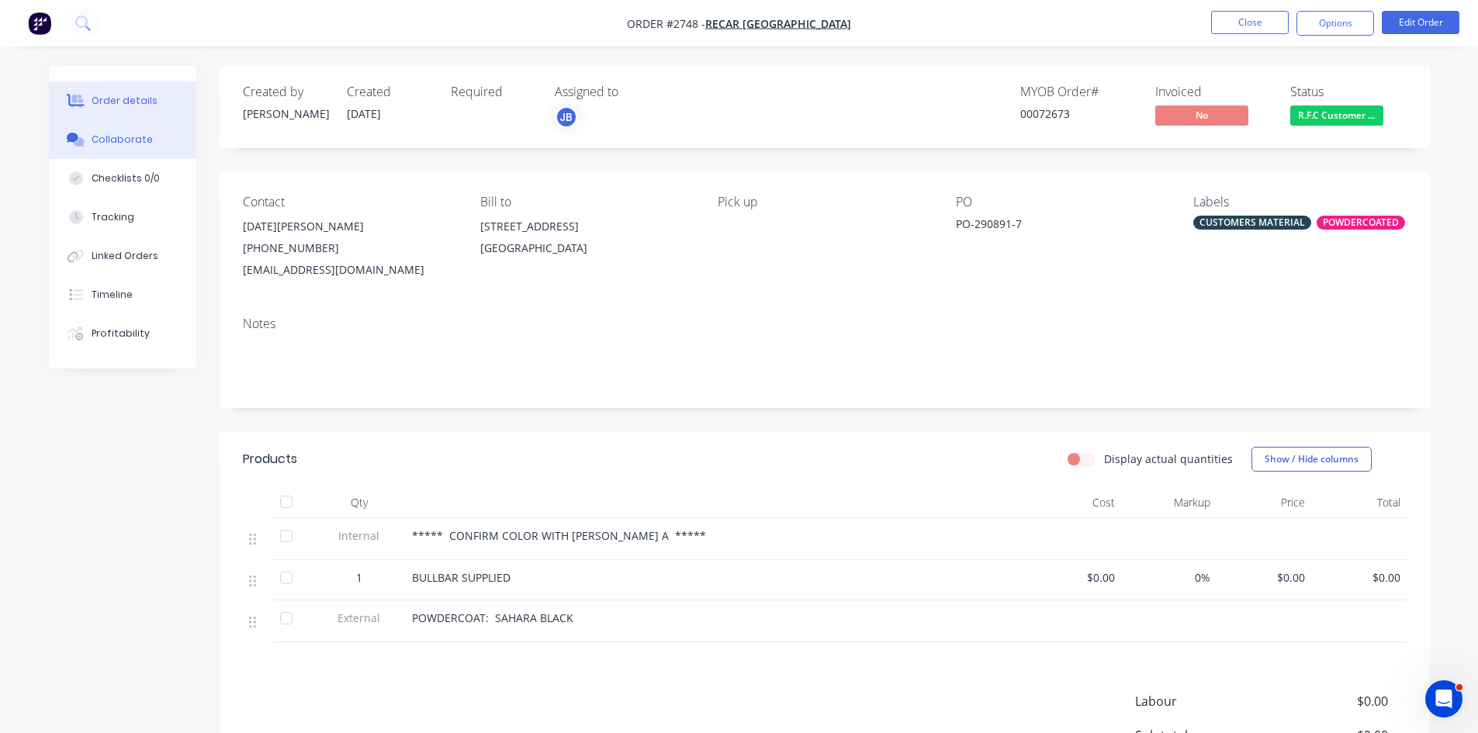
click at [121, 144] on div "Collaborate" at bounding box center [122, 140] width 61 height 14
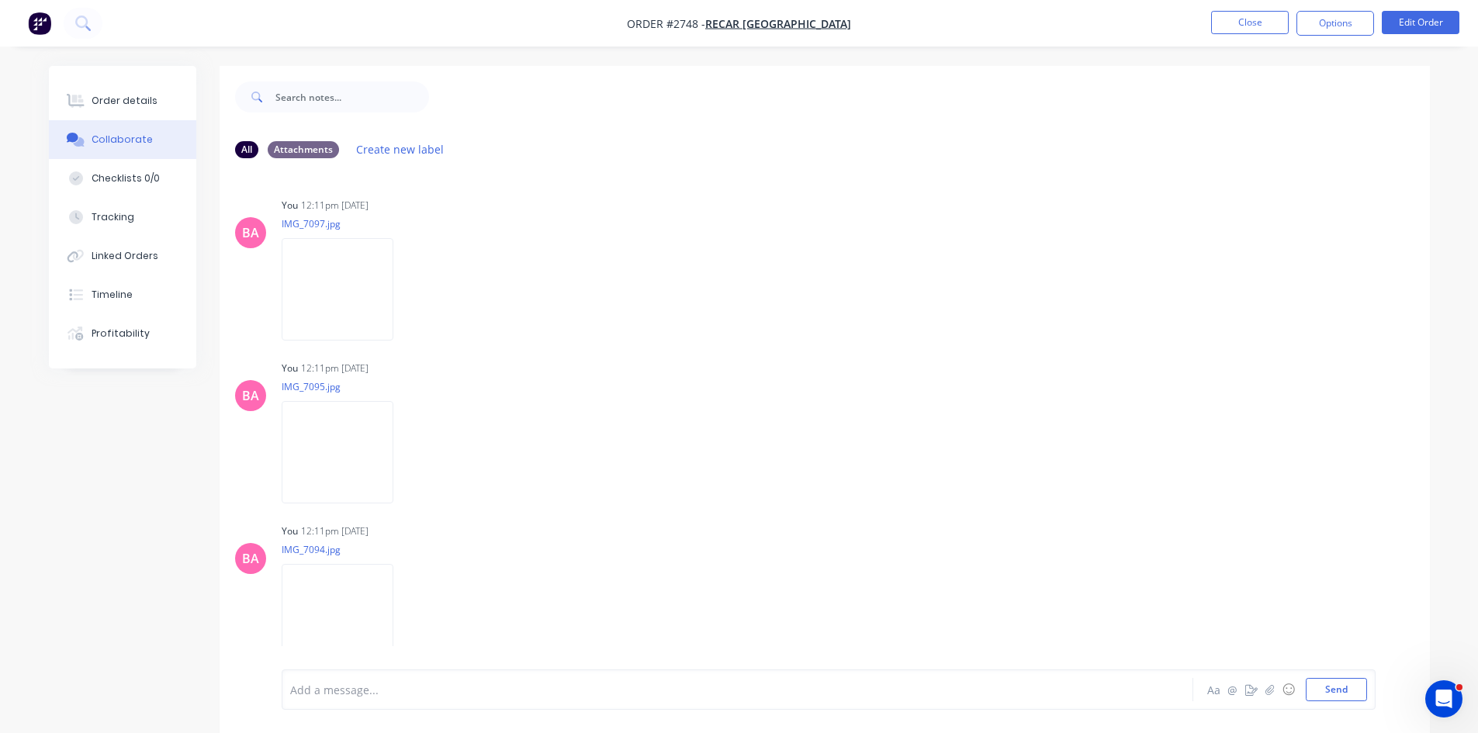
click at [386, 690] on div at bounding box center [694, 690] width 807 height 16
click at [1367, 685] on div "COLLECTED BY [PERSON_NAME] AND DD SIGNED - LOADED BY [PERSON_NAME] AND [PERSON_…" at bounding box center [829, 689] width 1094 height 40
click at [1338, 689] on button "Send" at bounding box center [1336, 689] width 61 height 23
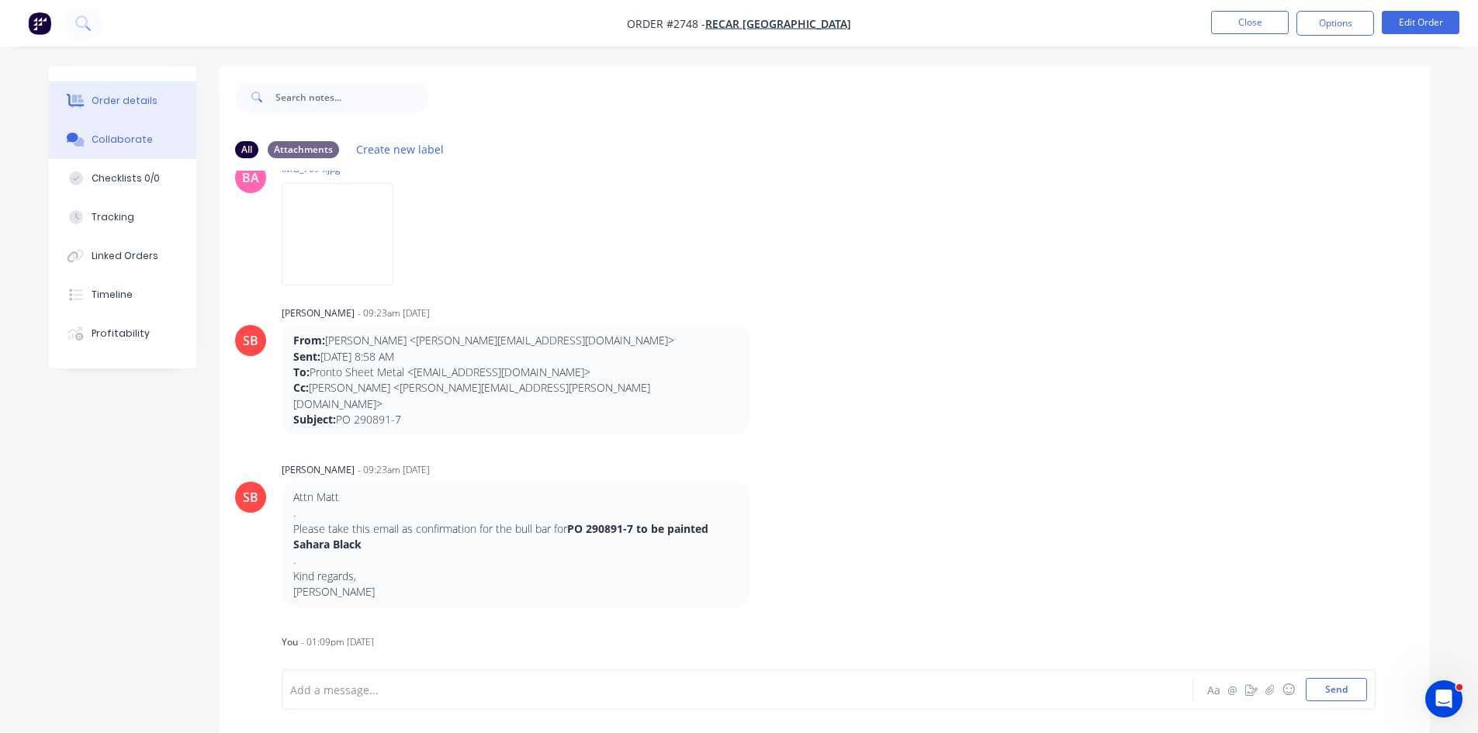
click at [104, 96] on div "Order details" at bounding box center [125, 101] width 66 height 14
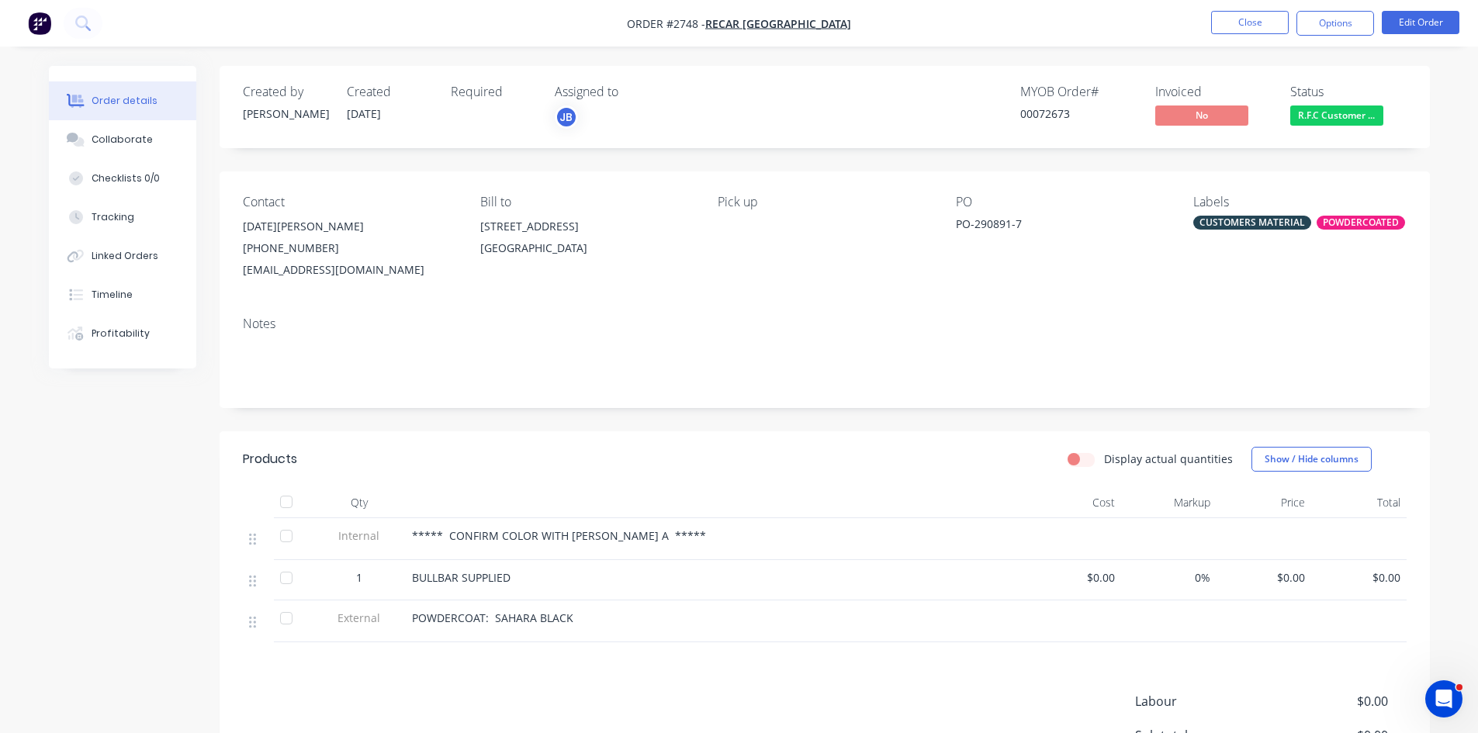
click at [1348, 114] on span "R.F.C Customer ..." at bounding box center [1336, 115] width 93 height 19
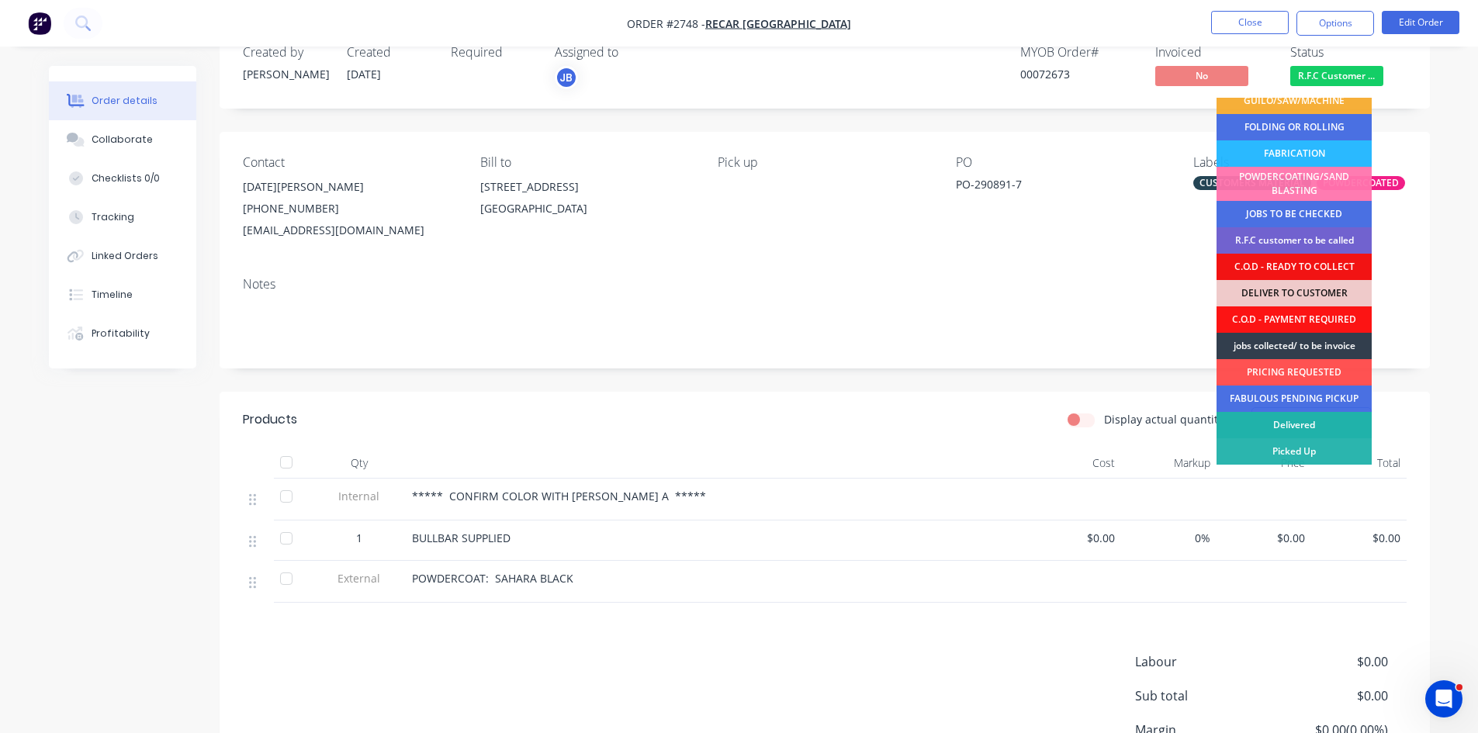
scroll to position [52, 0]
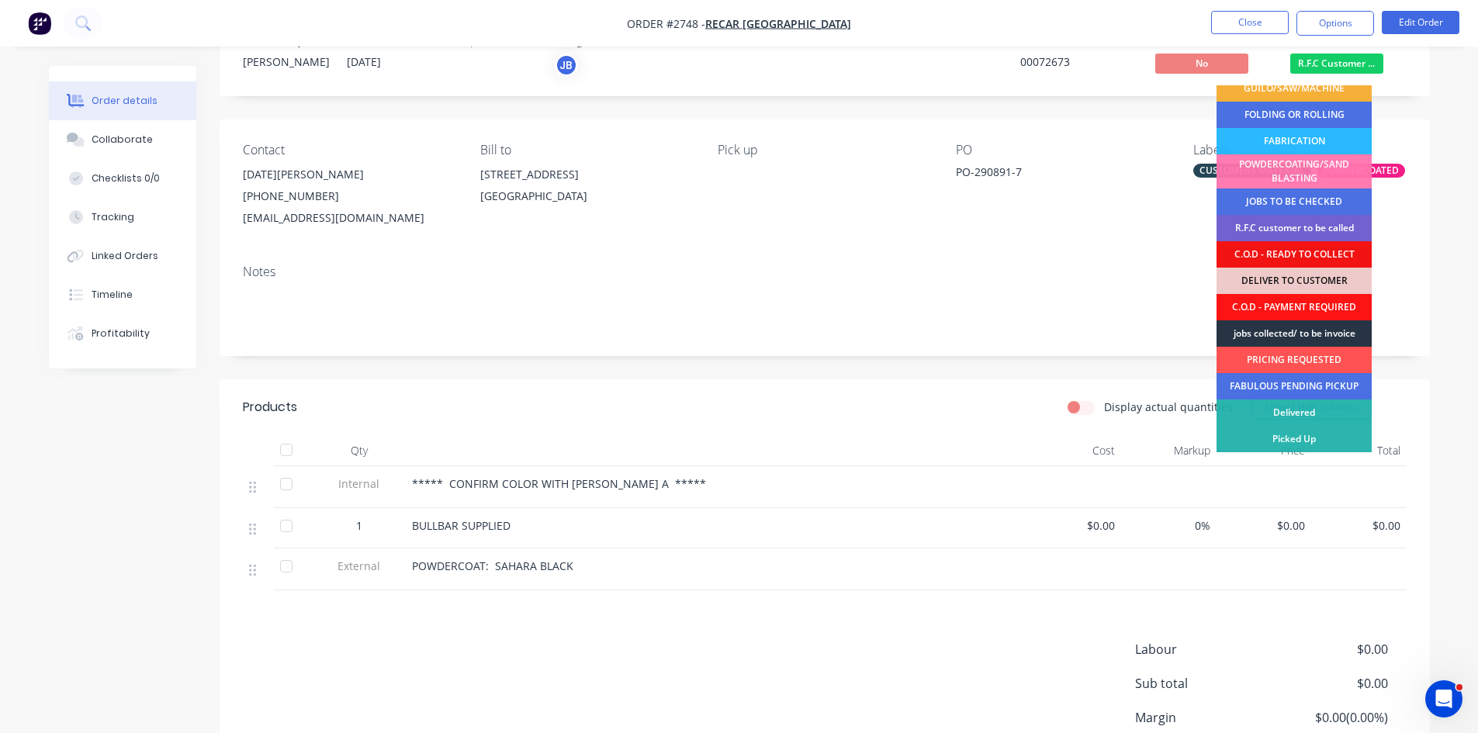
click at [1295, 334] on div "jobs collected/ to be invoice" at bounding box center [1293, 333] width 155 height 26
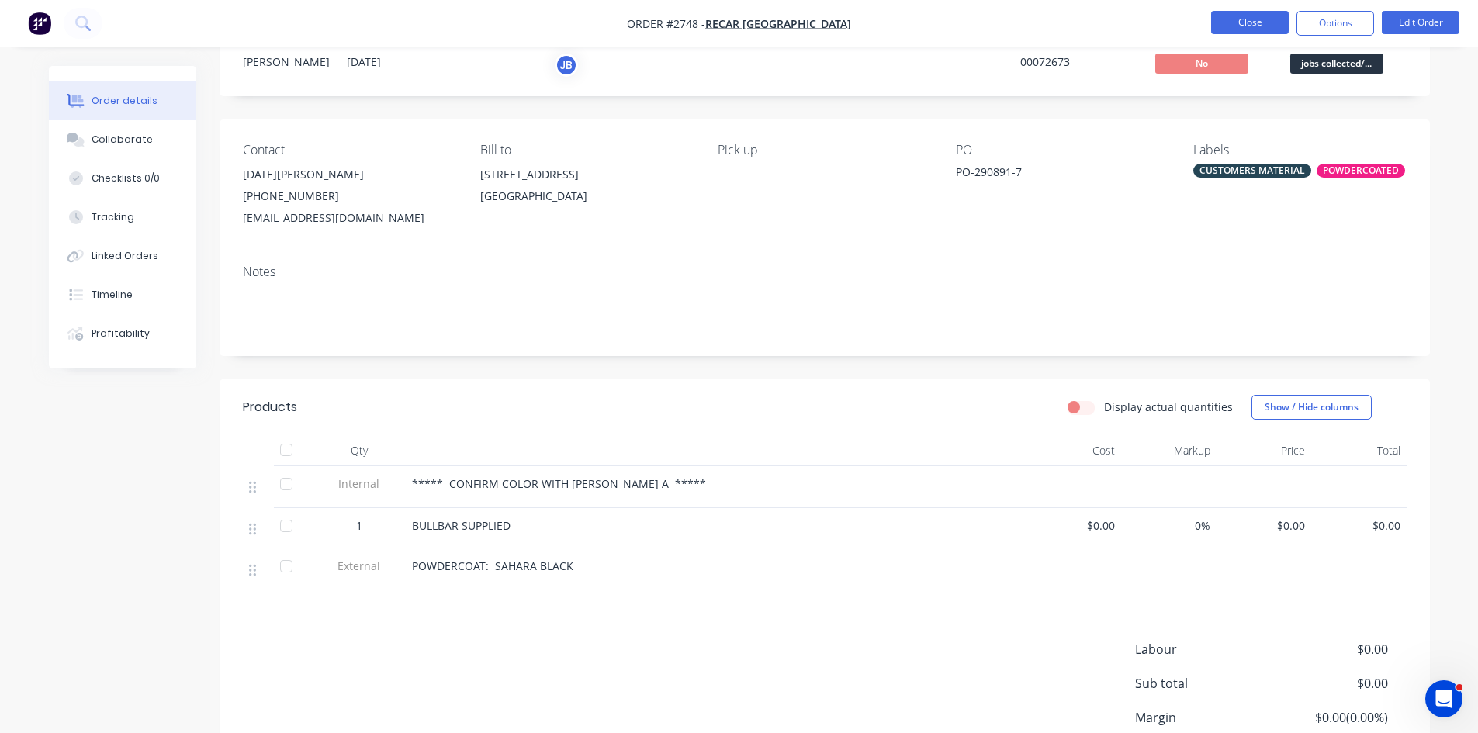
click at [1254, 19] on button "Close" at bounding box center [1250, 22] width 78 height 23
